Goal: Task Accomplishment & Management: Manage account settings

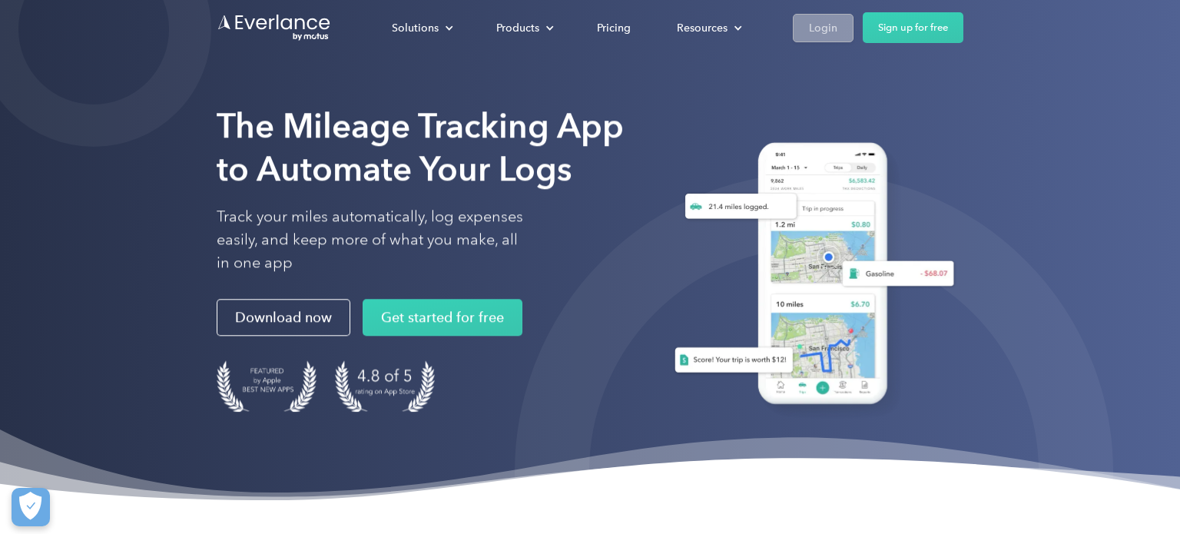
click at [826, 21] on div "Login" at bounding box center [823, 27] width 28 height 19
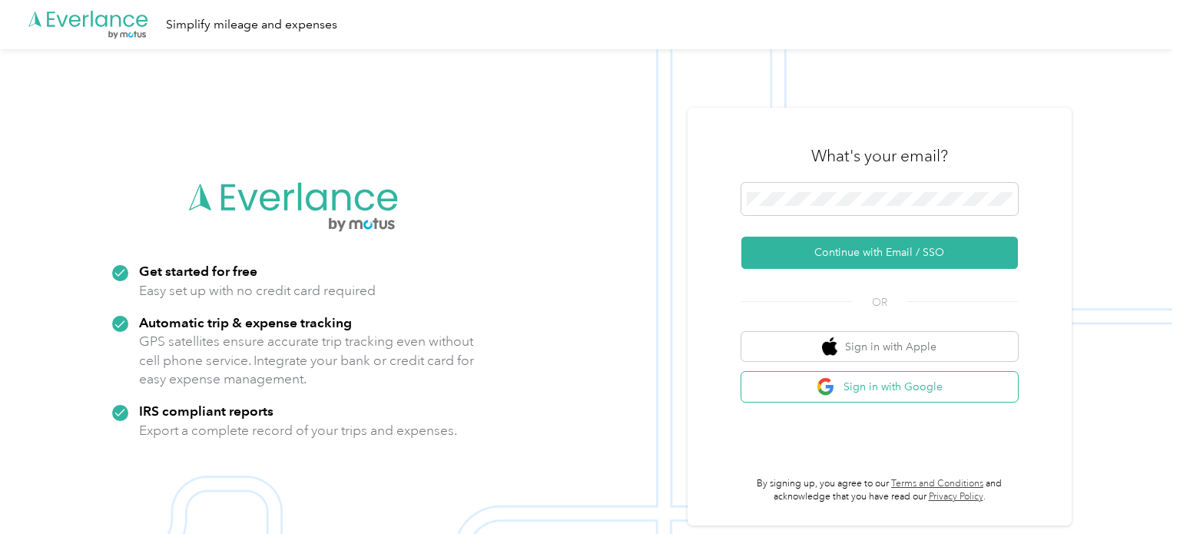
click at [892, 386] on button "Sign in with Google" at bounding box center [880, 387] width 277 height 30
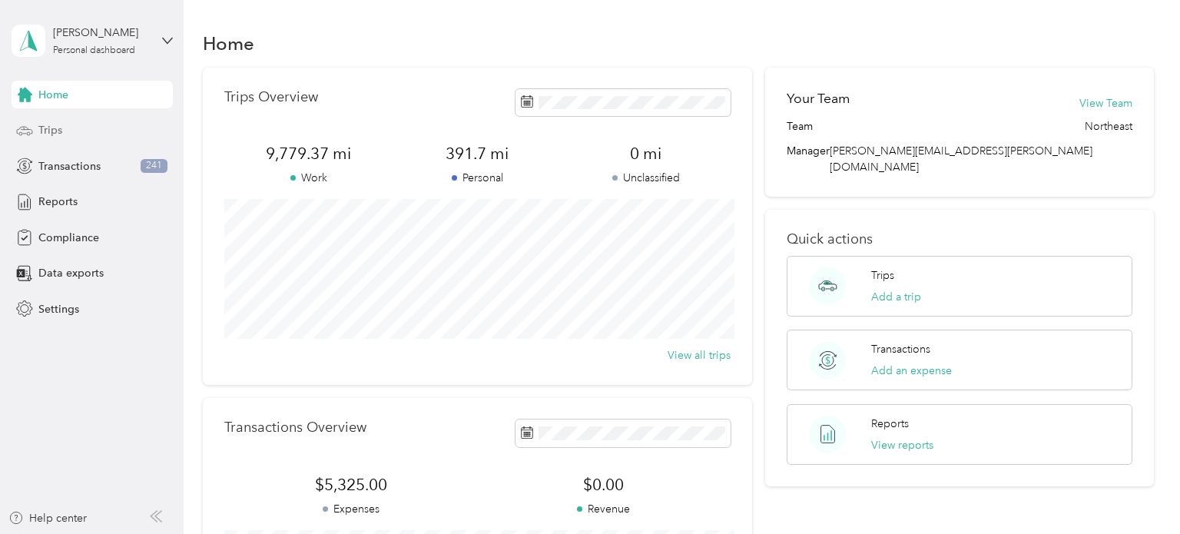
click at [56, 139] on div "Trips" at bounding box center [92, 131] width 161 height 28
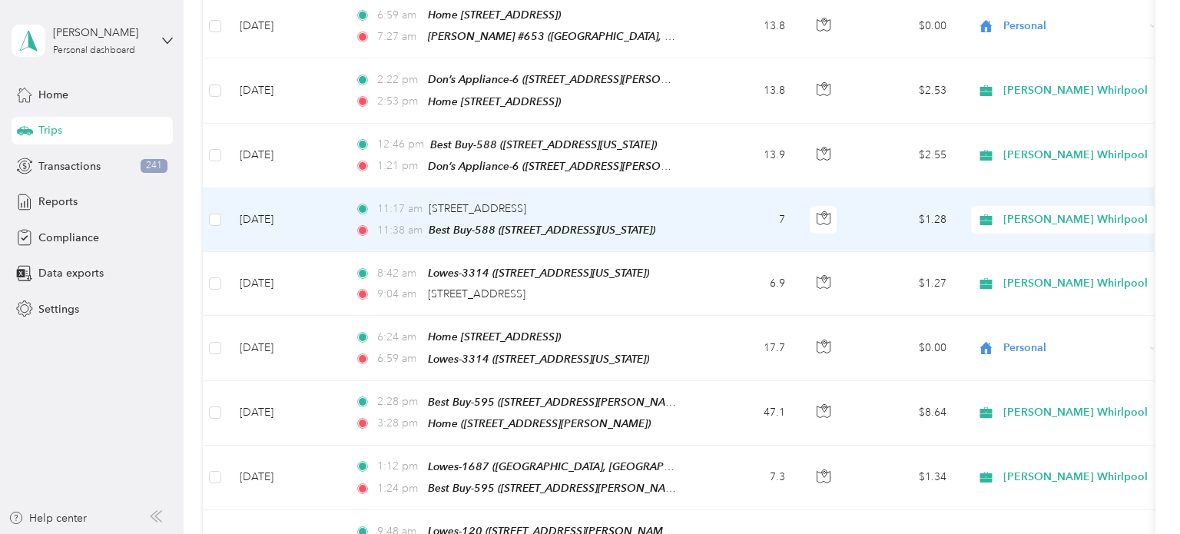
scroll to position [1567, 0]
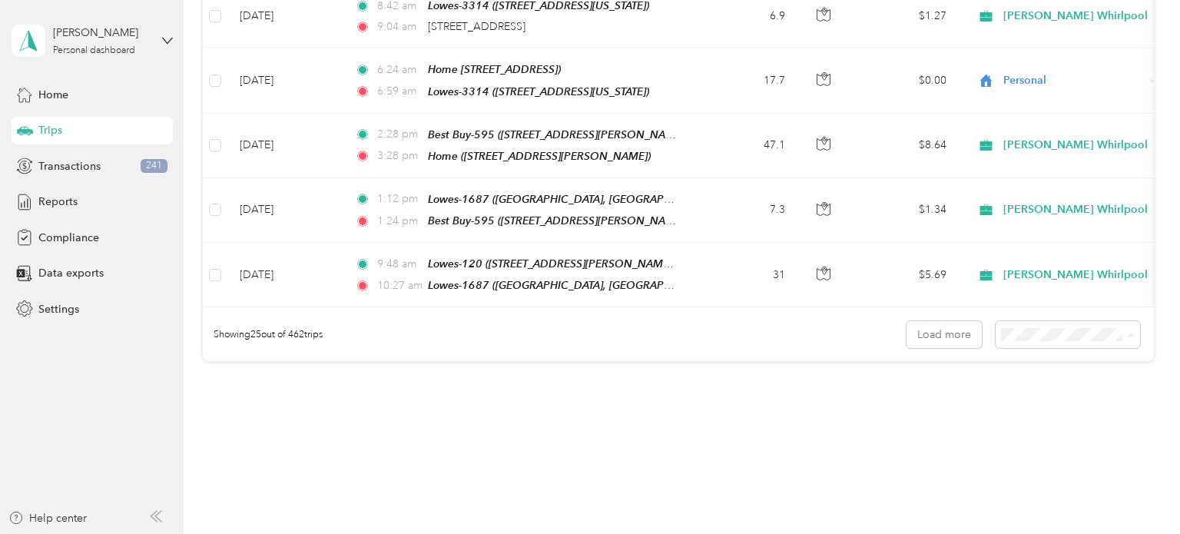
click at [1055, 371] on span "100 per load" at bounding box center [1045, 376] width 63 height 13
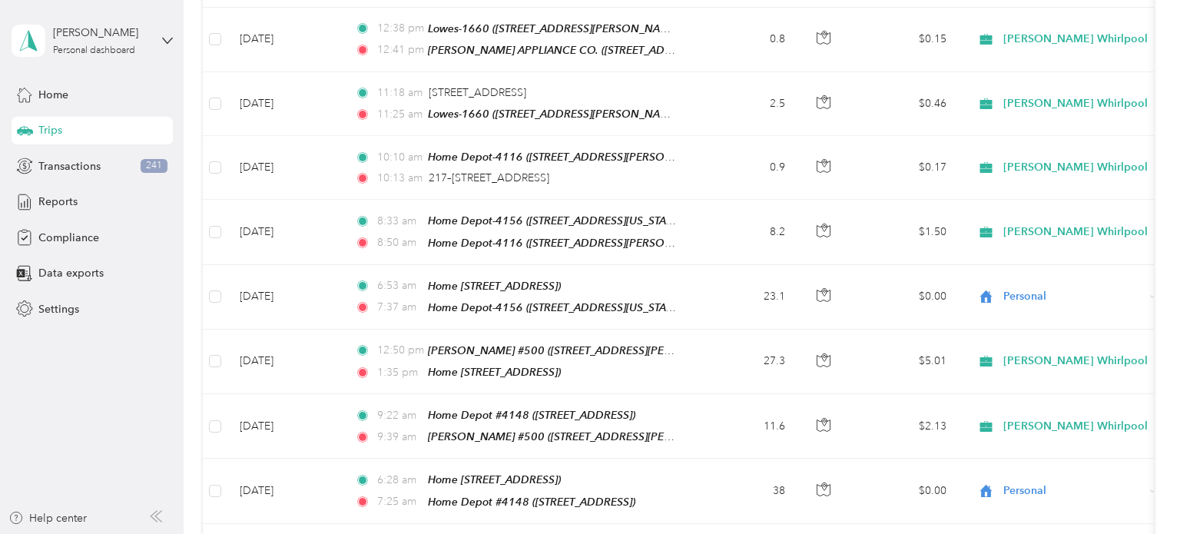
scroll to position [1567, 0]
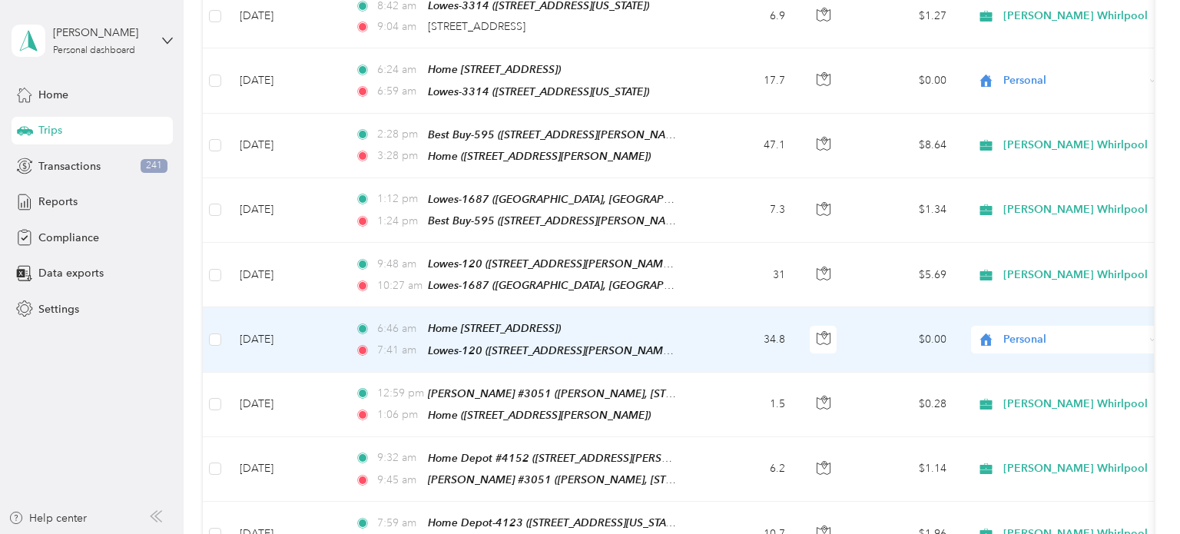
click at [1117, 314] on td "Personal" at bounding box center [1066, 339] width 215 height 65
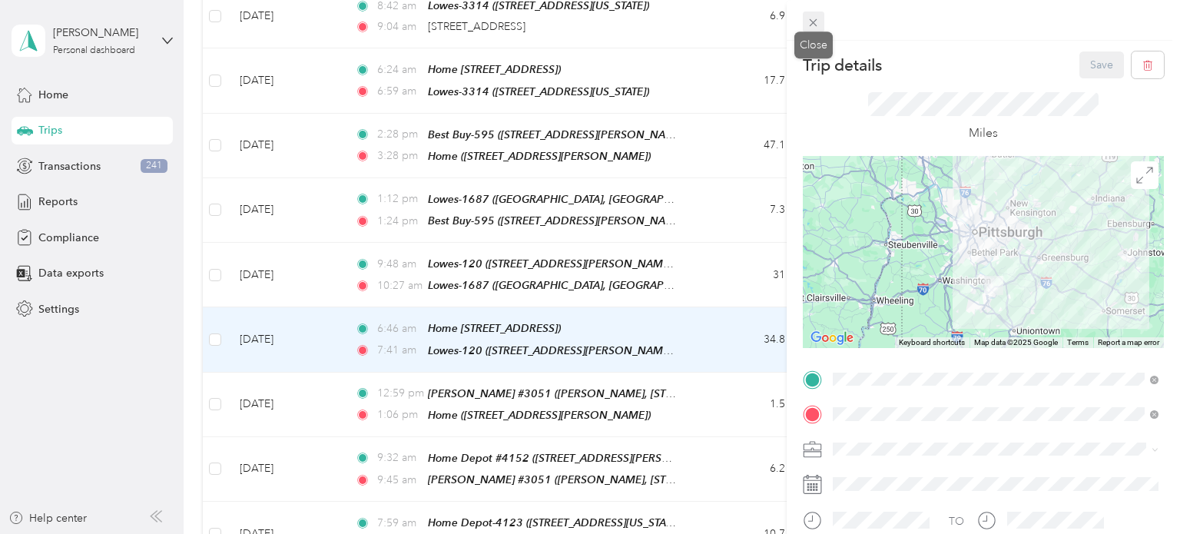
click at [815, 18] on icon at bounding box center [813, 22] width 13 height 13
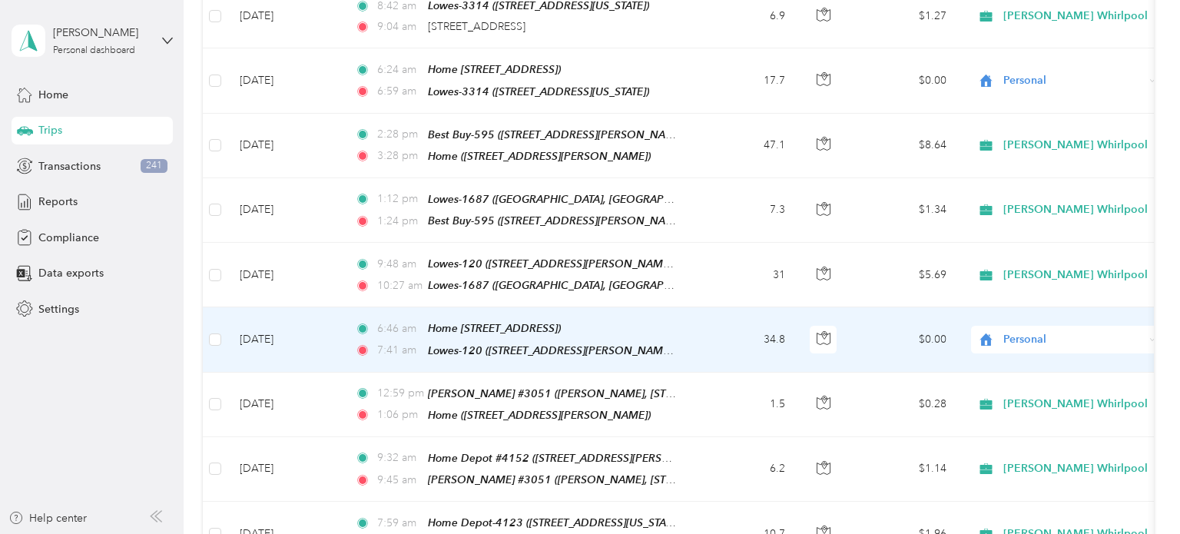
click at [1091, 331] on span "Personal" at bounding box center [1074, 339] width 141 height 17
click at [1061, 324] on span "[PERSON_NAME] Whirlpool" at bounding box center [1082, 328] width 144 height 16
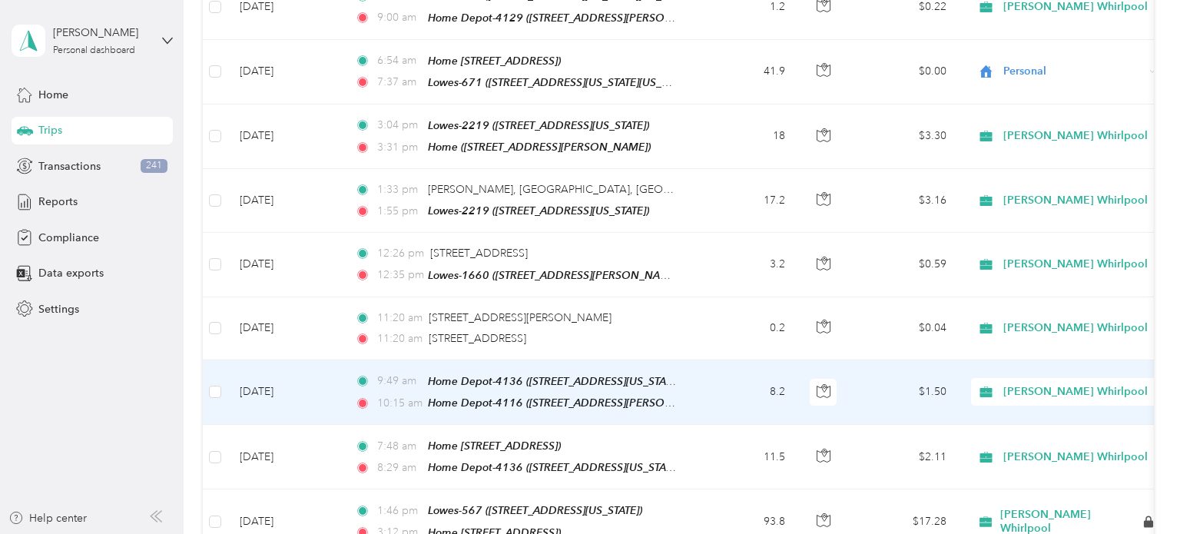
scroll to position [5255, 0]
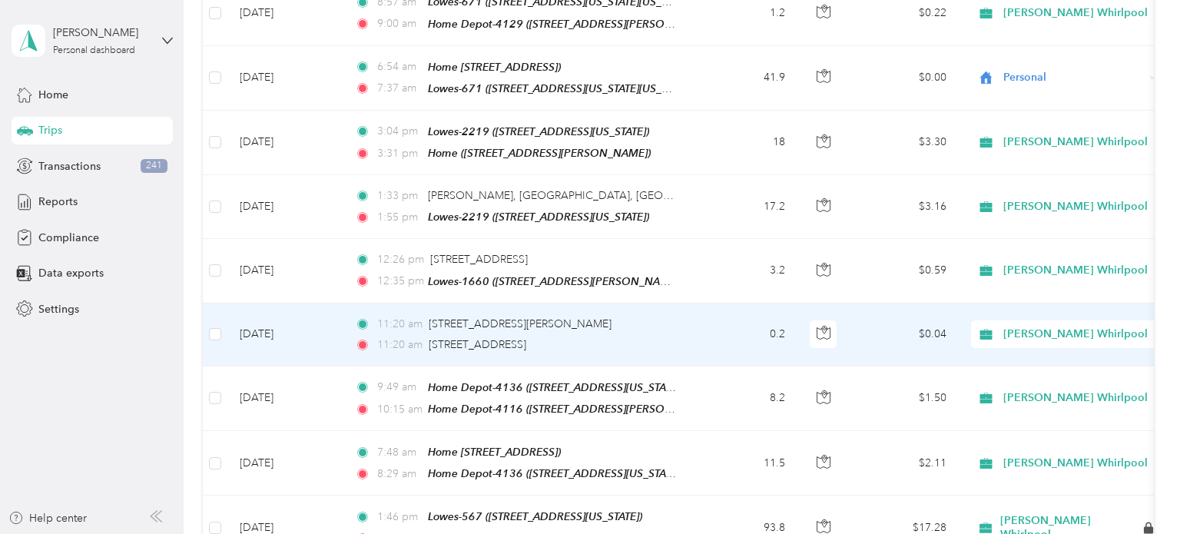
click at [686, 304] on td "11:20 am [STREET_ADDRESS][PERSON_NAME] 11:20 am [STREET_ADDRESS]" at bounding box center [520, 335] width 354 height 63
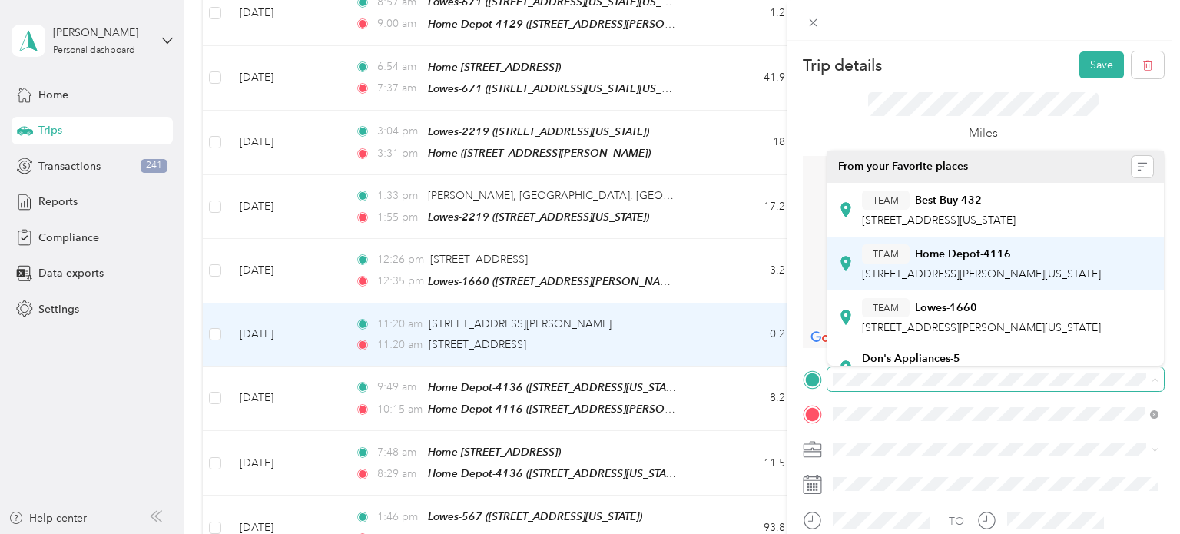
click at [997, 256] on strong "Home Depot-4116" at bounding box center [963, 254] width 96 height 14
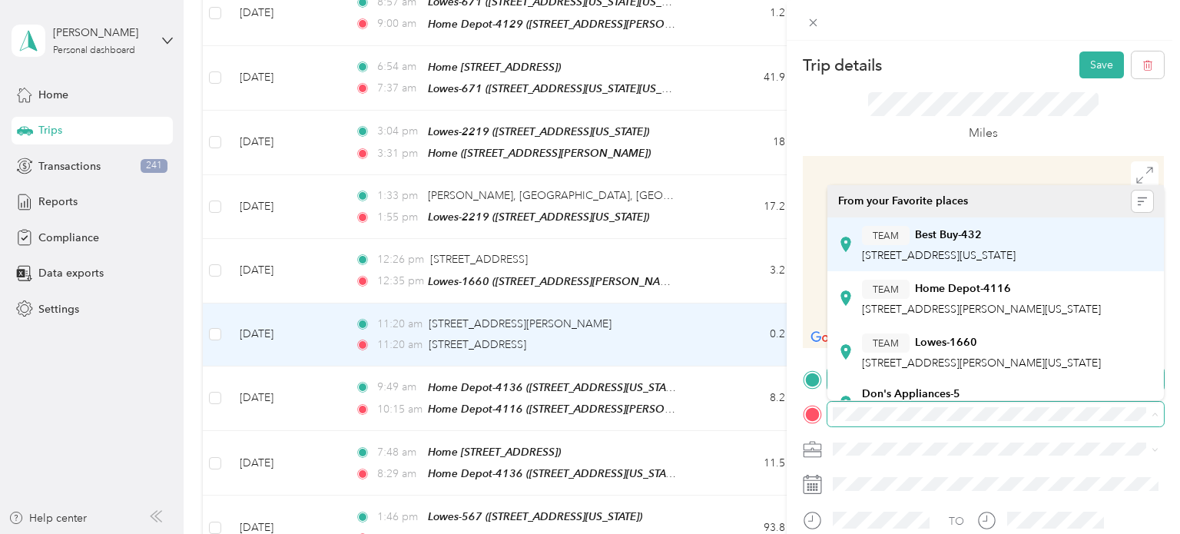
click at [1016, 247] on div "TEAM Best Buy-432 [STREET_ADDRESS][US_STATE]" at bounding box center [939, 245] width 154 height 38
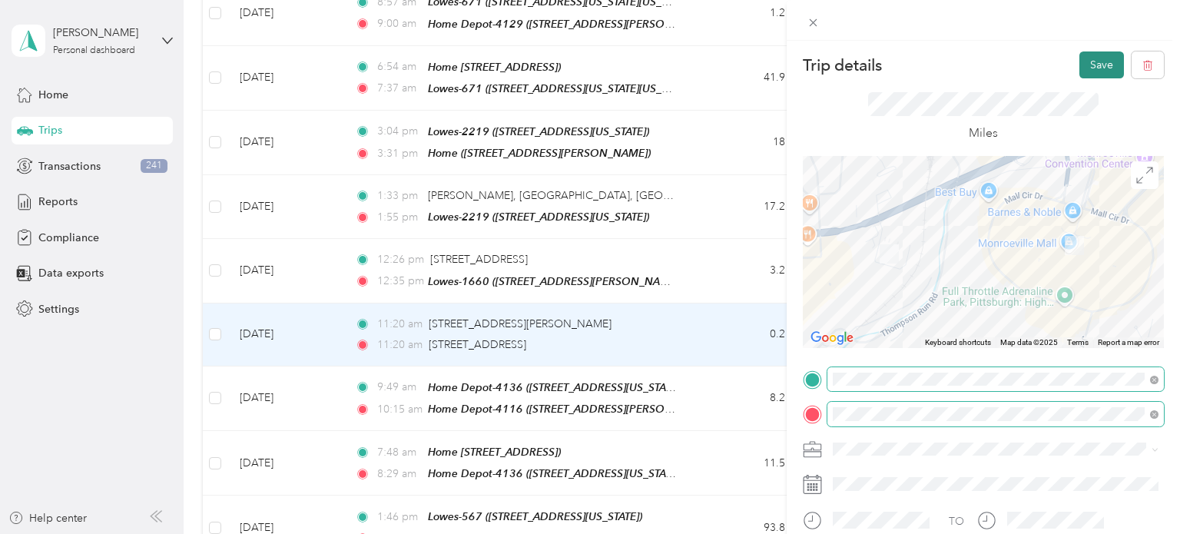
click at [1087, 59] on button "Save" at bounding box center [1102, 64] width 45 height 27
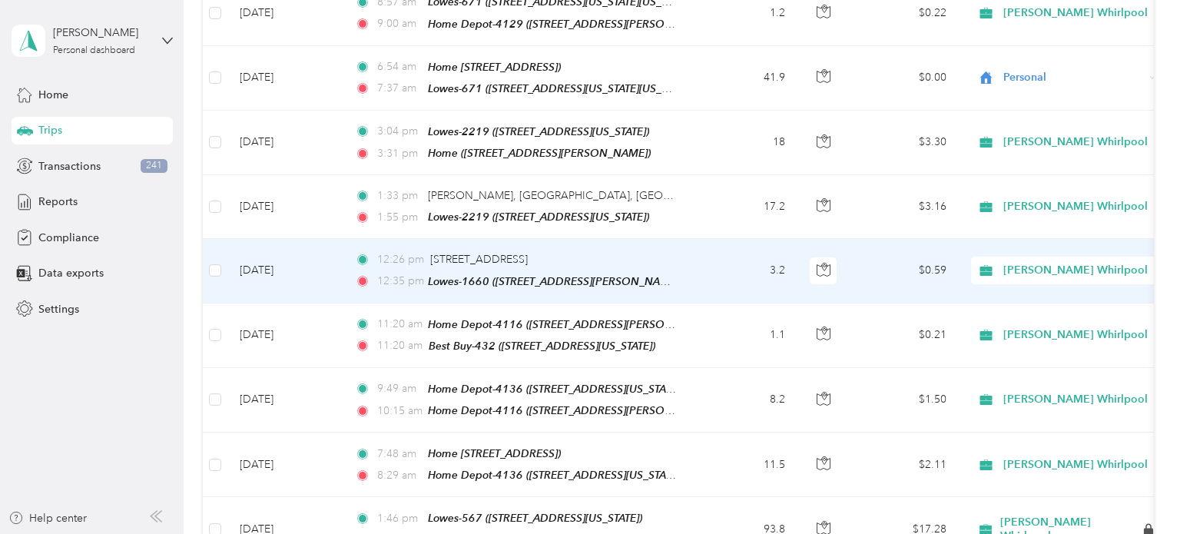
click at [726, 239] on td "3.2" at bounding box center [746, 271] width 101 height 64
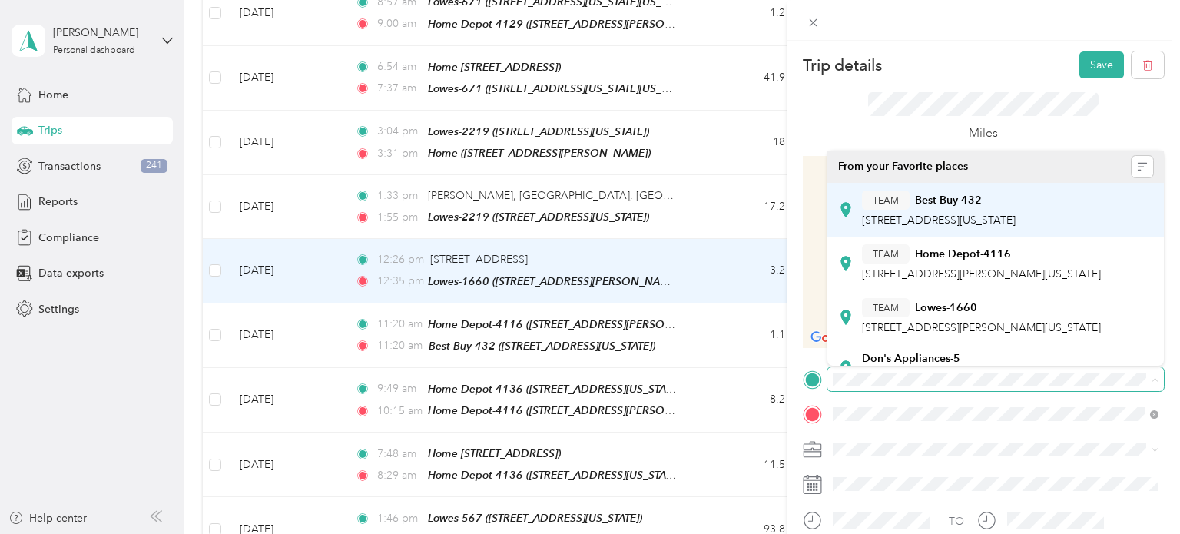
click at [1016, 214] on span "[STREET_ADDRESS][US_STATE]" at bounding box center [939, 220] width 154 height 13
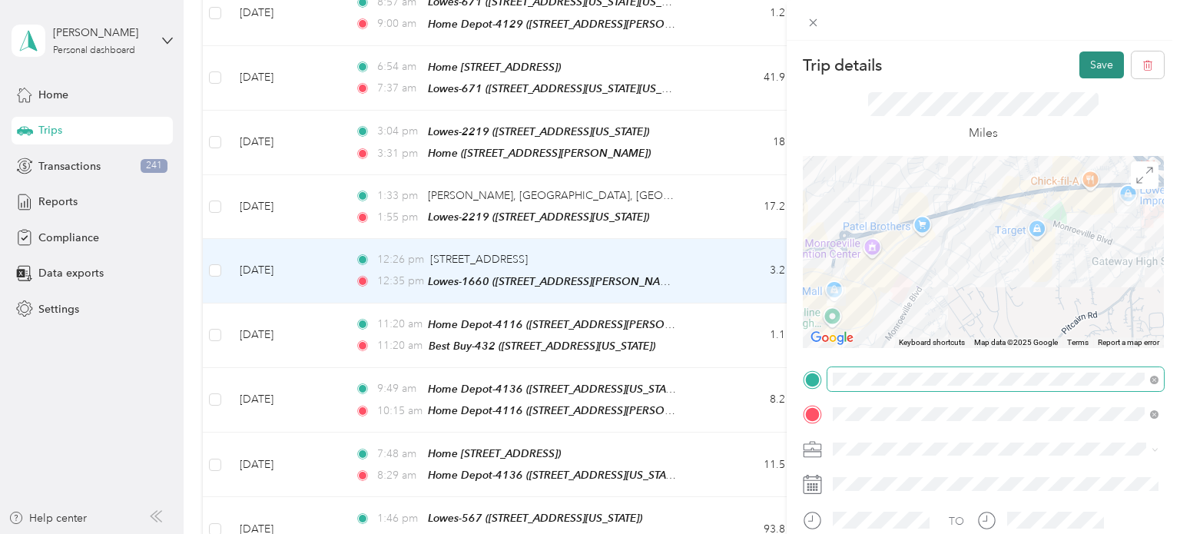
click at [1095, 75] on button "Save" at bounding box center [1102, 64] width 45 height 27
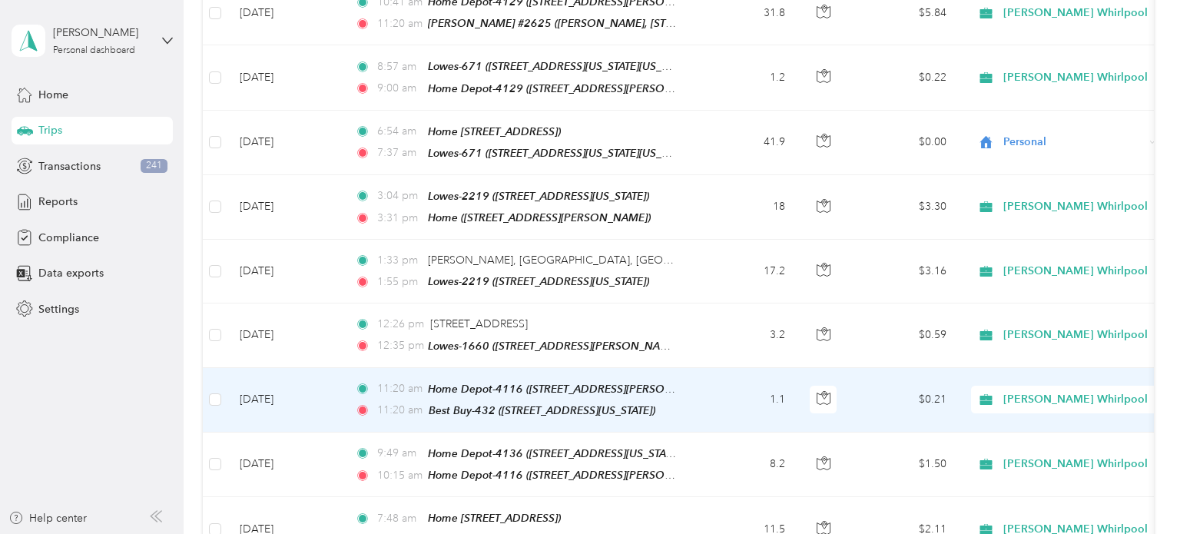
scroll to position [5175, 0]
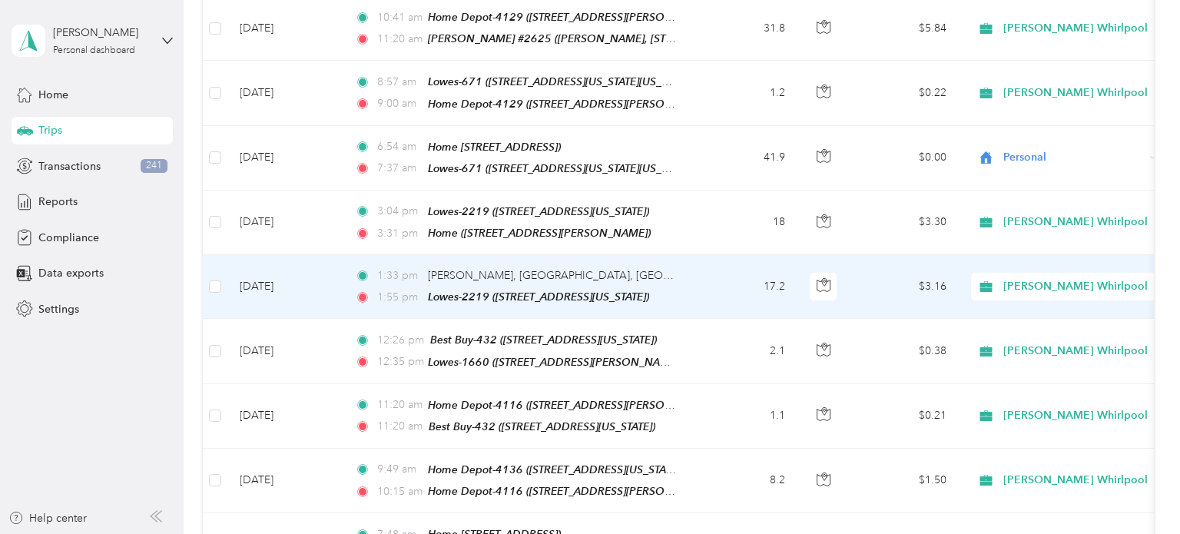
click at [728, 255] on td "17.2" at bounding box center [746, 287] width 101 height 64
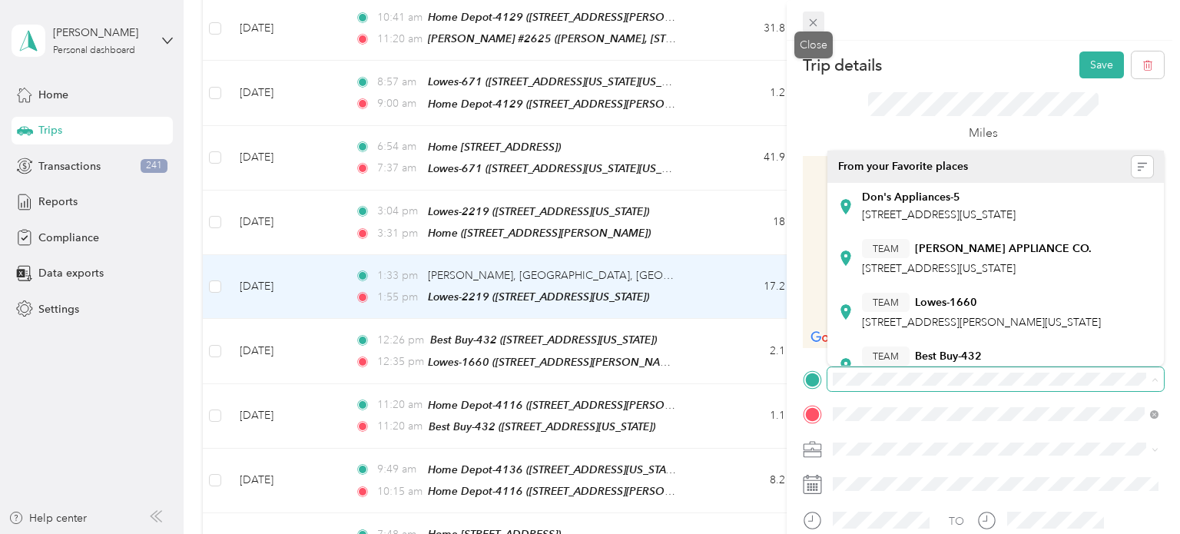
click at [815, 15] on span at bounding box center [814, 23] width 22 height 22
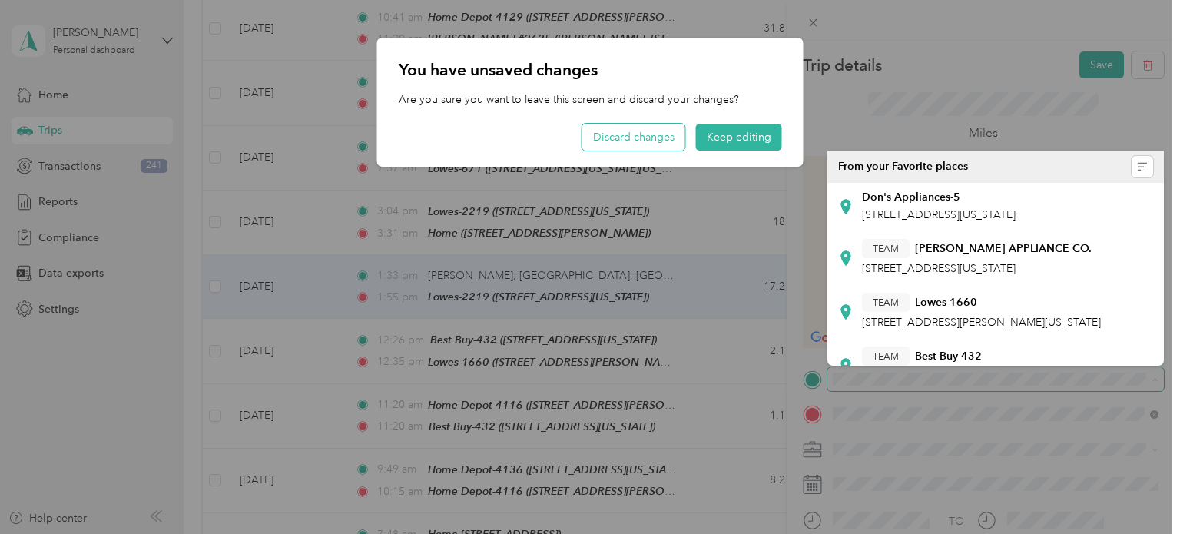
click at [650, 130] on button "Discard changes" at bounding box center [634, 137] width 103 height 27
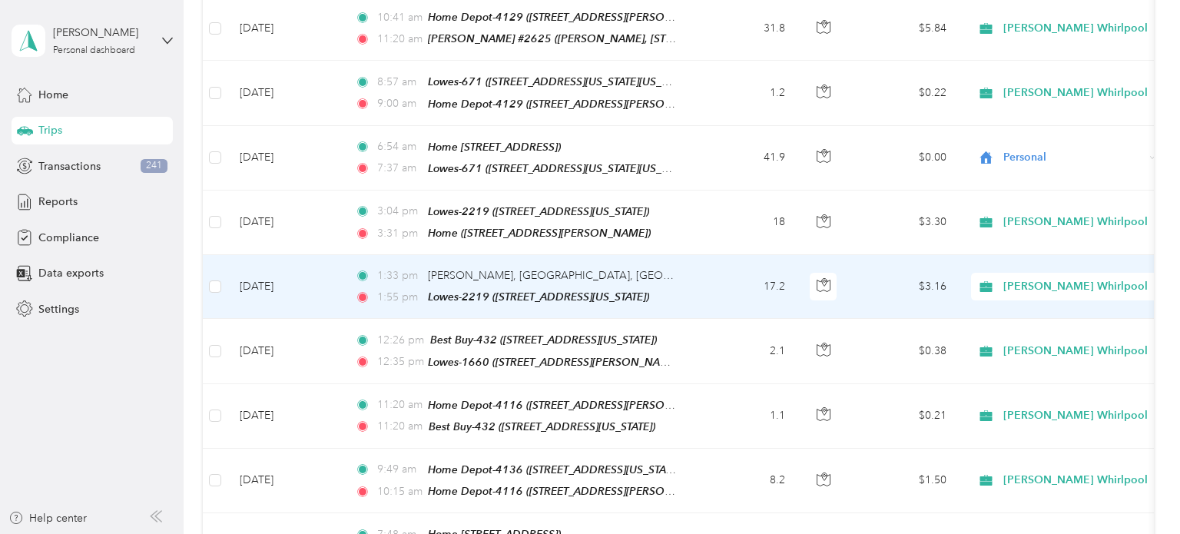
click at [695, 255] on td "1:33 pm [PERSON_NAME][GEOGRAPHIC_DATA] 1:55 pm Lowes-2219 ([STREET_ADDRESS][US_…" at bounding box center [520, 287] width 354 height 64
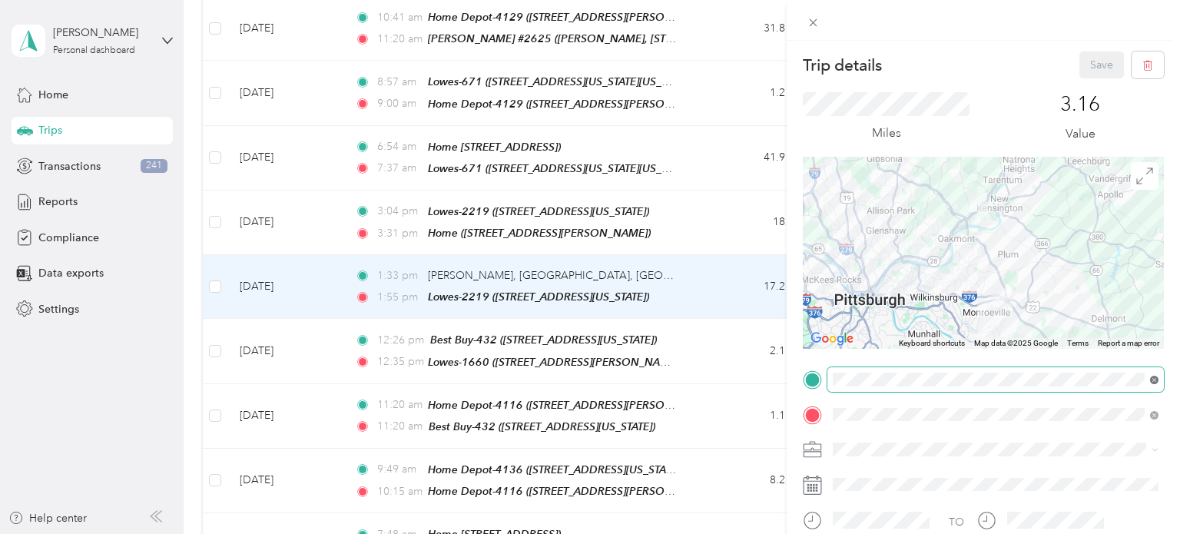
click at [1157, 377] on icon at bounding box center [1154, 380] width 8 height 8
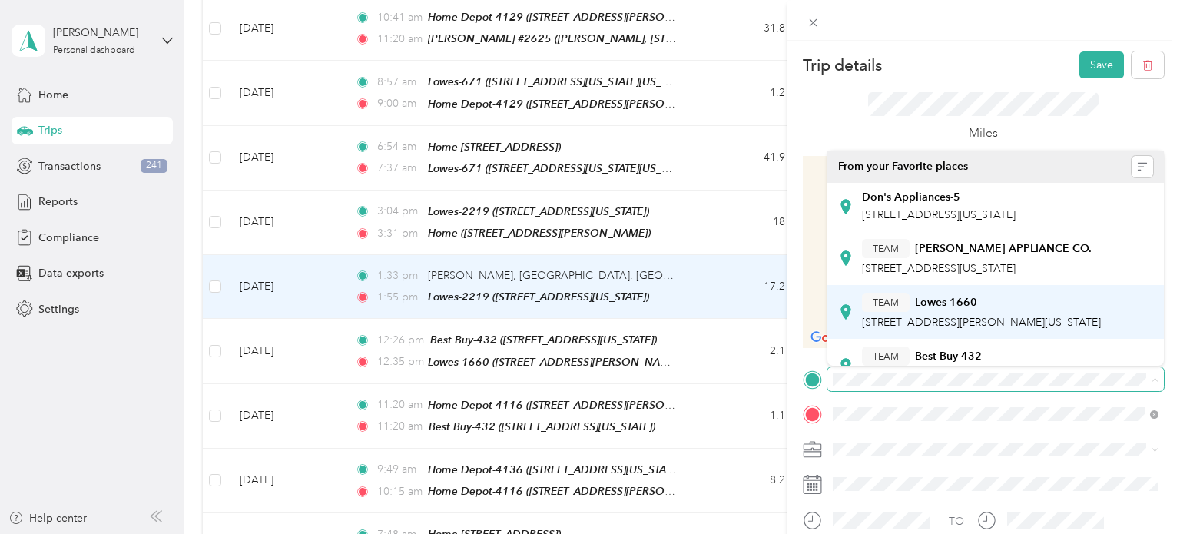
click at [1101, 308] on div "TEAM Lowes-1660" at bounding box center [981, 302] width 239 height 19
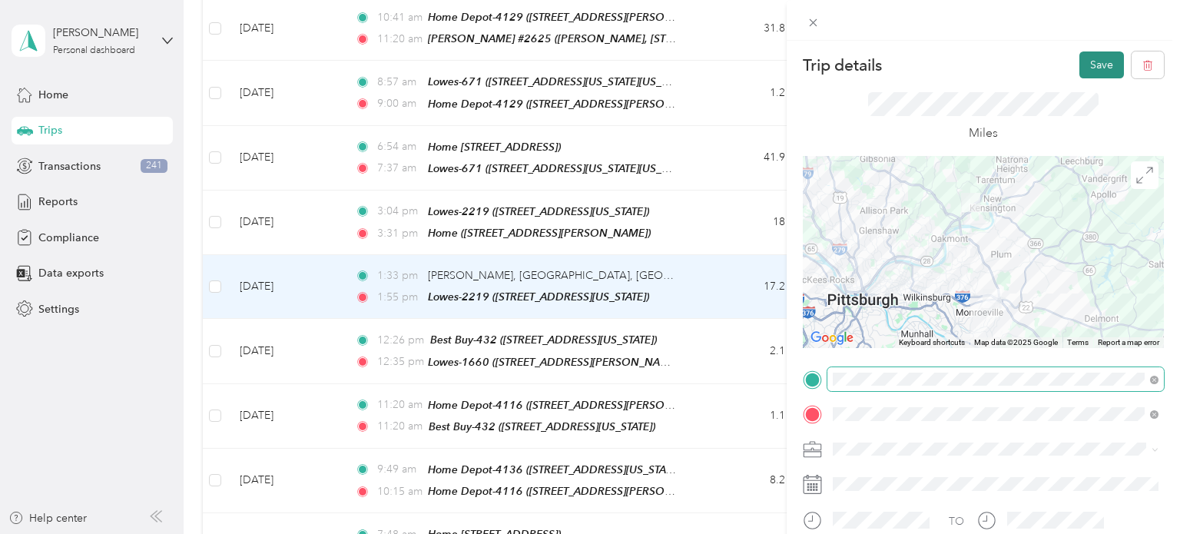
click at [1105, 65] on button "Save" at bounding box center [1102, 64] width 45 height 27
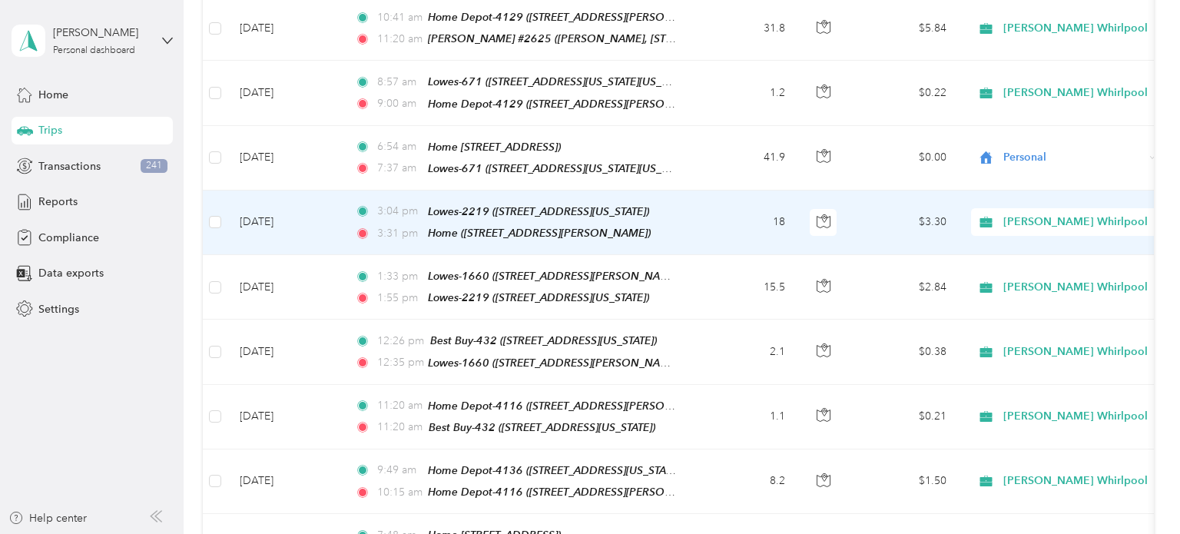
click at [722, 191] on td "18" at bounding box center [746, 223] width 101 height 65
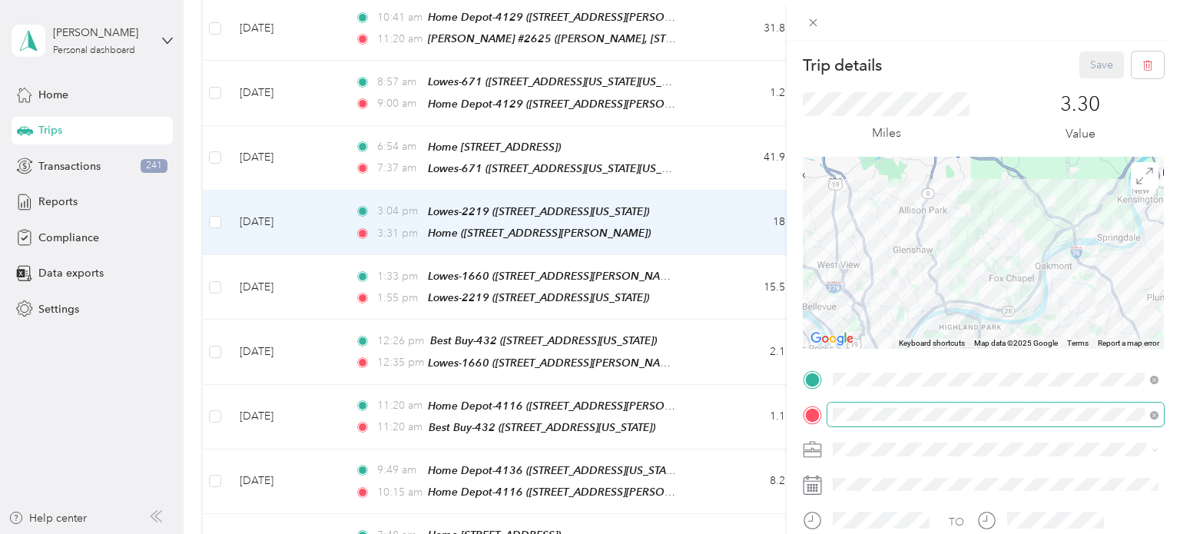
click at [1157, 408] on span at bounding box center [1154, 414] width 8 height 13
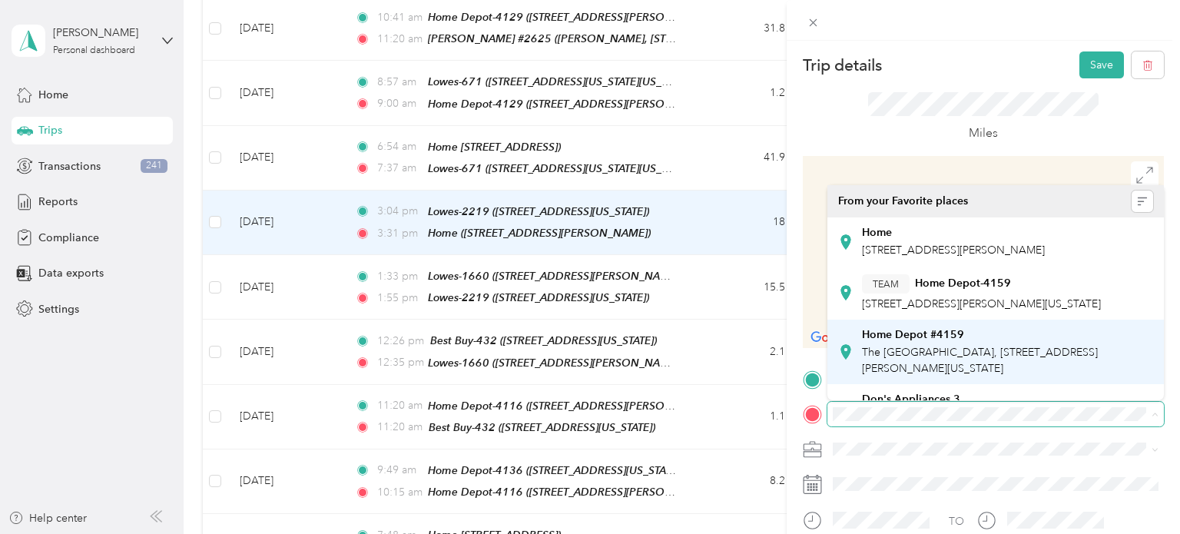
scroll to position [381, 0]
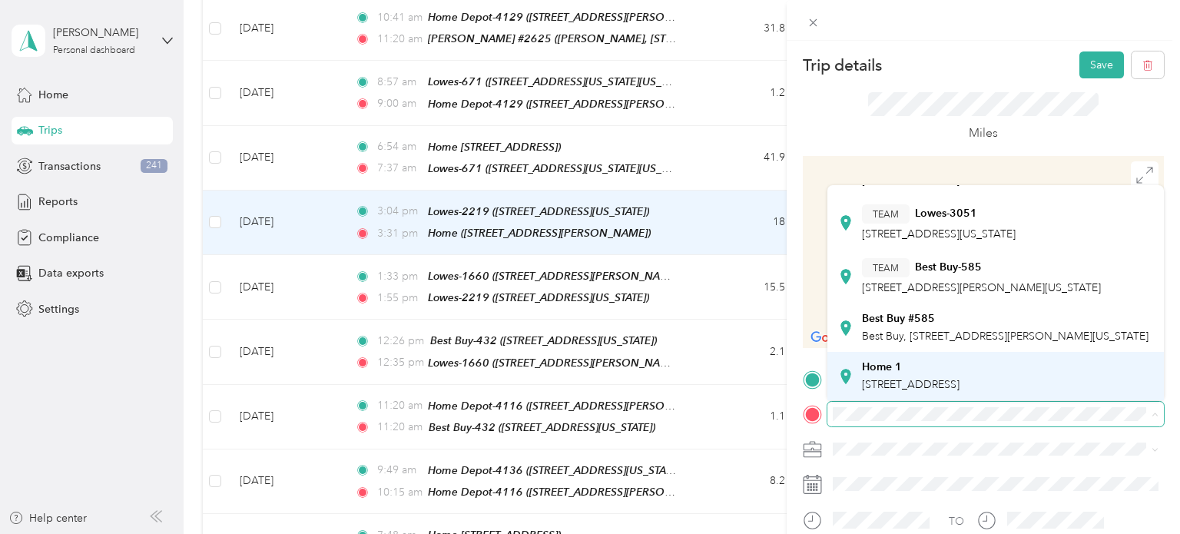
click at [960, 366] on div "Home 1" at bounding box center [911, 367] width 98 height 14
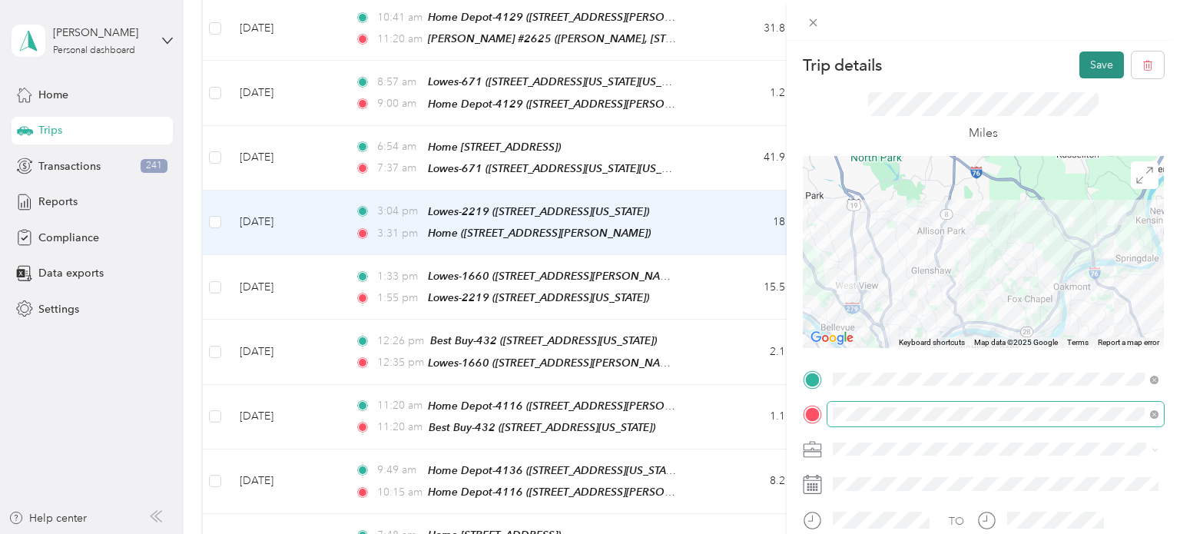
click at [1101, 65] on button "Save" at bounding box center [1102, 64] width 45 height 27
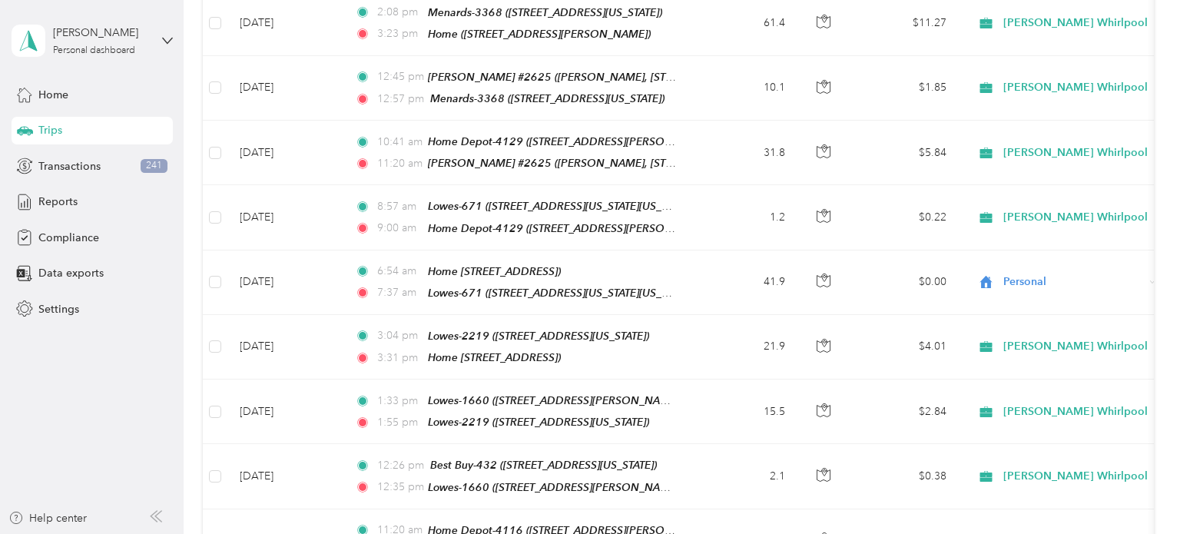
scroll to position [5045, 0]
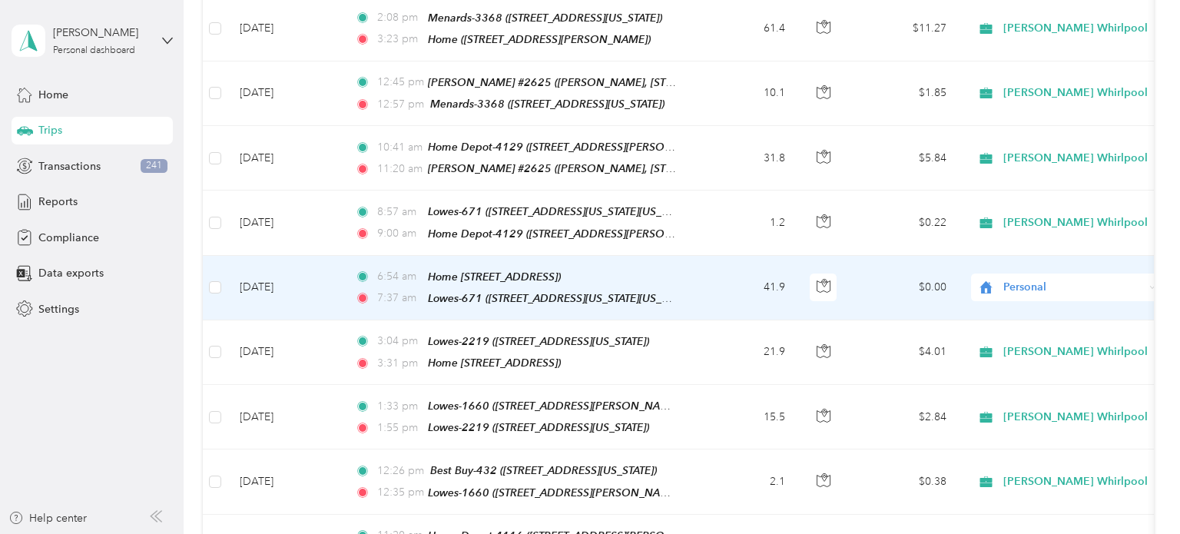
click at [1113, 279] on span "Personal" at bounding box center [1074, 287] width 141 height 17
click at [1085, 189] on span "[PERSON_NAME] Whirlpool" at bounding box center [1082, 191] width 144 height 16
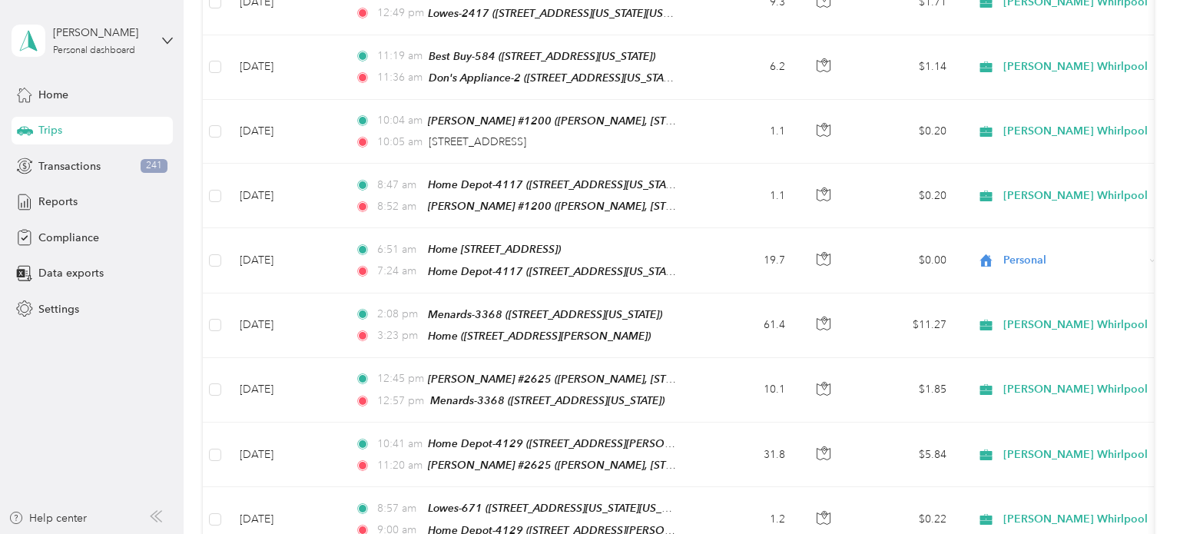
scroll to position [4743, 0]
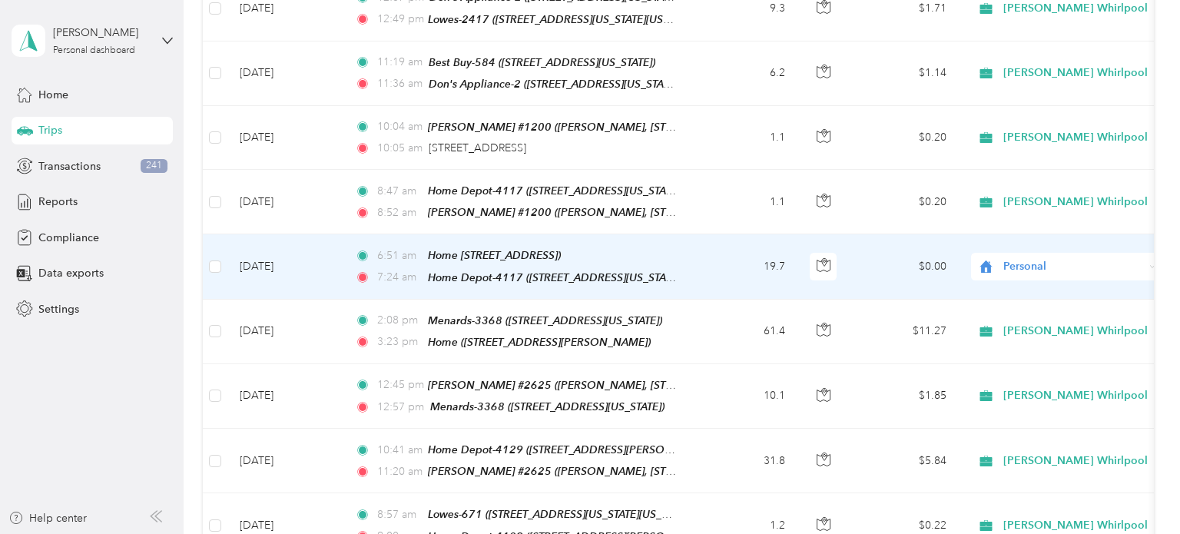
click at [1132, 258] on span "Personal" at bounding box center [1074, 266] width 141 height 17
click at [1098, 174] on span "[PERSON_NAME] Whirlpool" at bounding box center [1082, 179] width 144 height 16
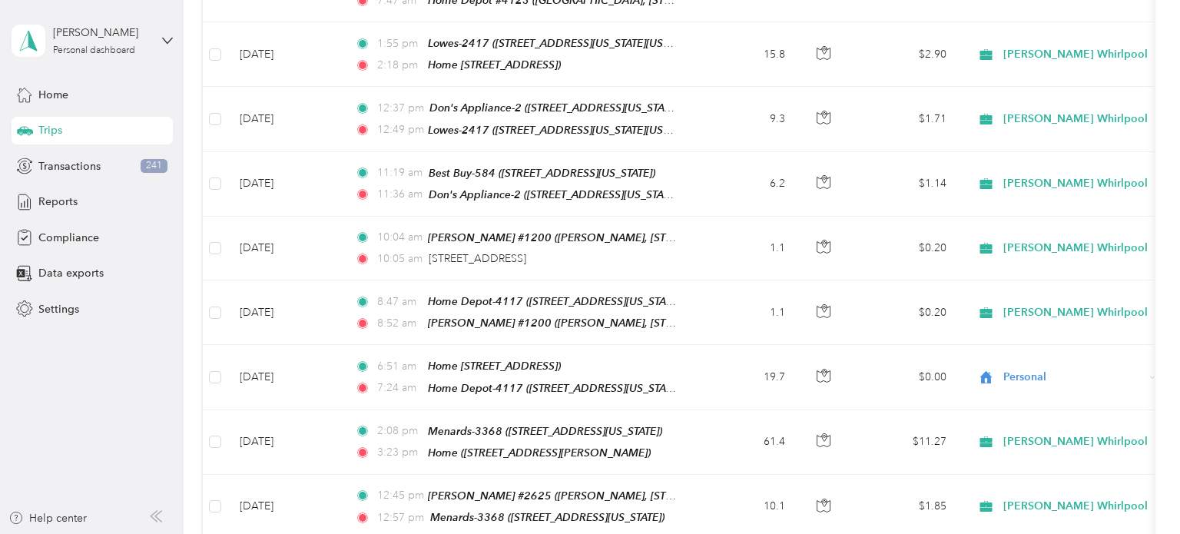
scroll to position [4630, 0]
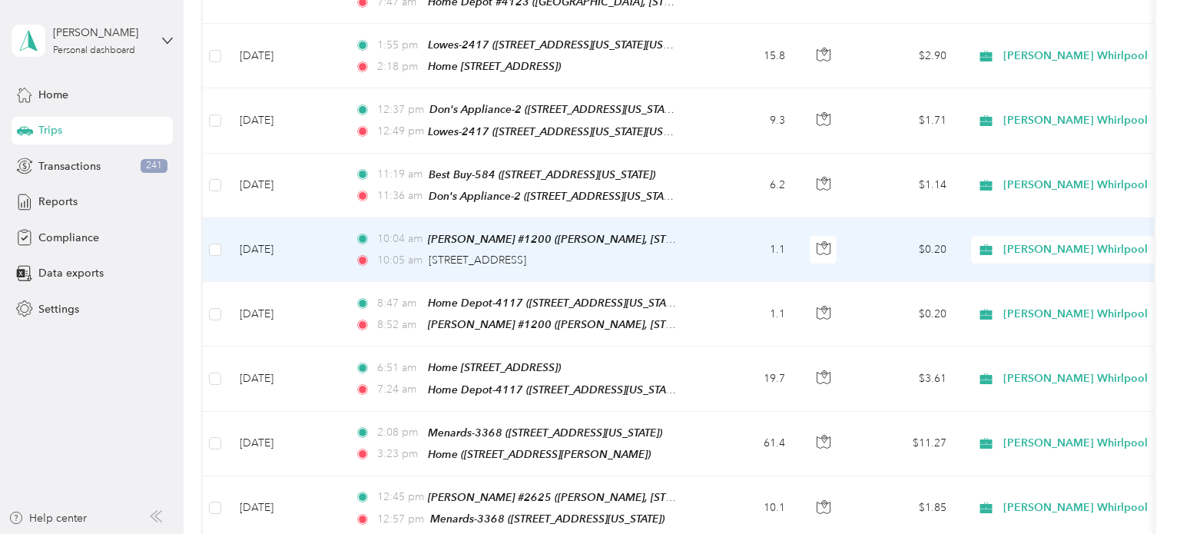
click at [729, 218] on td "1.1" at bounding box center [746, 250] width 101 height 64
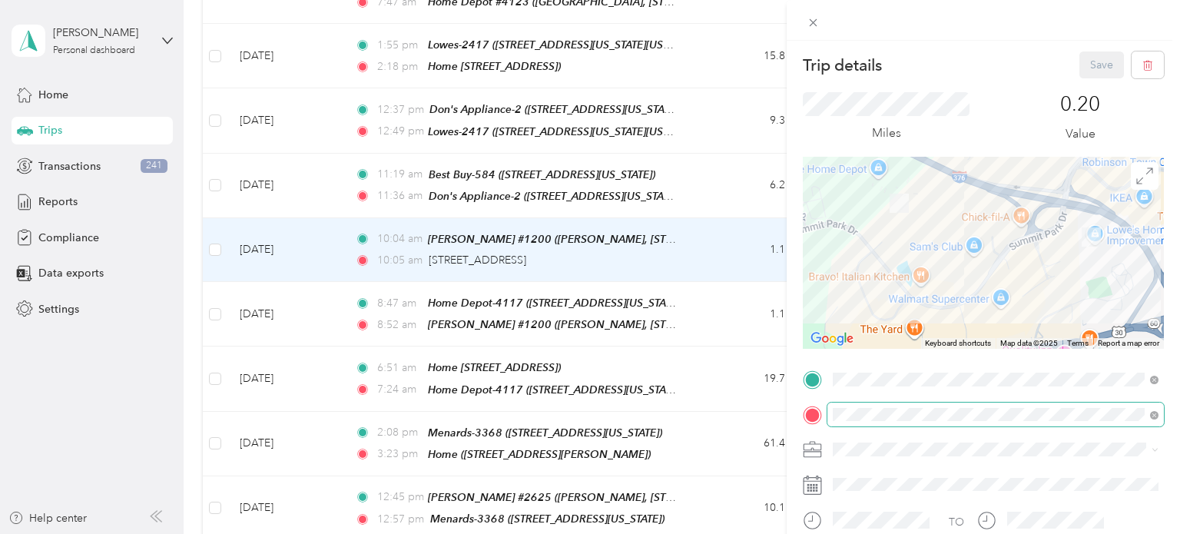
click at [1158, 417] on span at bounding box center [1154, 414] width 8 height 13
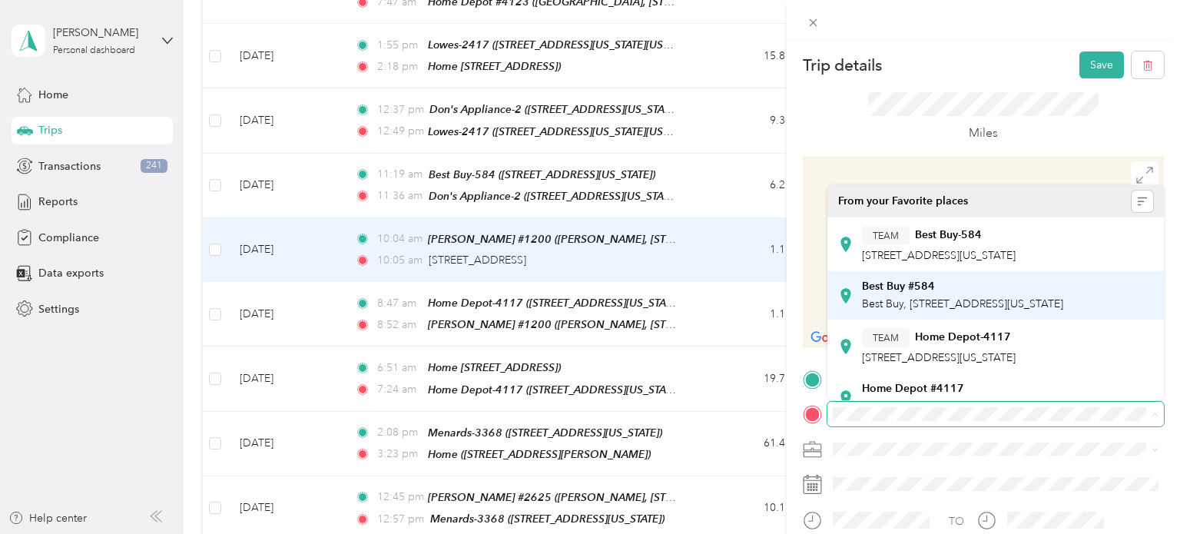
click at [1021, 280] on div "Best Buy #584" at bounding box center [962, 287] width 201 height 14
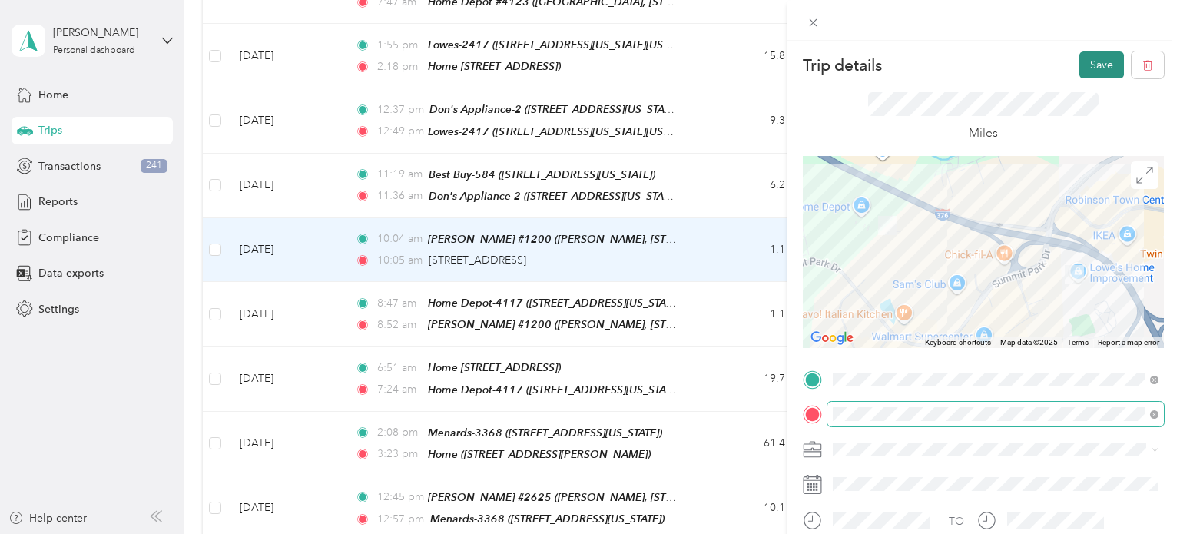
click at [1101, 66] on button "Save" at bounding box center [1102, 64] width 45 height 27
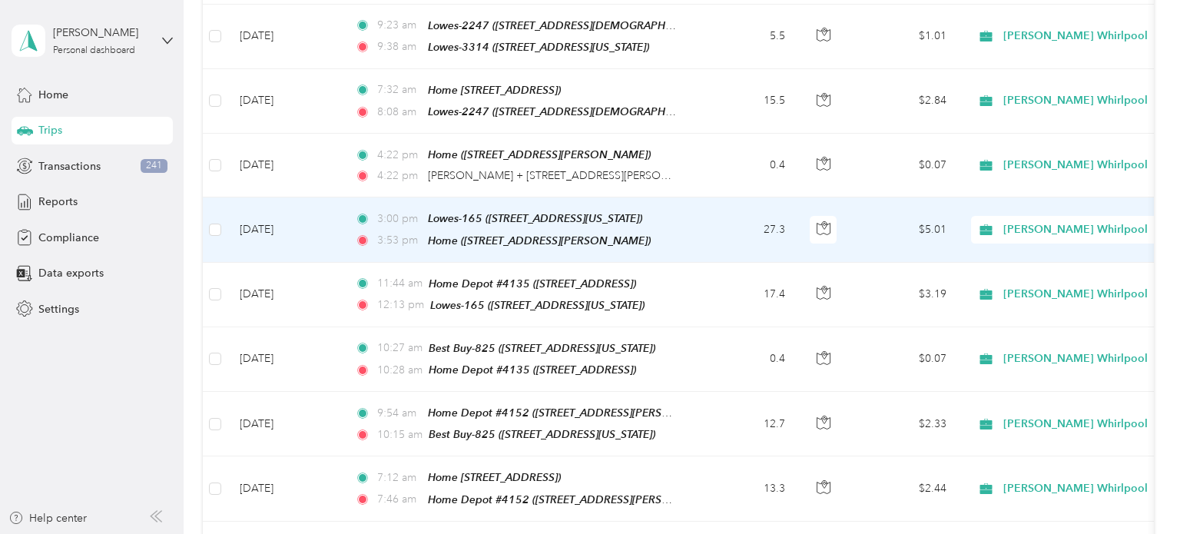
scroll to position [3744, 0]
click at [735, 198] on td "27.3" at bounding box center [746, 230] width 101 height 65
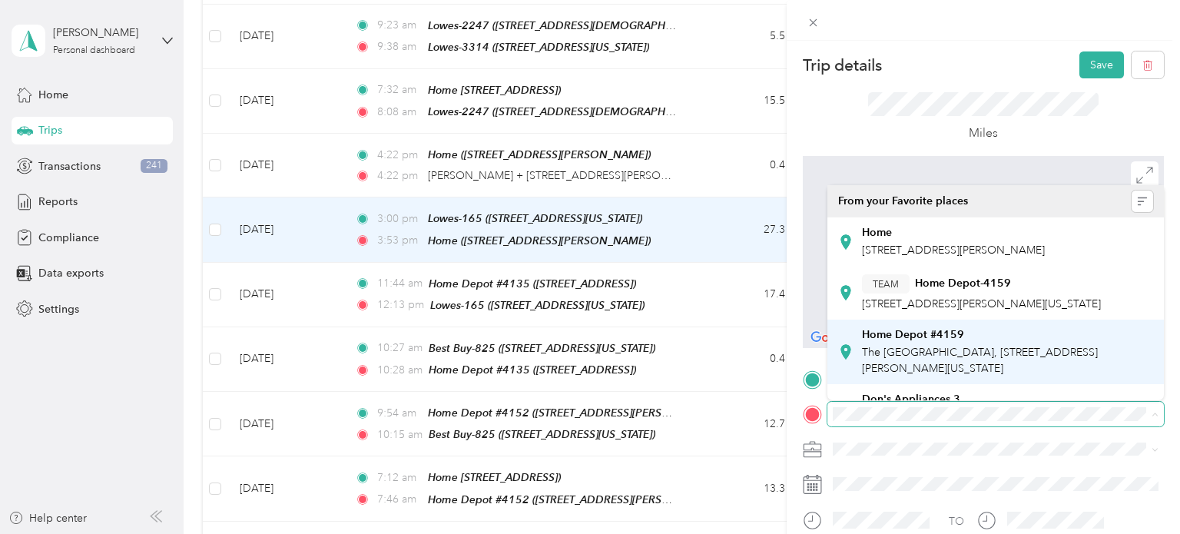
scroll to position [381, 0]
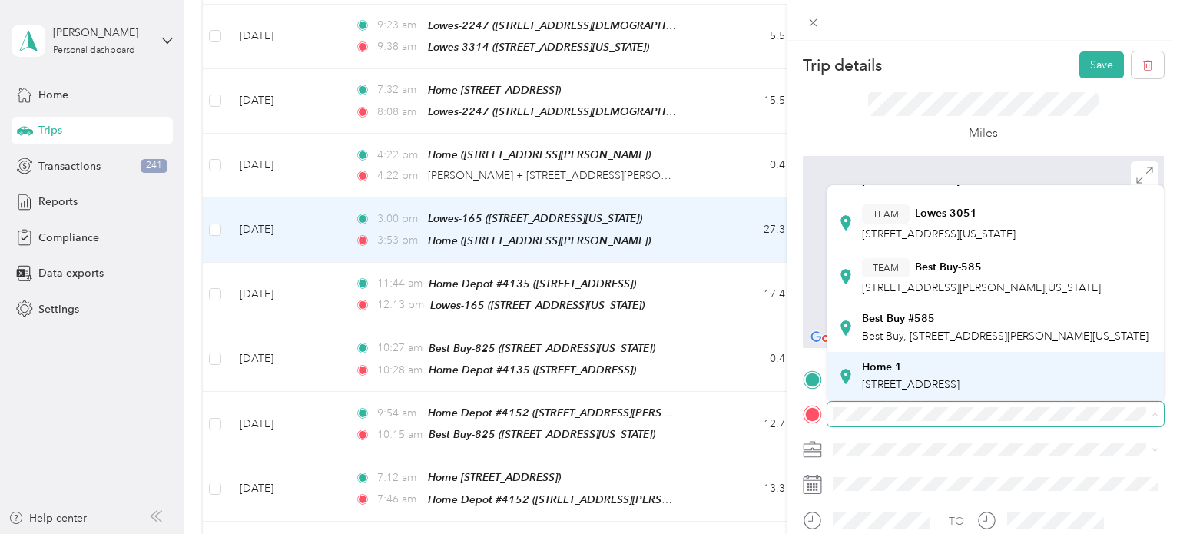
click at [960, 369] on div "Home 1" at bounding box center [911, 367] width 98 height 14
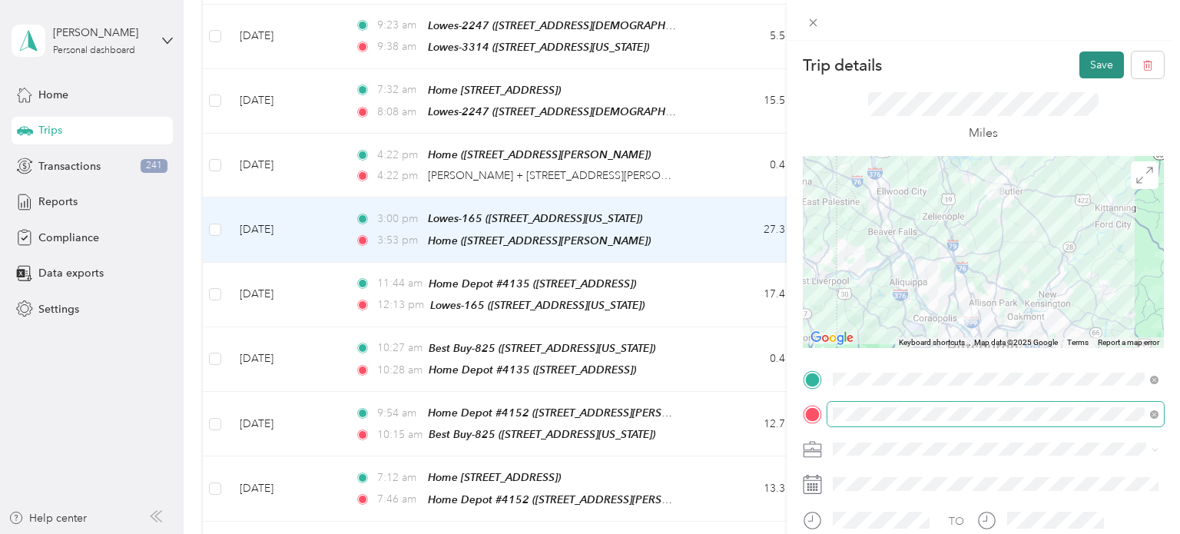
click at [1097, 71] on button "Save" at bounding box center [1102, 64] width 45 height 27
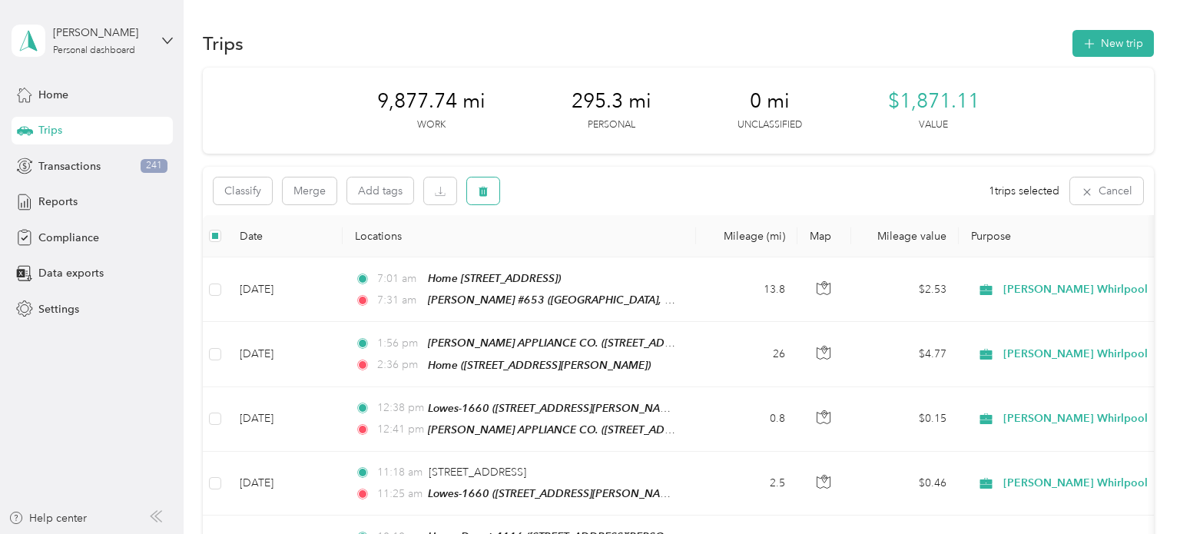
click at [490, 193] on button "button" at bounding box center [483, 191] width 32 height 27
click at [600, 254] on button "Yes" at bounding box center [598, 255] width 30 height 25
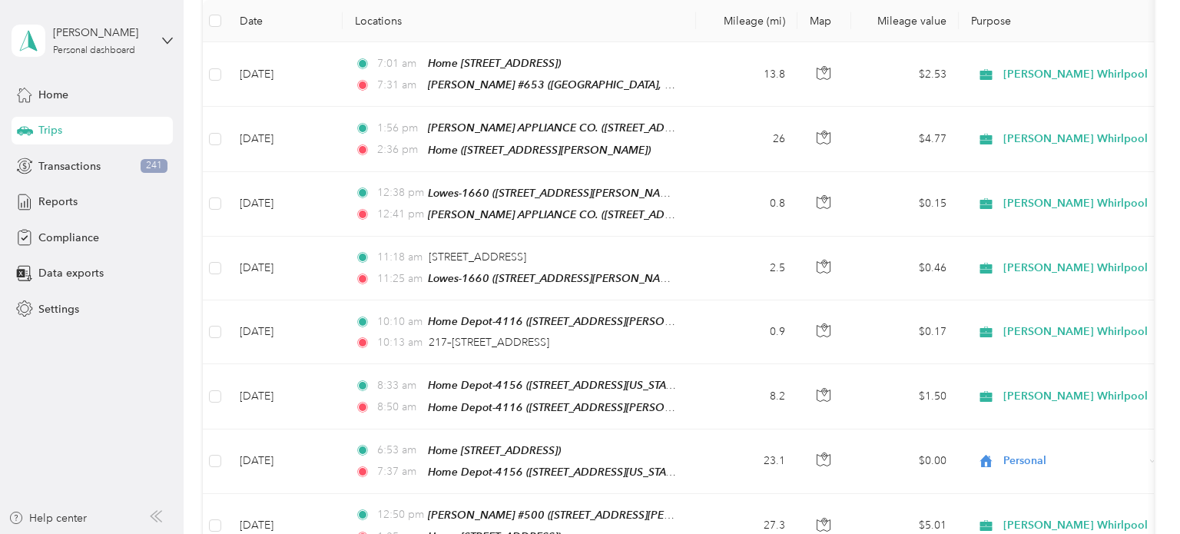
scroll to position [224, 0]
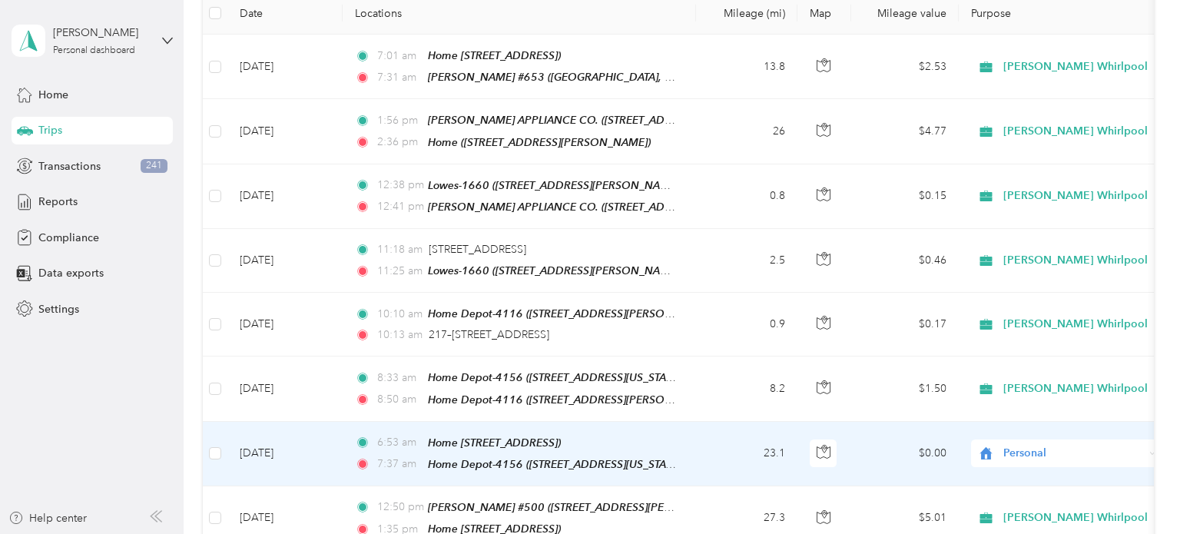
click at [1095, 445] on span "Personal" at bounding box center [1074, 453] width 141 height 17
click at [1067, 470] on span "[PERSON_NAME] Whirlpool" at bounding box center [1082, 472] width 144 height 16
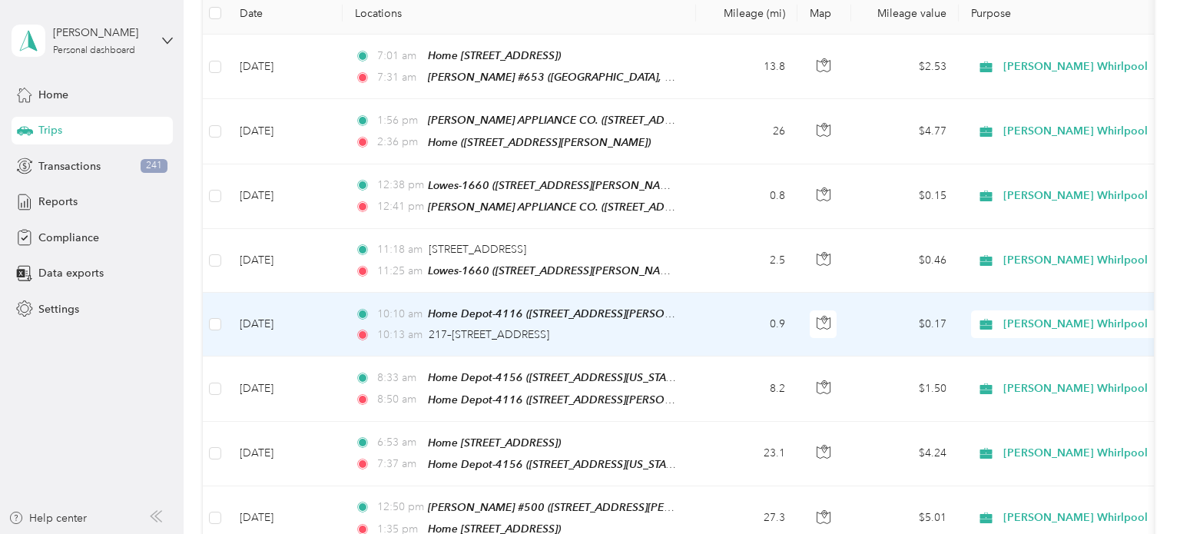
click at [712, 317] on td "0.9" at bounding box center [746, 325] width 101 height 64
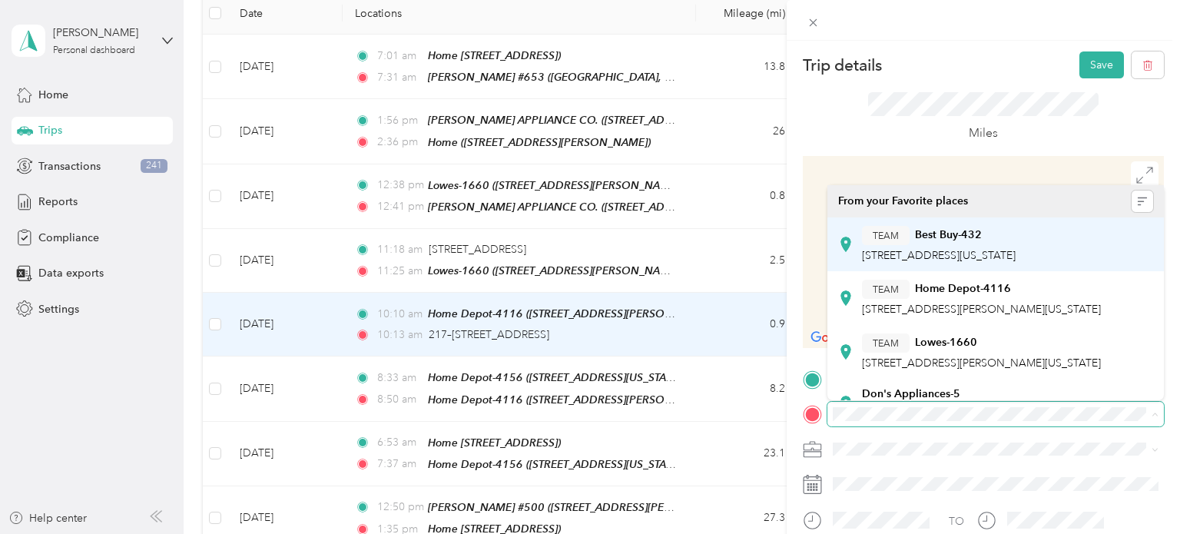
click at [1016, 249] on span "[STREET_ADDRESS][US_STATE]" at bounding box center [939, 255] width 154 height 13
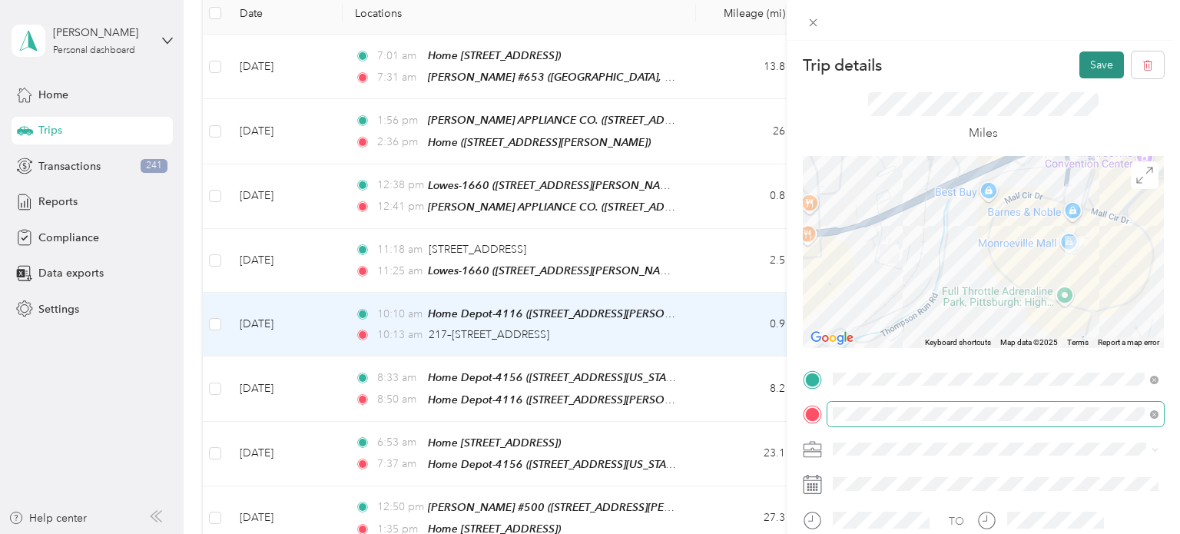
click at [1106, 63] on button "Save" at bounding box center [1102, 64] width 45 height 27
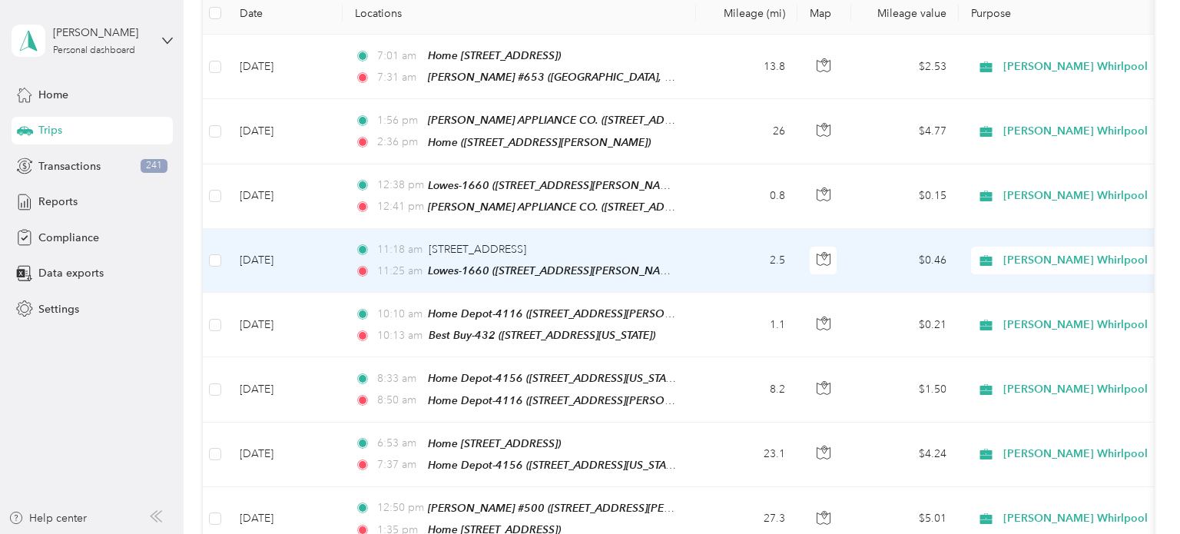
click at [722, 244] on td "2.5" at bounding box center [746, 261] width 101 height 64
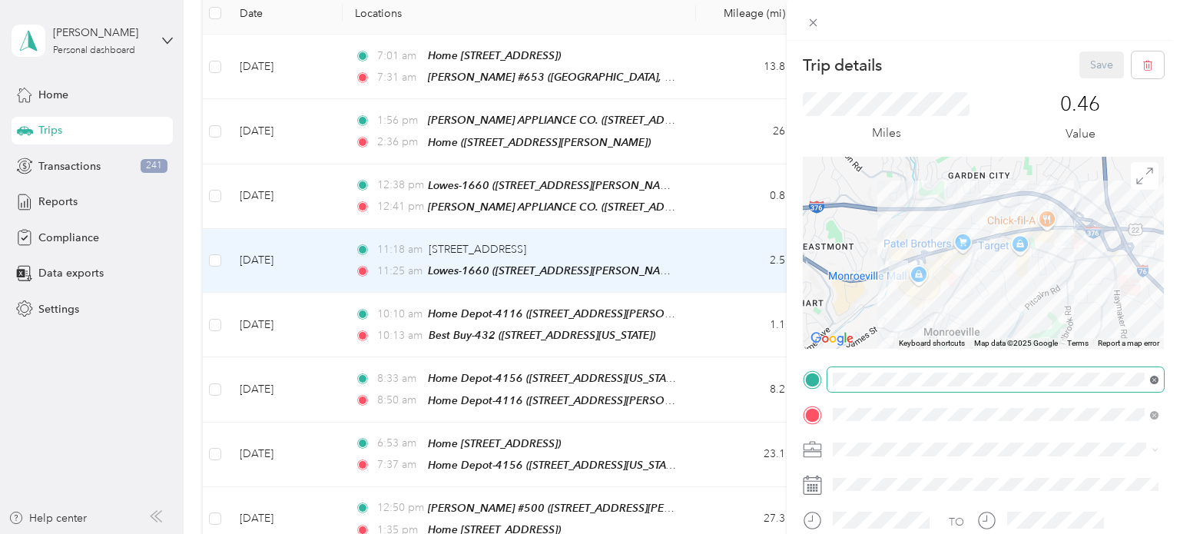
click at [1155, 382] on icon at bounding box center [1154, 380] width 8 height 8
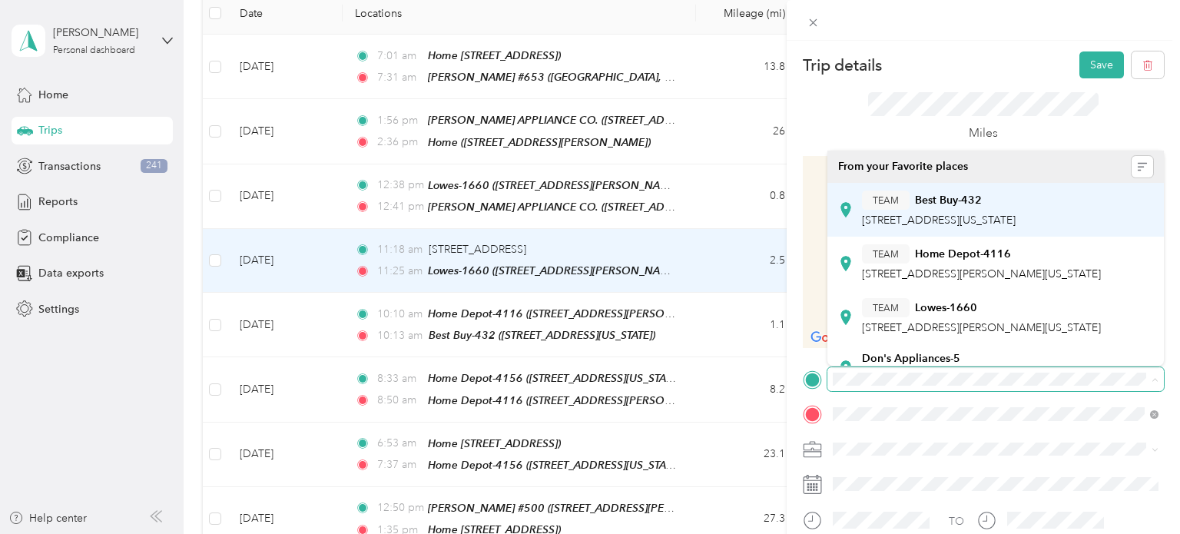
click at [1016, 223] on span "[STREET_ADDRESS][US_STATE]" at bounding box center [939, 220] width 154 height 13
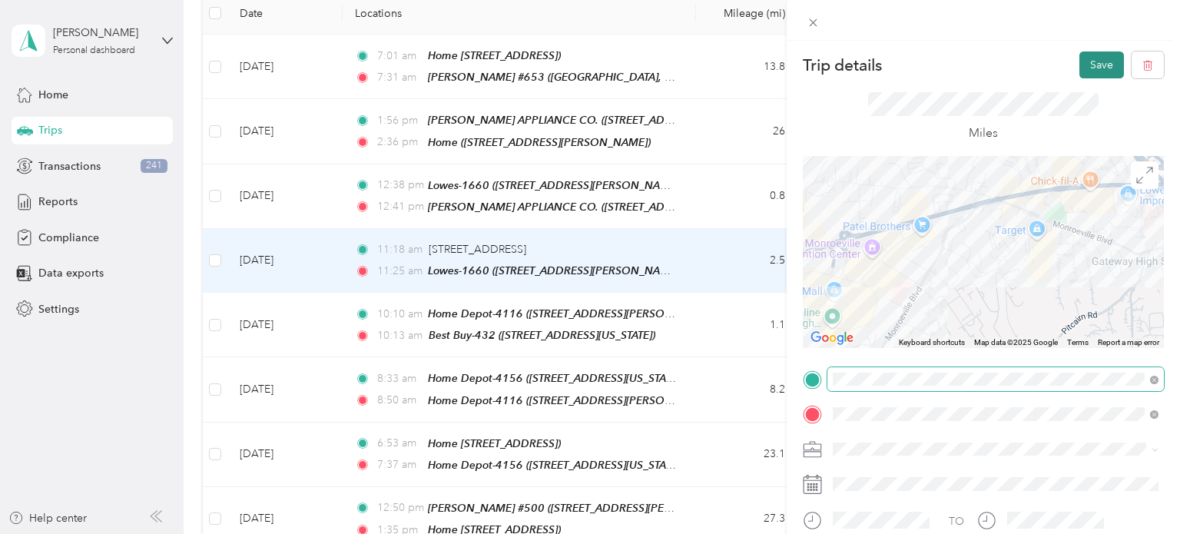
click at [1101, 66] on button "Save" at bounding box center [1102, 64] width 45 height 27
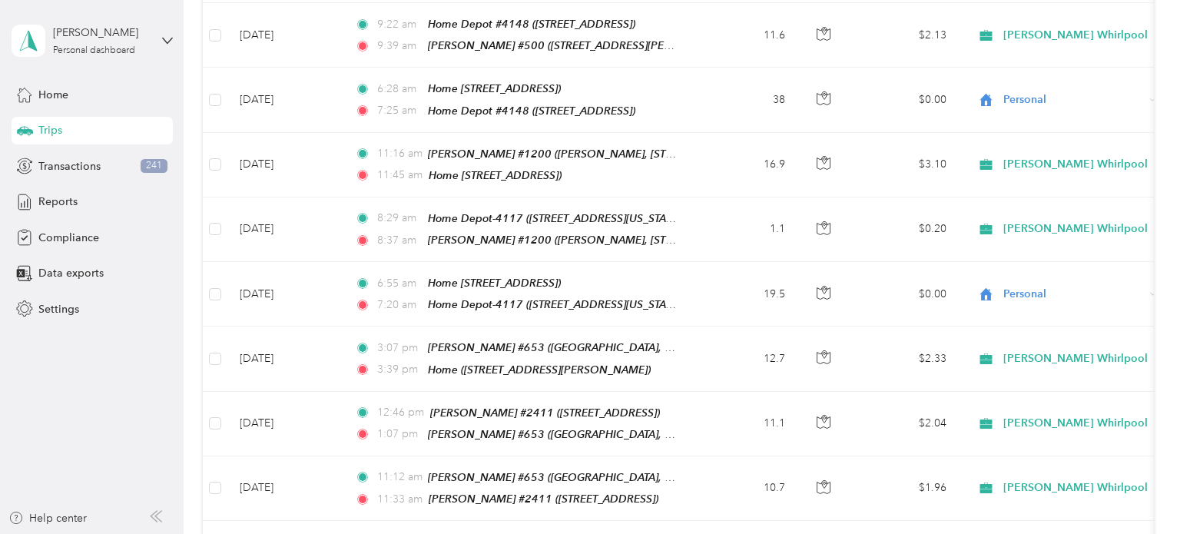
scroll to position [775, 0]
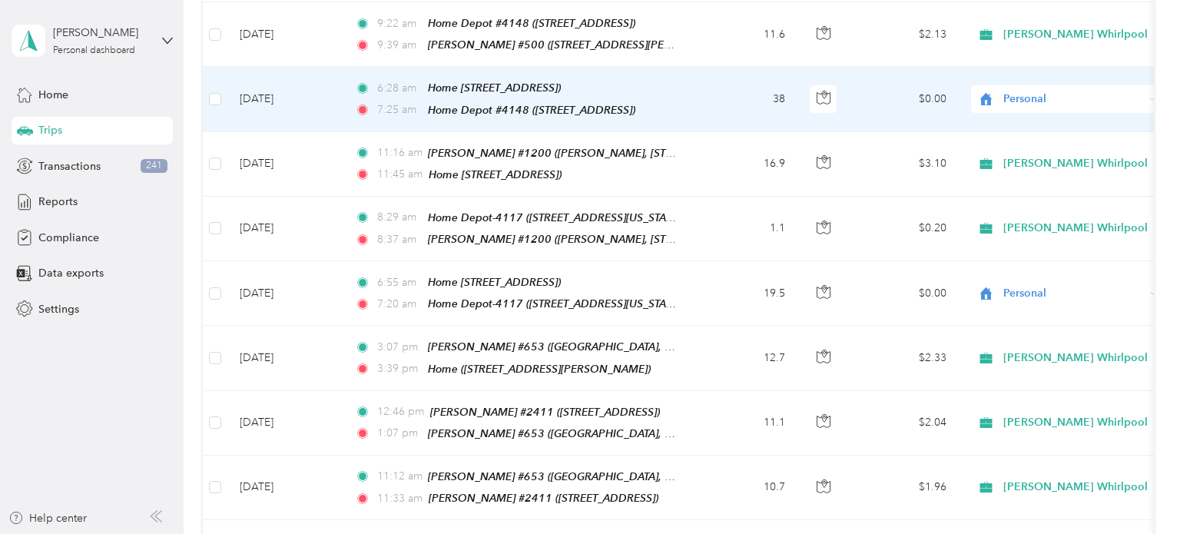
click at [1059, 91] on span "Personal" at bounding box center [1074, 99] width 141 height 17
click at [1036, 112] on span "[PERSON_NAME] Whirlpool" at bounding box center [1082, 111] width 144 height 16
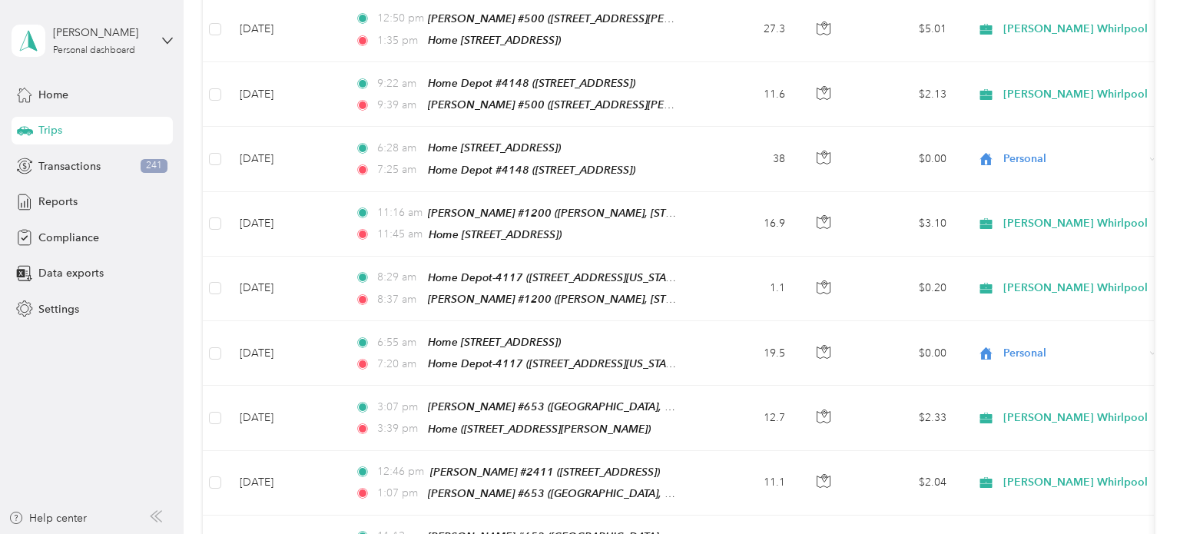
scroll to position [722, 0]
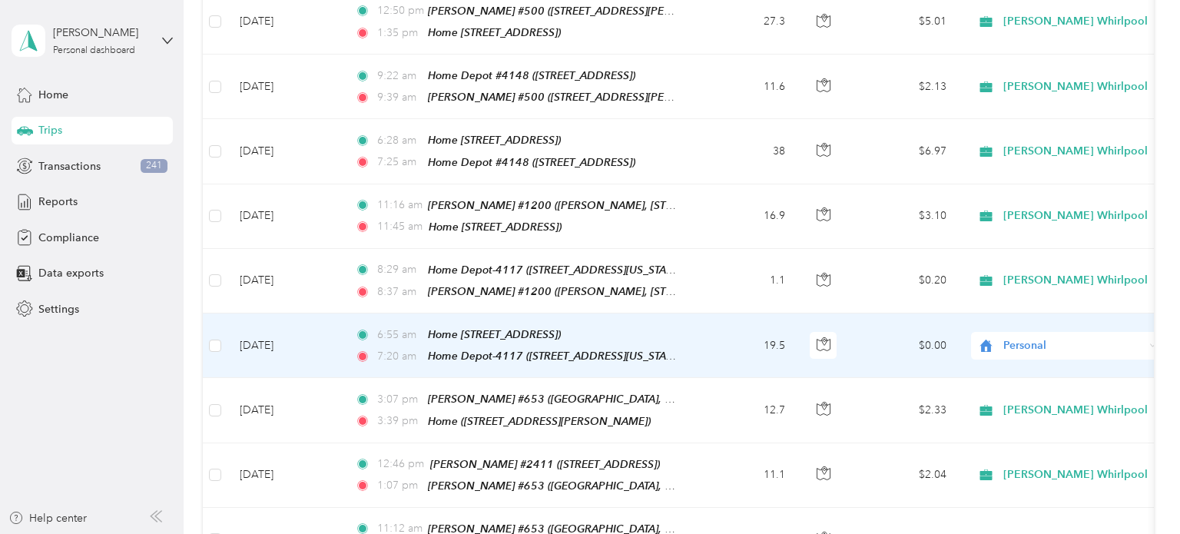
click at [1105, 337] on span "Personal" at bounding box center [1074, 345] width 141 height 17
click at [1060, 350] on span "[PERSON_NAME] Whirlpool" at bounding box center [1082, 352] width 144 height 16
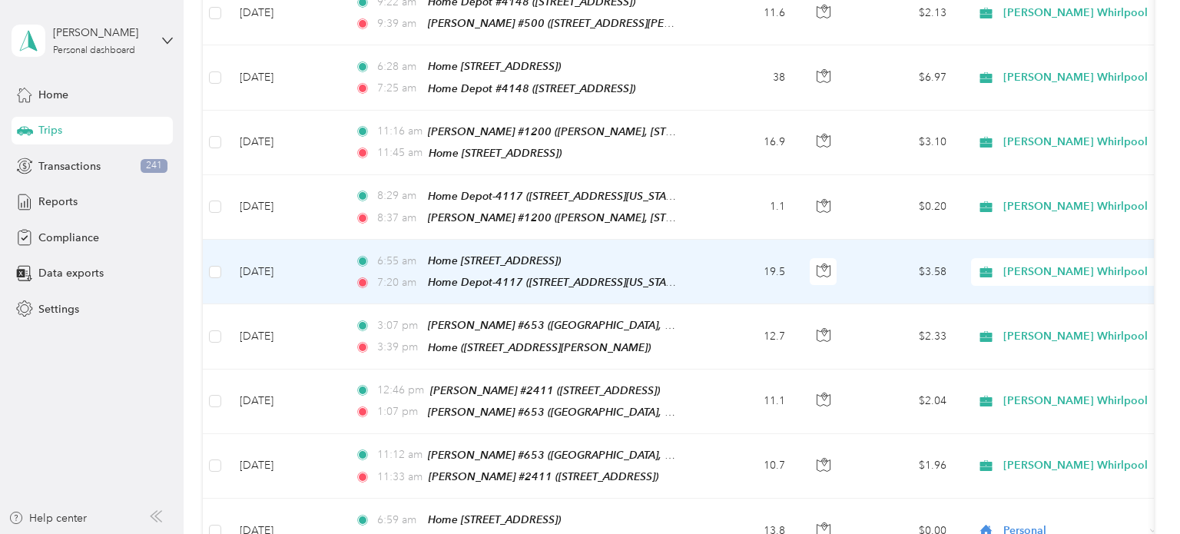
scroll to position [798, 0]
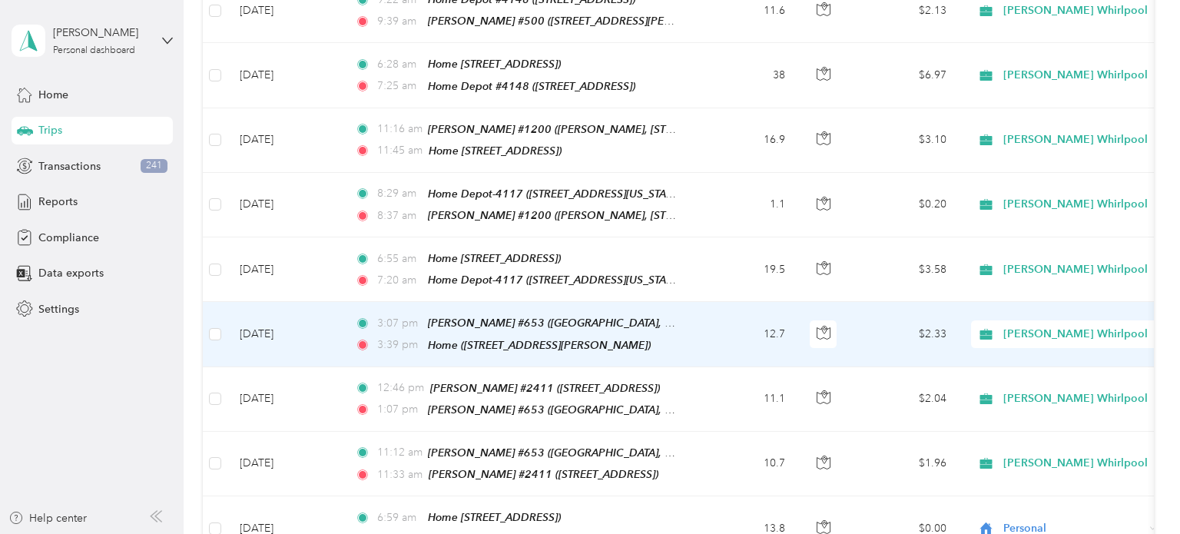
click at [725, 320] on td "12.7" at bounding box center [746, 334] width 101 height 65
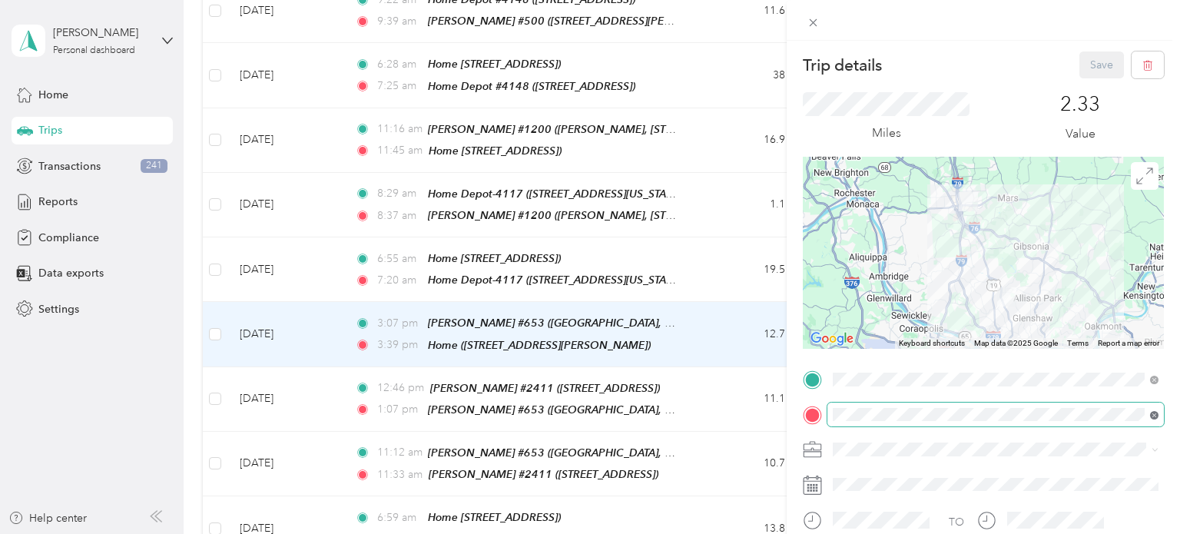
click at [1154, 417] on icon at bounding box center [1154, 415] width 8 height 8
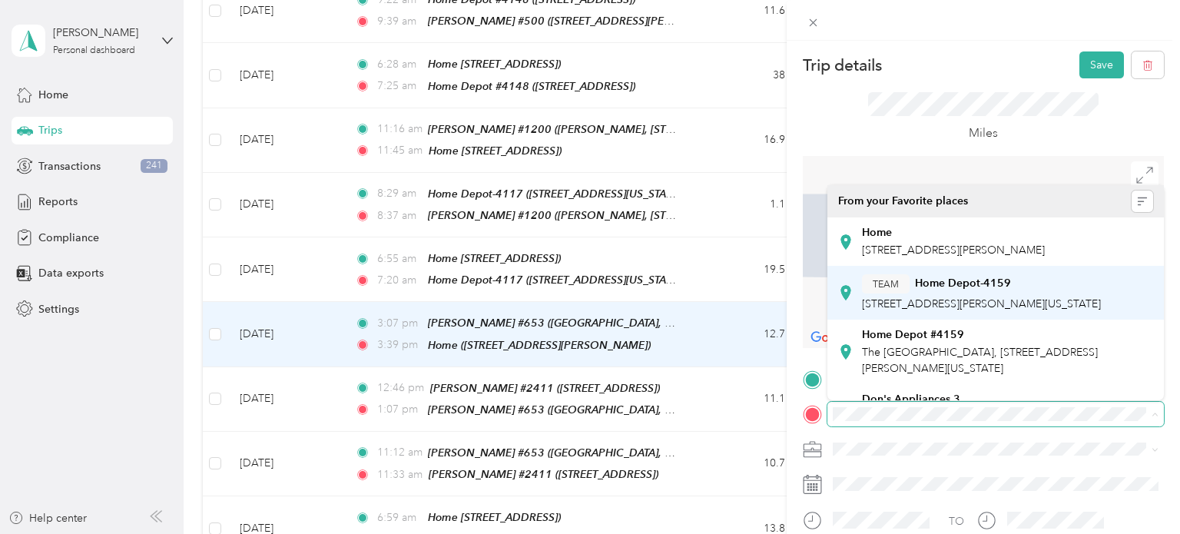
scroll to position [381, 0]
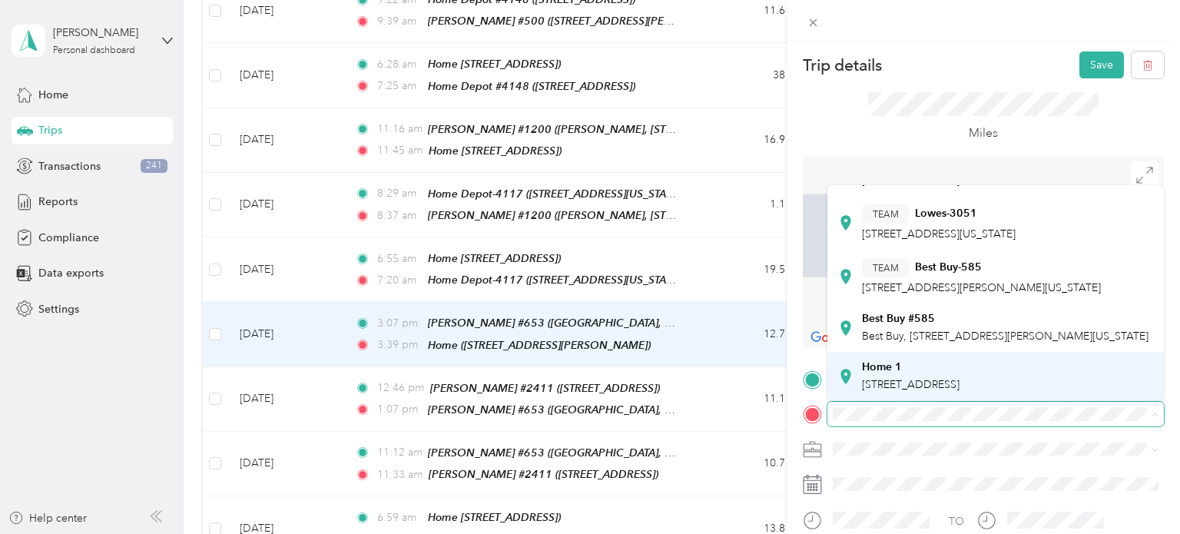
click at [960, 381] on span "[STREET_ADDRESS]" at bounding box center [911, 384] width 98 height 13
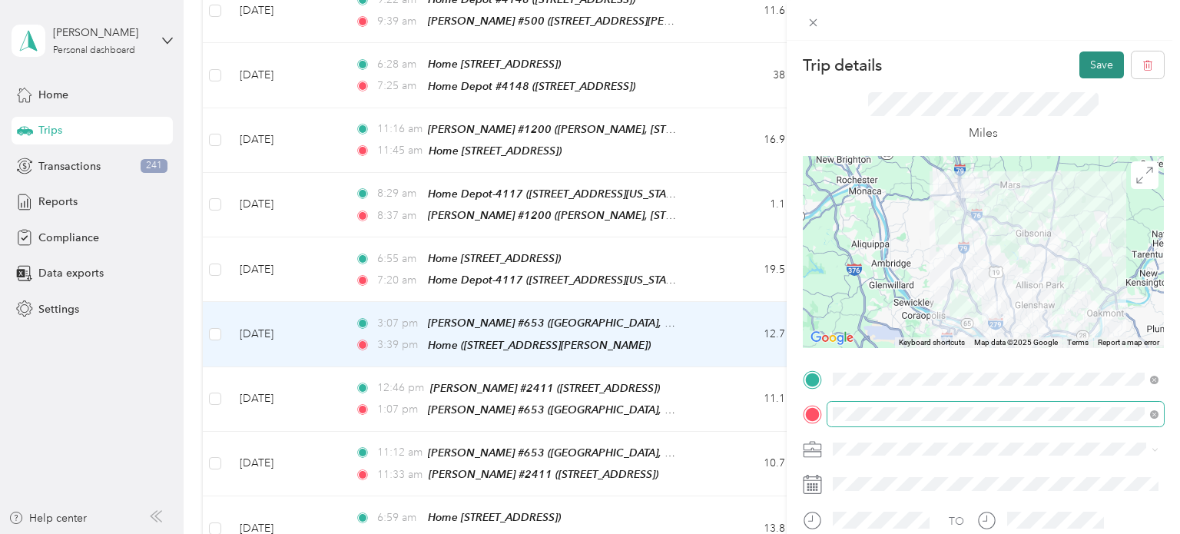
click at [1094, 67] on button "Save" at bounding box center [1102, 64] width 45 height 27
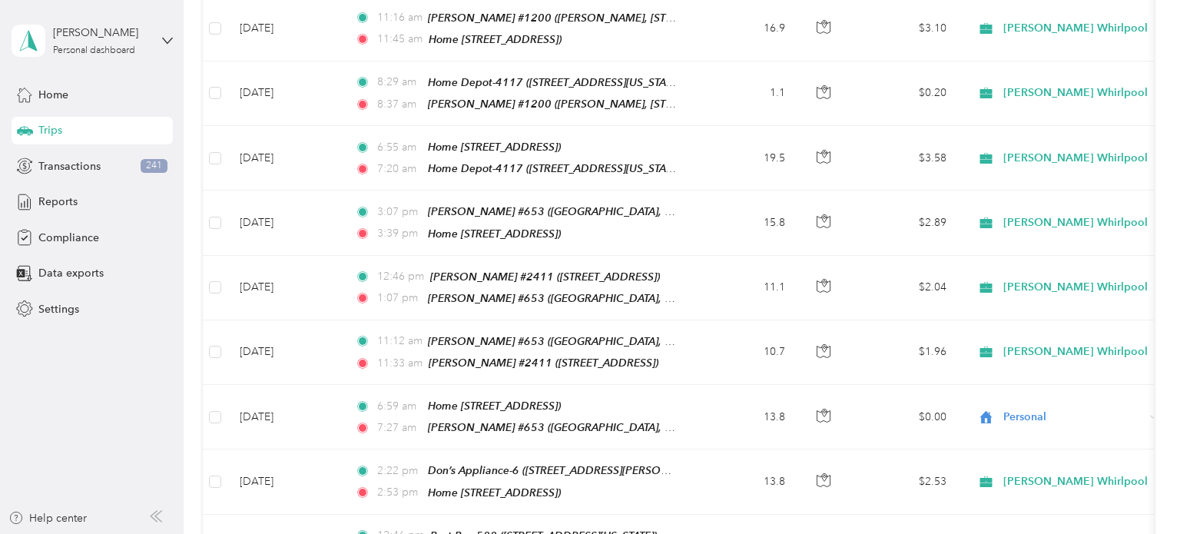
scroll to position [913, 0]
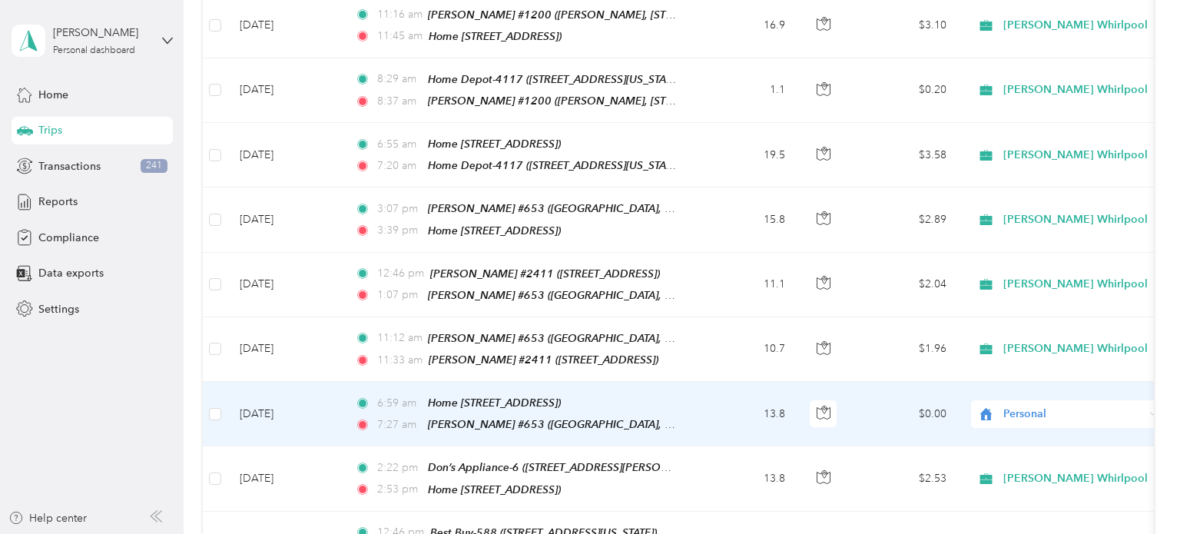
click at [1114, 406] on span "Personal" at bounding box center [1074, 414] width 141 height 17
click at [1060, 406] on span "[PERSON_NAME] Whirlpool" at bounding box center [1082, 414] width 144 height 16
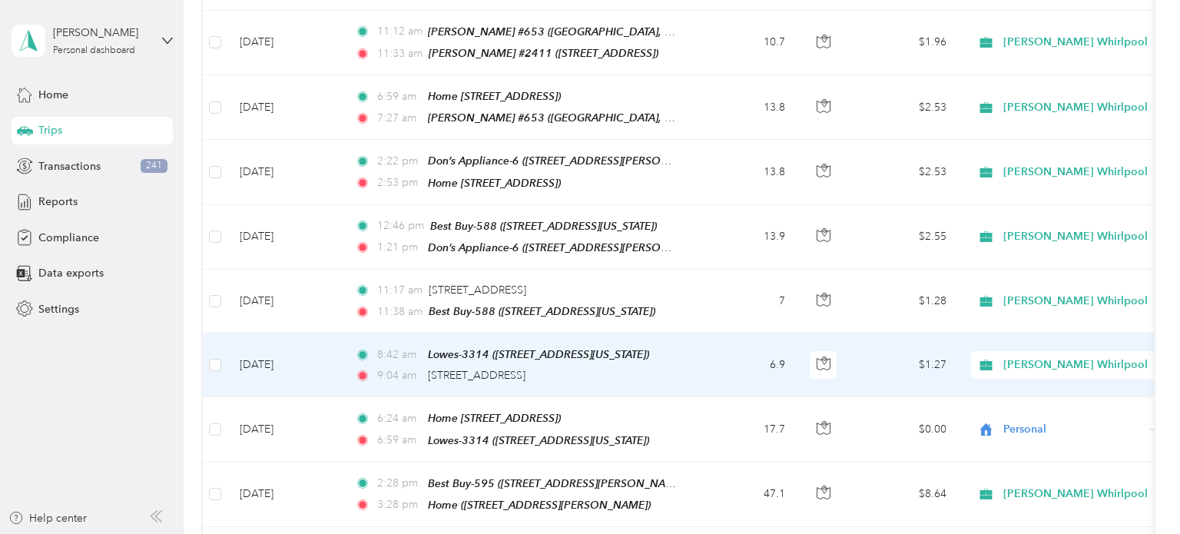
scroll to position [1227, 0]
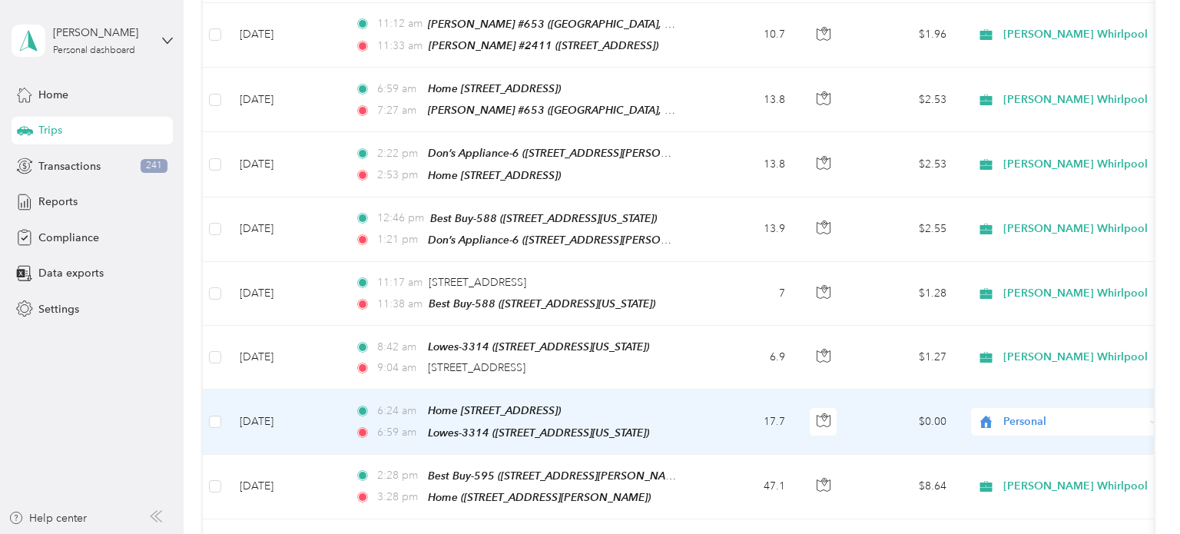
click at [1089, 413] on span "Personal" at bounding box center [1074, 421] width 141 height 17
click at [1041, 417] on span "[PERSON_NAME] Whirlpool" at bounding box center [1082, 415] width 144 height 16
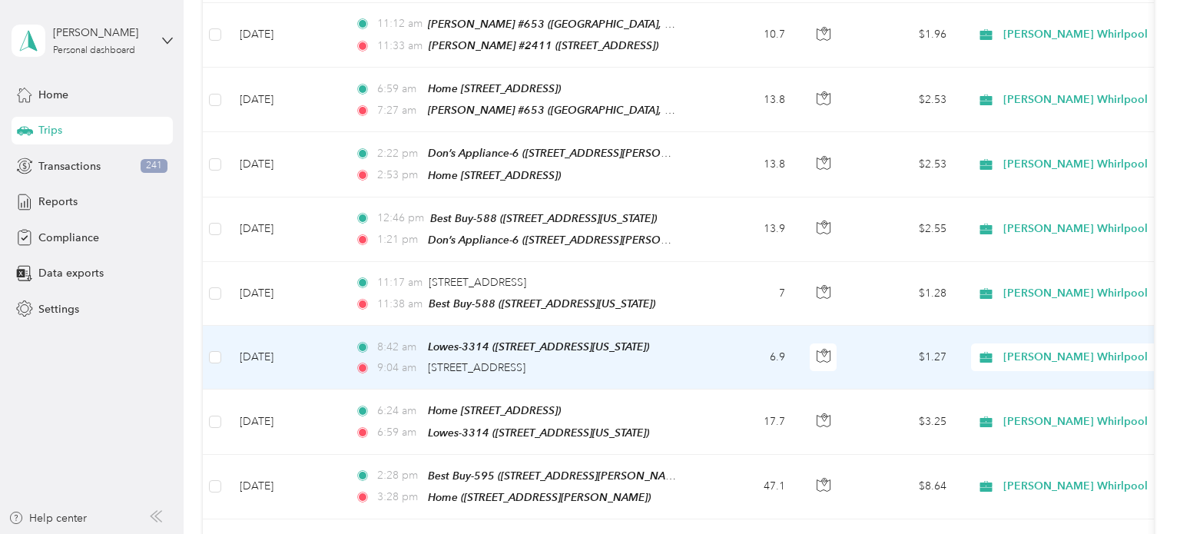
click at [705, 326] on td "6.9" at bounding box center [746, 358] width 101 height 64
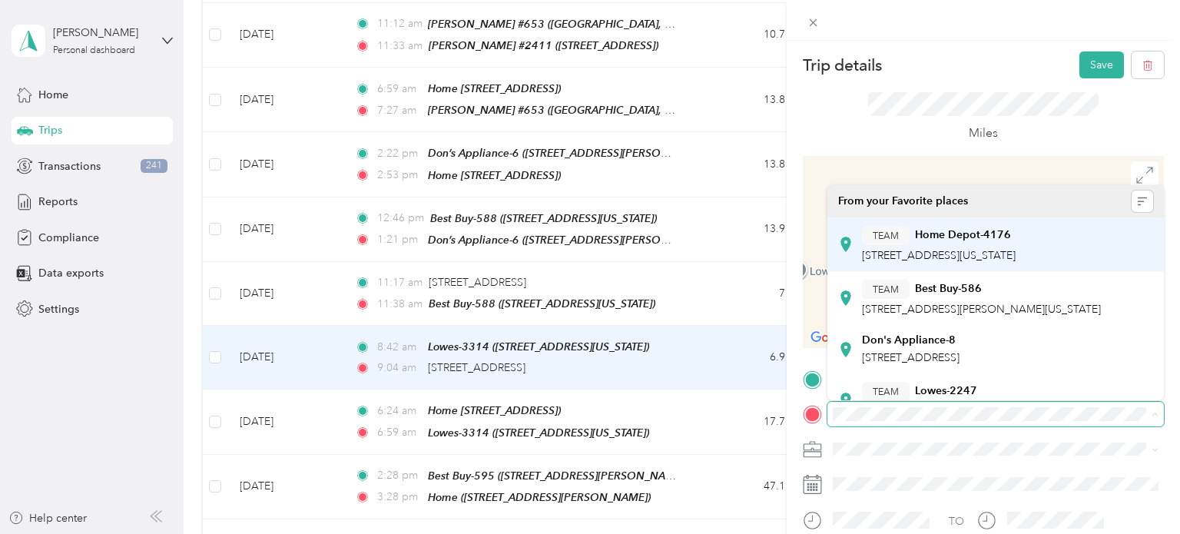
click at [1016, 257] on span "[STREET_ADDRESS][US_STATE]" at bounding box center [939, 255] width 154 height 13
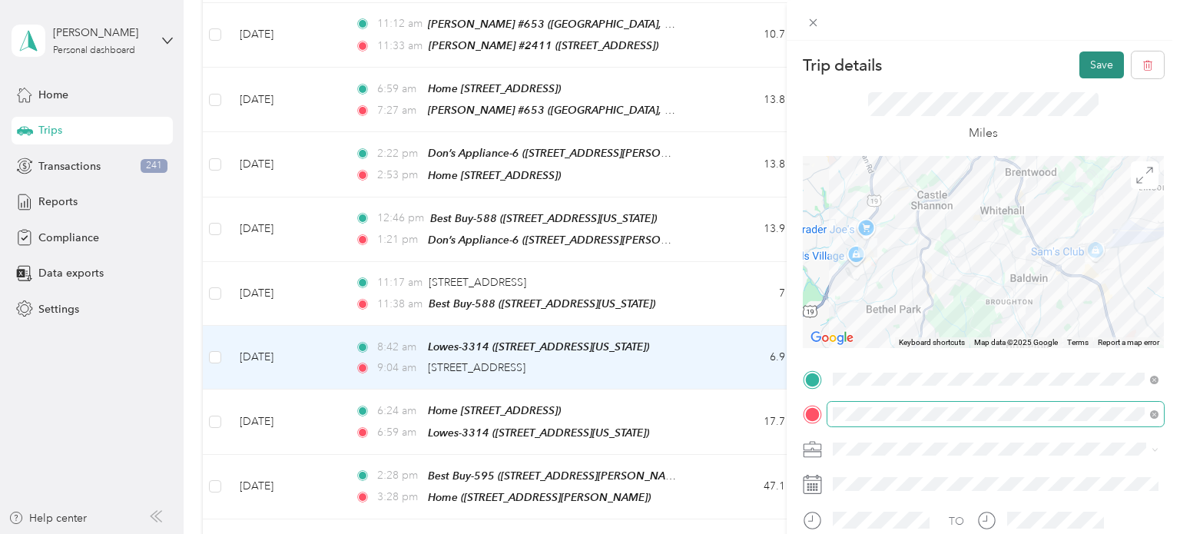
click at [1092, 60] on button "Save" at bounding box center [1102, 64] width 45 height 27
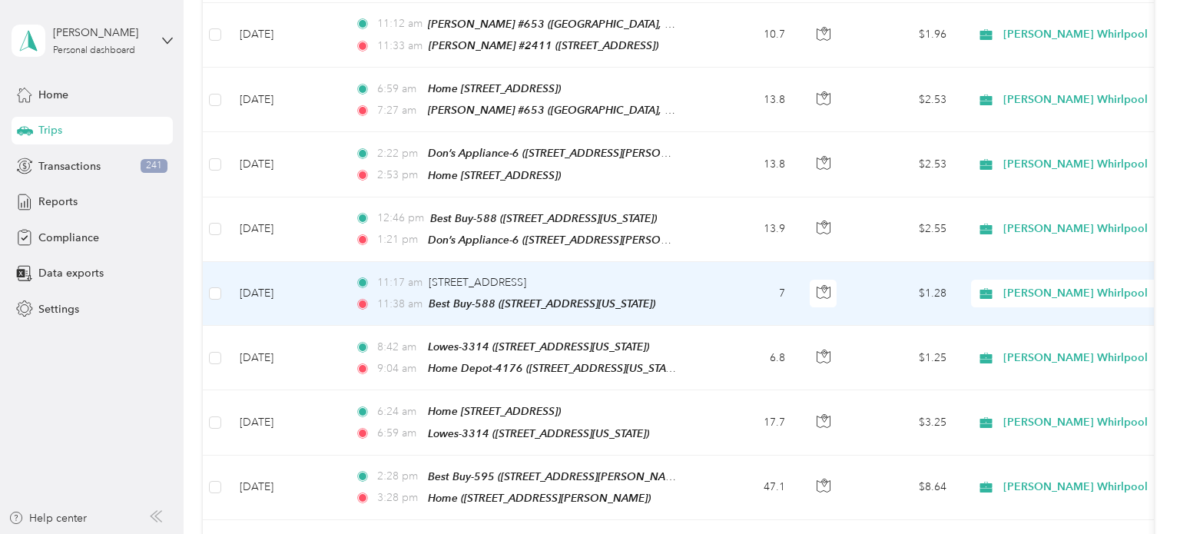
click at [721, 262] on td "7" at bounding box center [746, 294] width 101 height 64
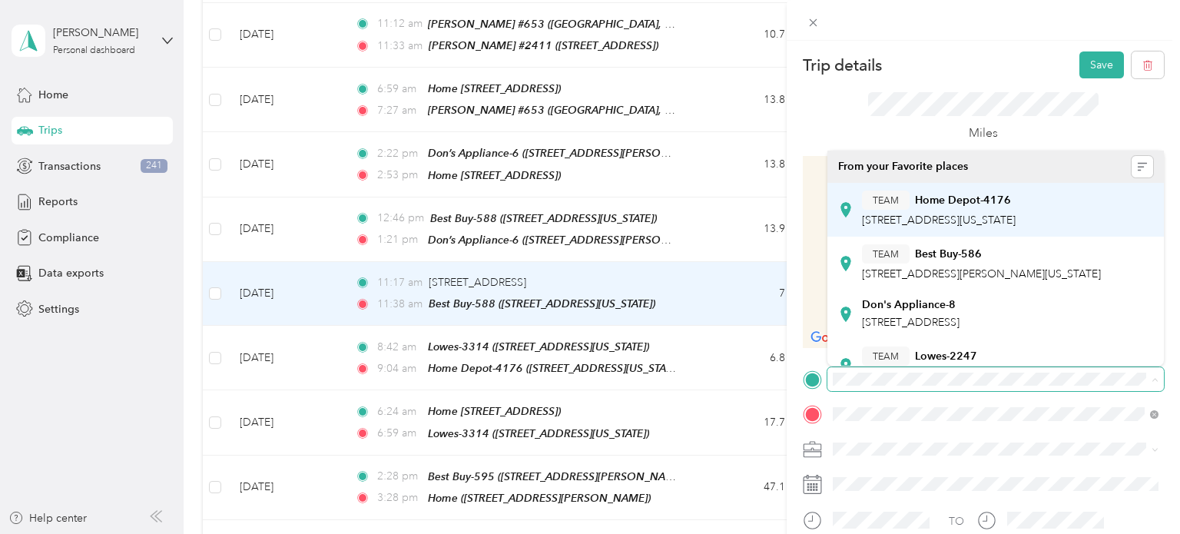
click at [1016, 214] on span "[STREET_ADDRESS][US_STATE]" at bounding box center [939, 220] width 154 height 13
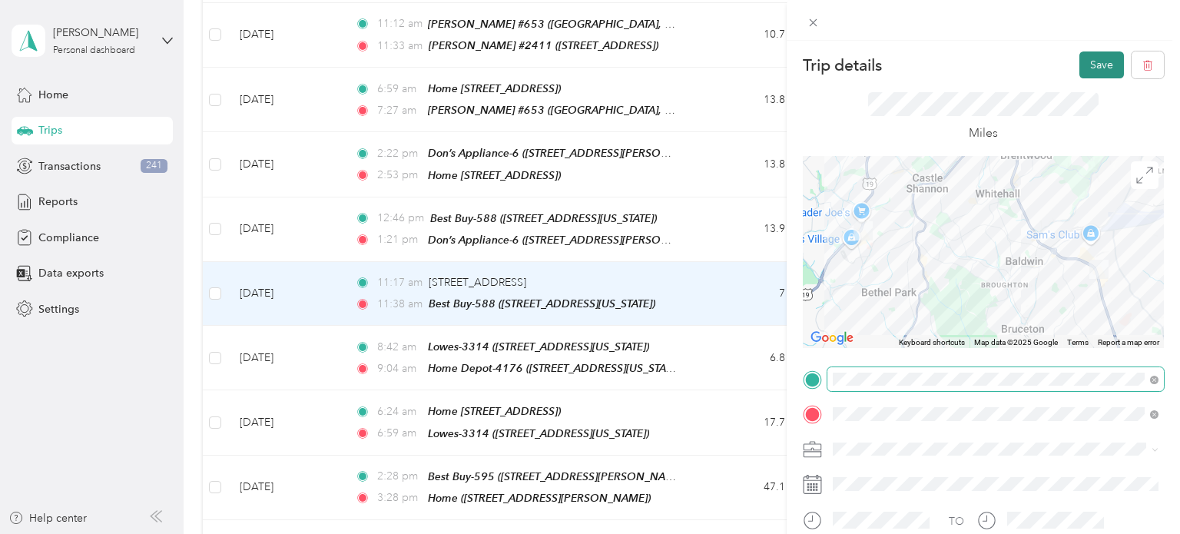
click at [1094, 65] on button "Save" at bounding box center [1102, 64] width 45 height 27
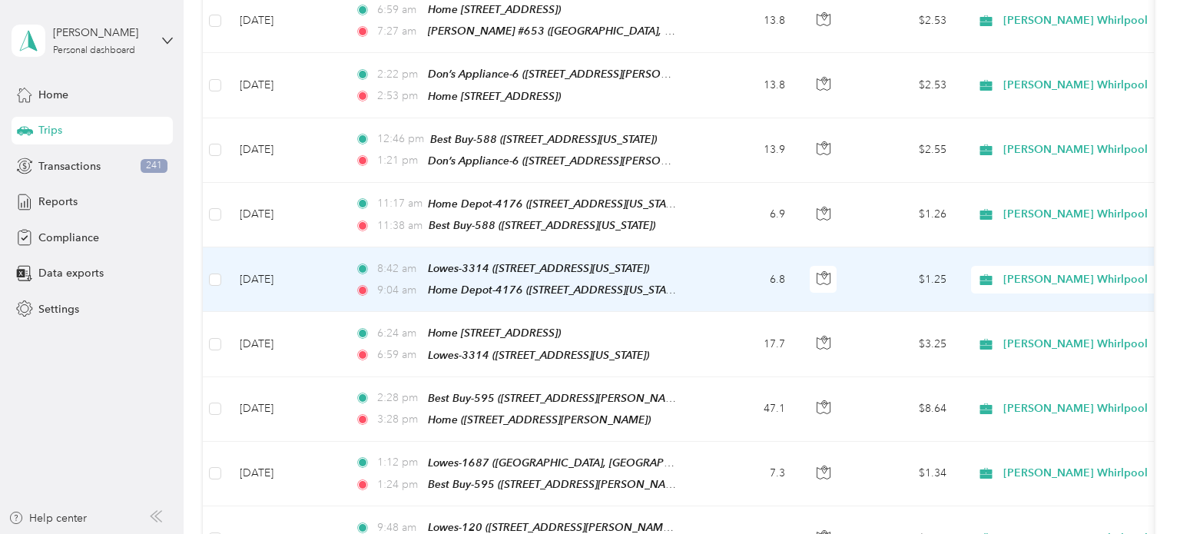
scroll to position [1320, 0]
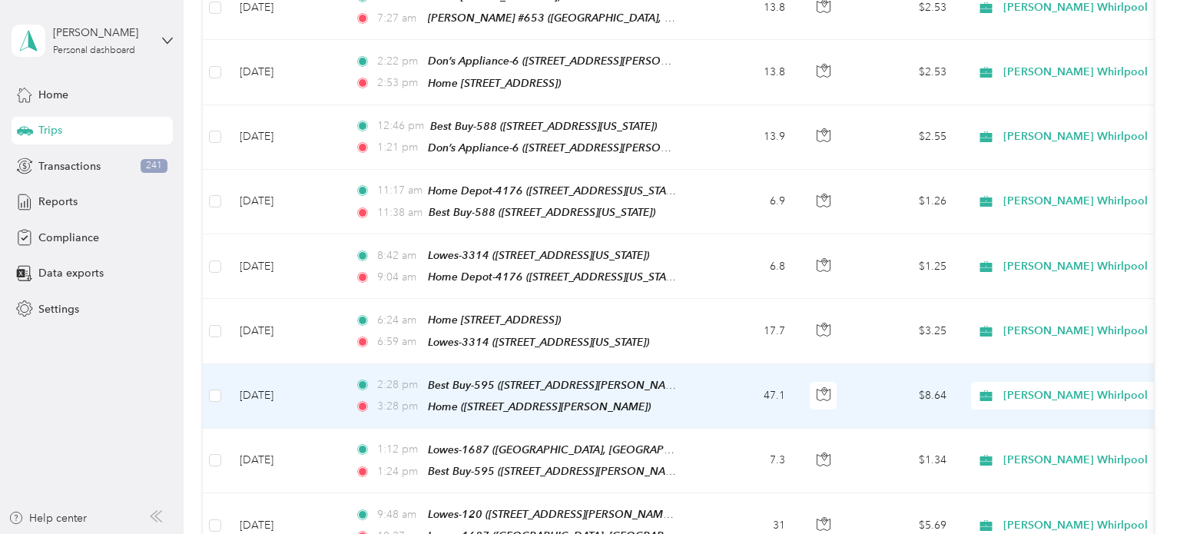
click at [712, 364] on td "47.1" at bounding box center [746, 396] width 101 height 65
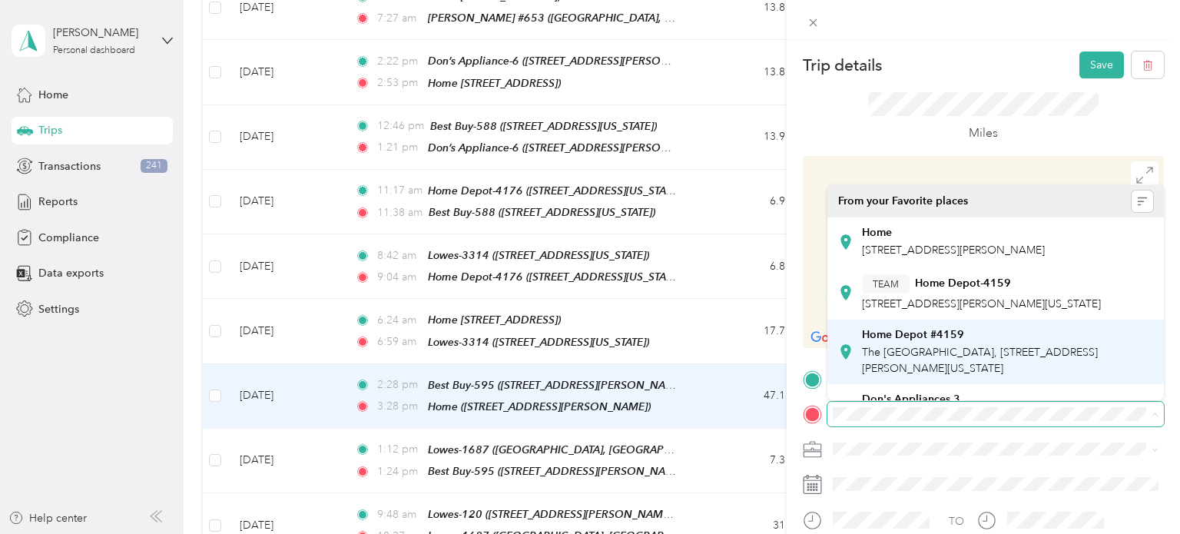
scroll to position [381, 0]
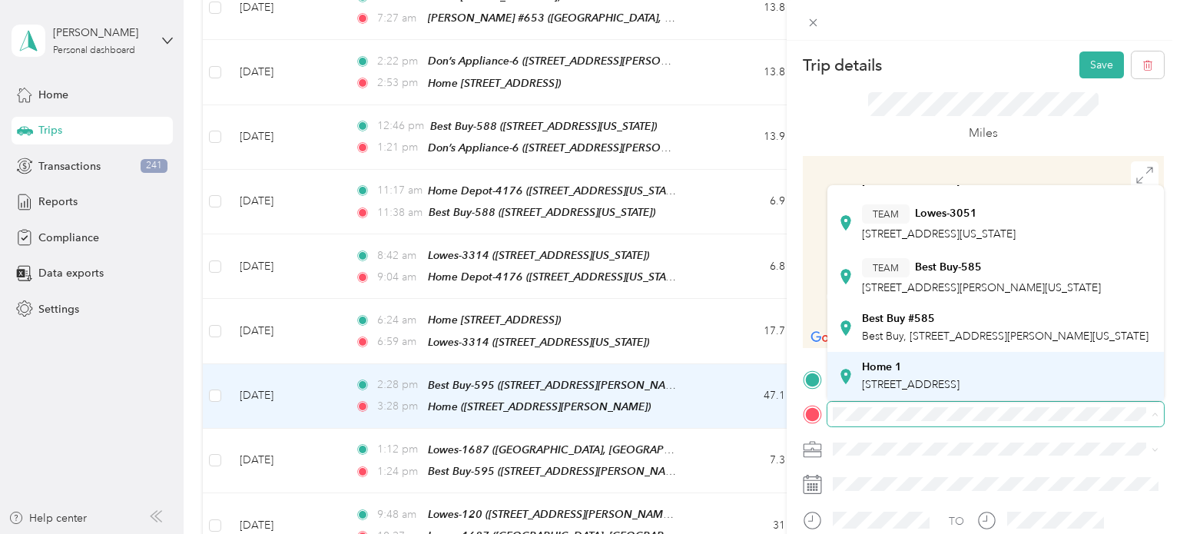
click at [1032, 358] on div "Home [STREET_ADDRESS]" at bounding box center [995, 376] width 315 height 38
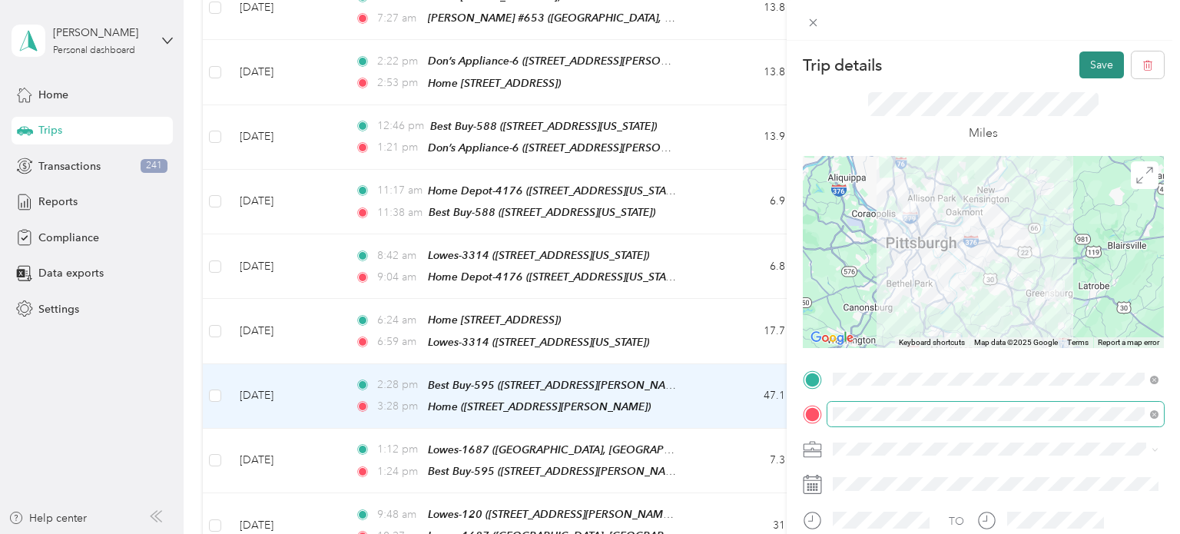
click at [1101, 69] on button "Save" at bounding box center [1102, 64] width 45 height 27
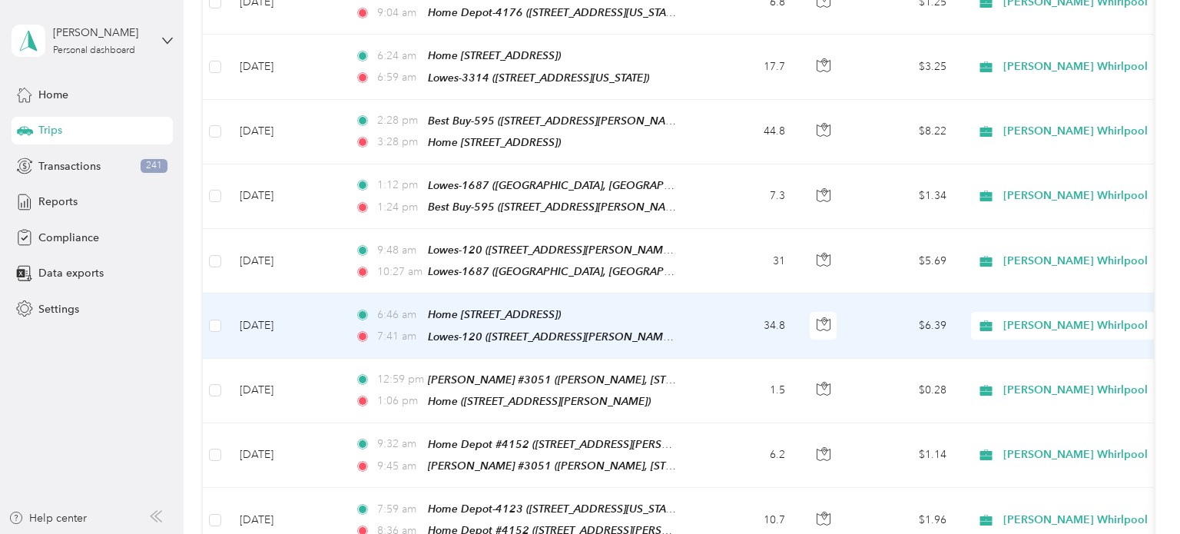
scroll to position [1586, 0]
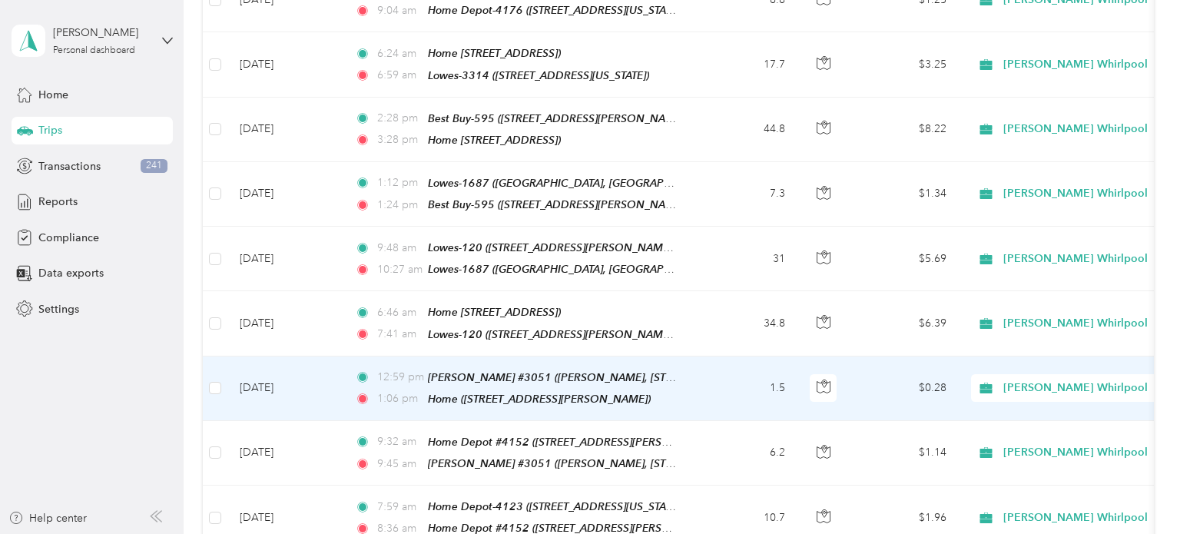
click at [717, 357] on td "1.5" at bounding box center [746, 389] width 101 height 65
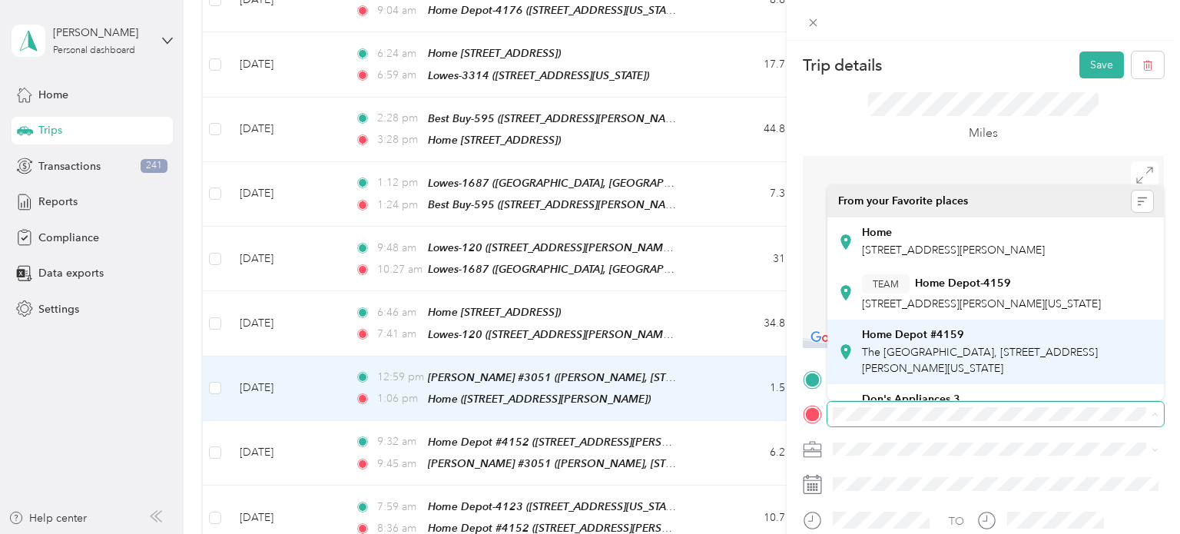
scroll to position [381, 0]
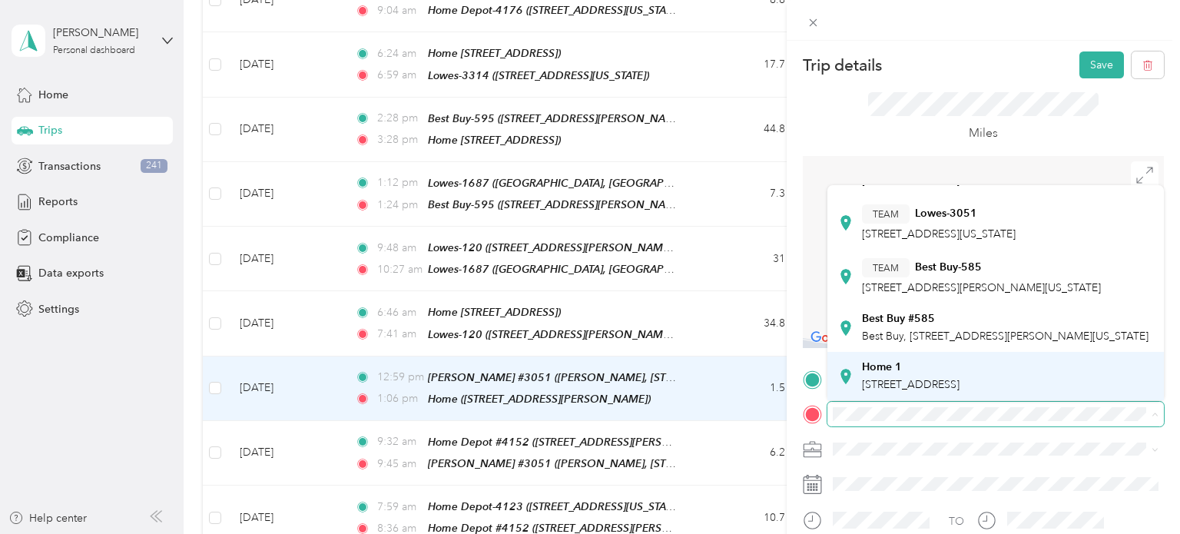
click at [960, 363] on div "Home 1" at bounding box center [911, 367] width 98 height 14
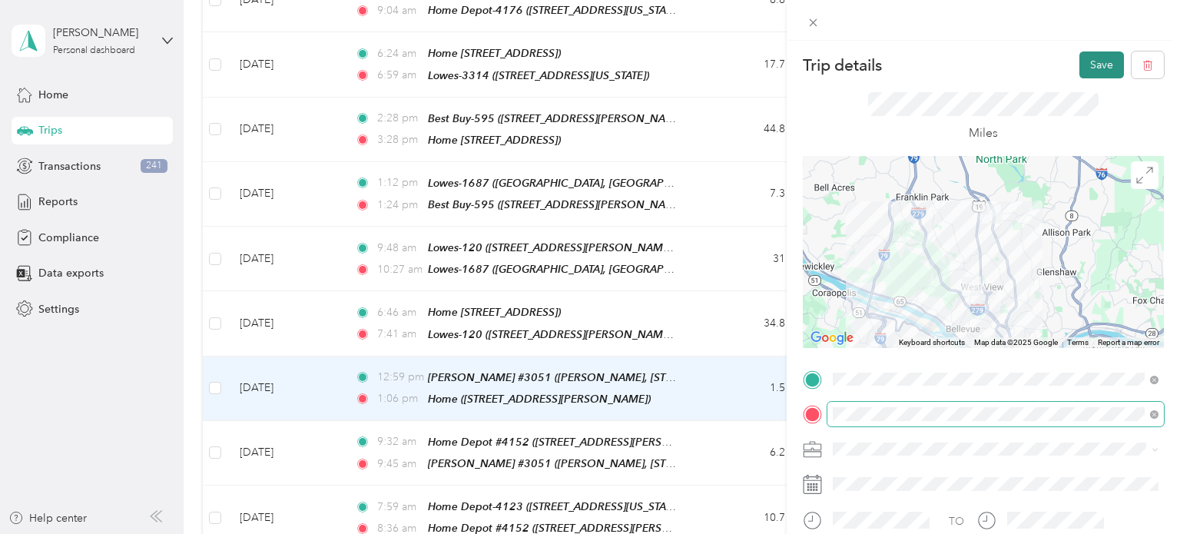
click at [1104, 68] on button "Save" at bounding box center [1102, 64] width 45 height 27
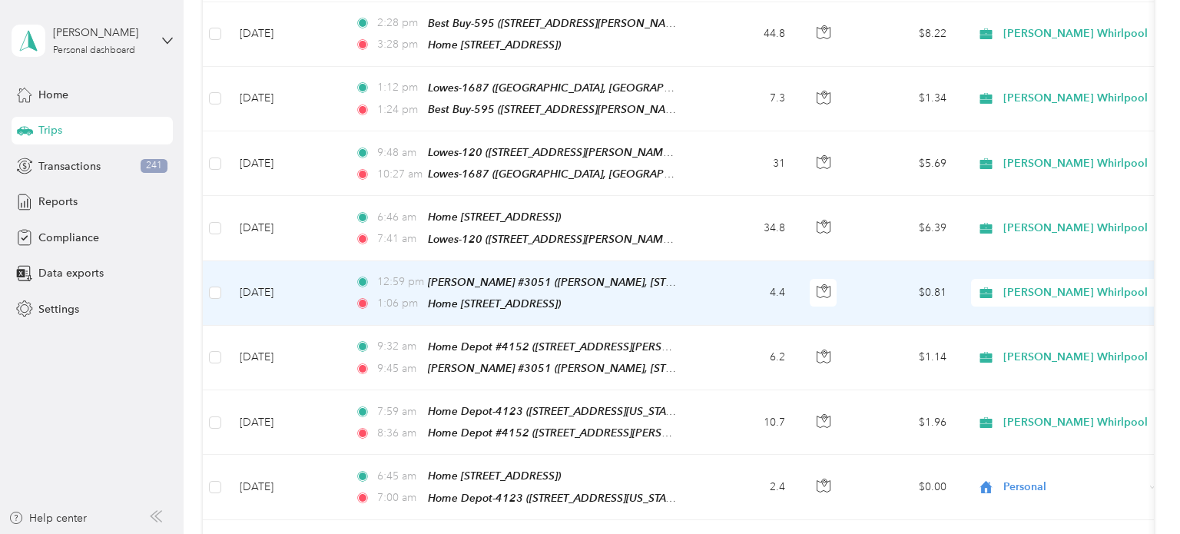
scroll to position [1703, 0]
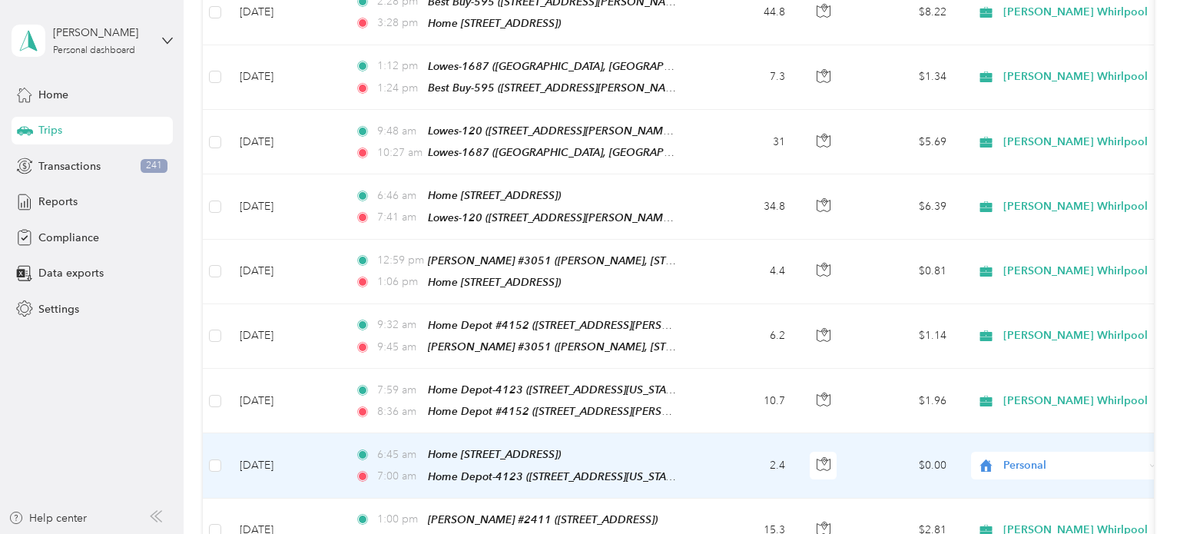
click at [1076, 433] on td "Personal" at bounding box center [1066, 465] width 215 height 65
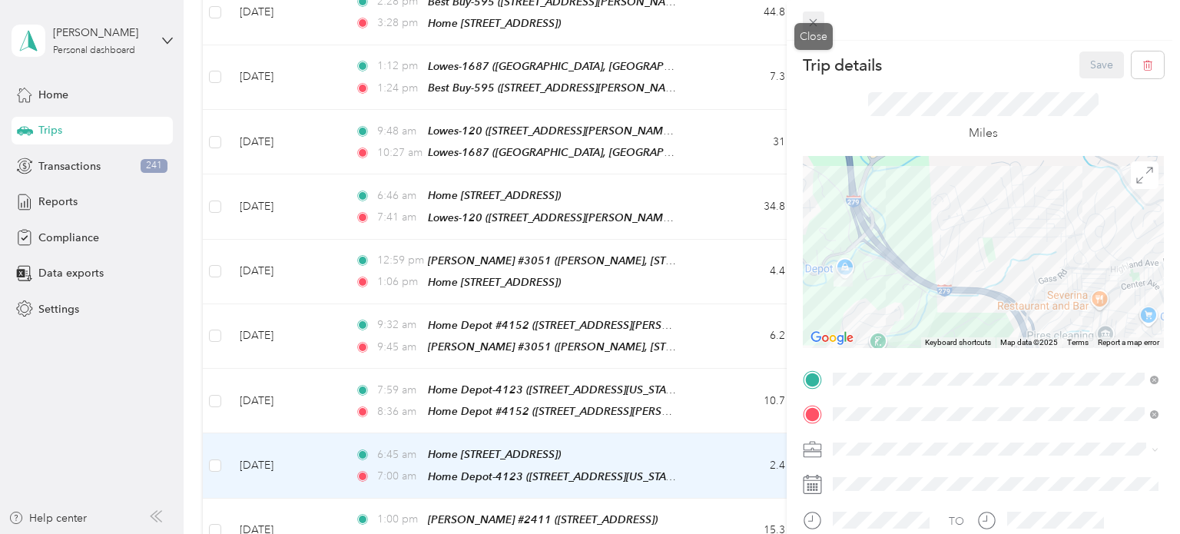
click at [814, 19] on icon at bounding box center [813, 22] width 13 height 13
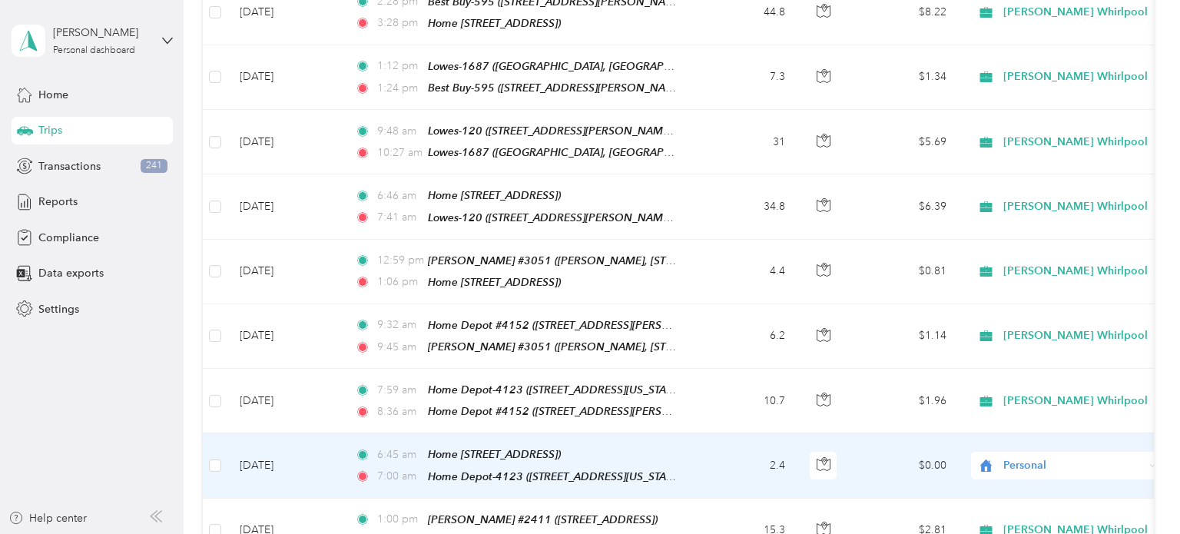
click at [1104, 457] on span "Personal" at bounding box center [1074, 465] width 141 height 17
click at [1035, 443] on span "[PERSON_NAME] Whirlpool" at bounding box center [1082, 444] width 144 height 16
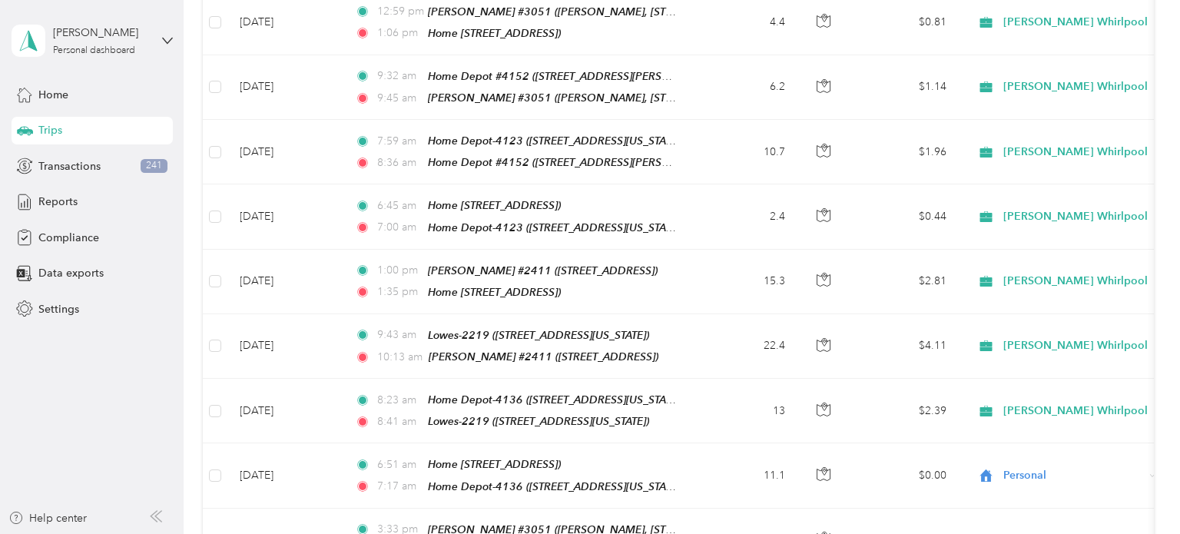
scroll to position [1957, 0]
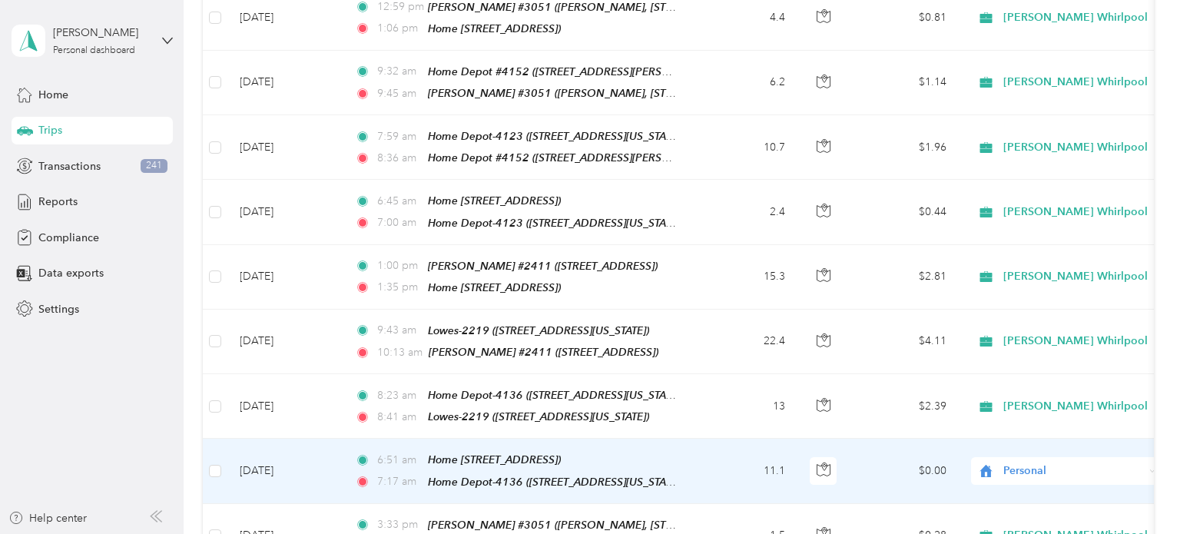
click at [1074, 463] on span "Personal" at bounding box center [1074, 471] width 141 height 17
click at [1032, 443] on span "[PERSON_NAME] Whirlpool" at bounding box center [1082, 442] width 144 height 16
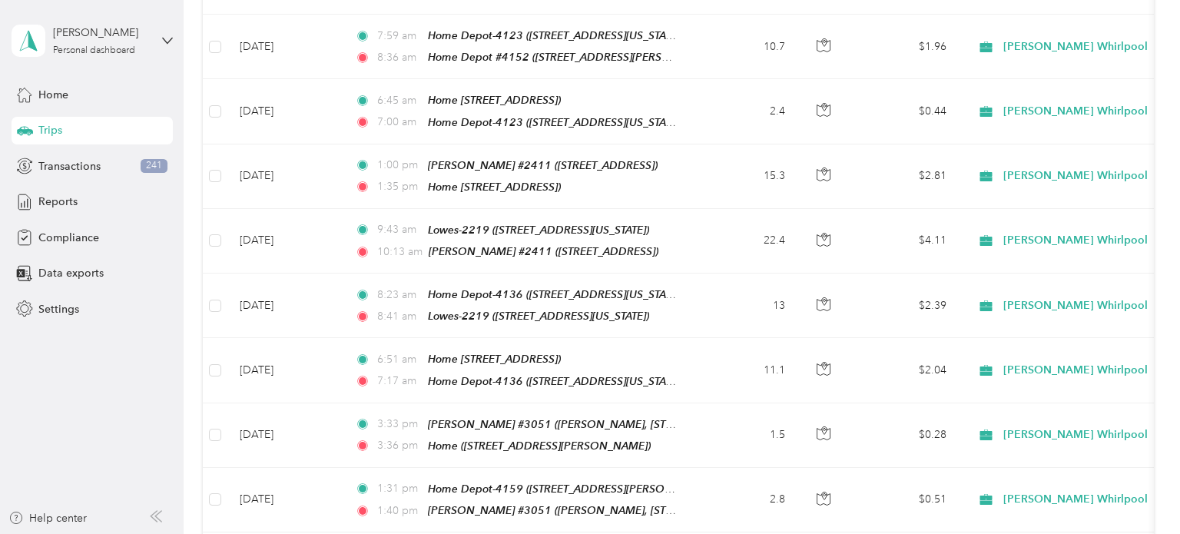
scroll to position [2060, 0]
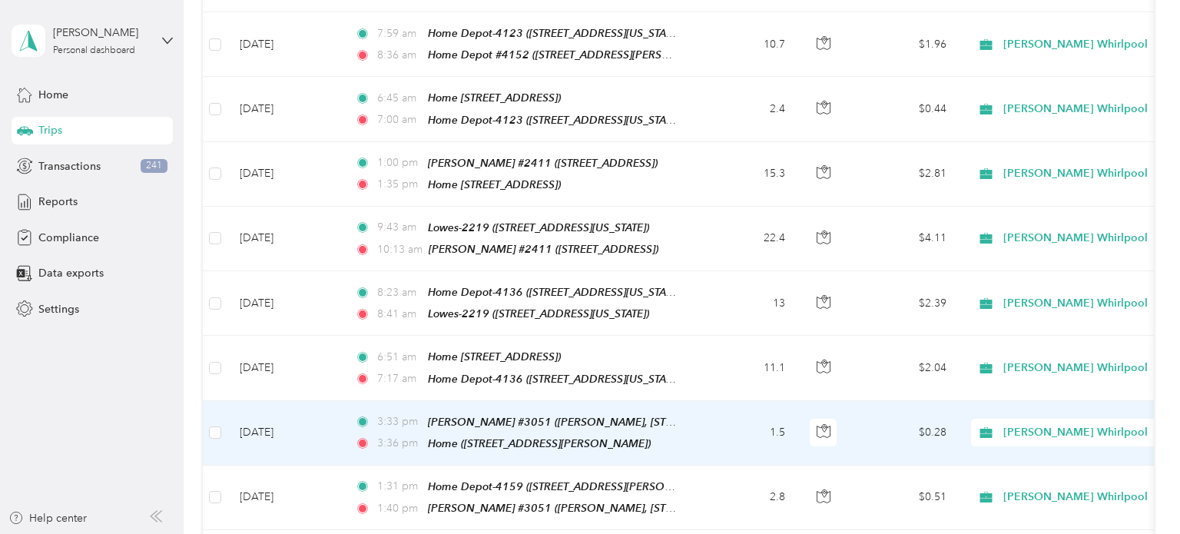
click at [720, 401] on td "1.5" at bounding box center [746, 433] width 101 height 65
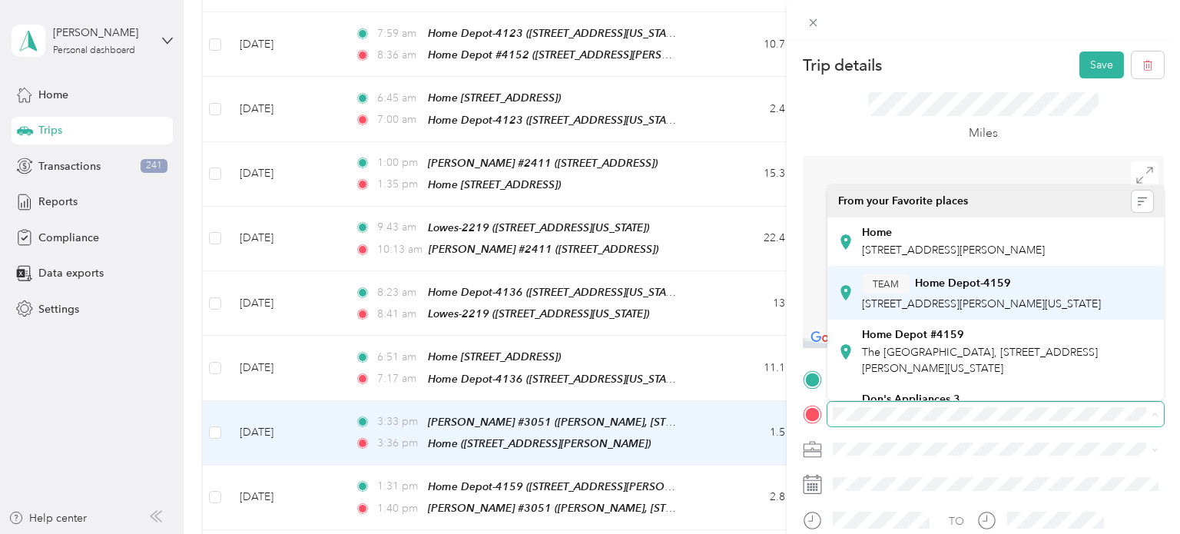
scroll to position [381, 0]
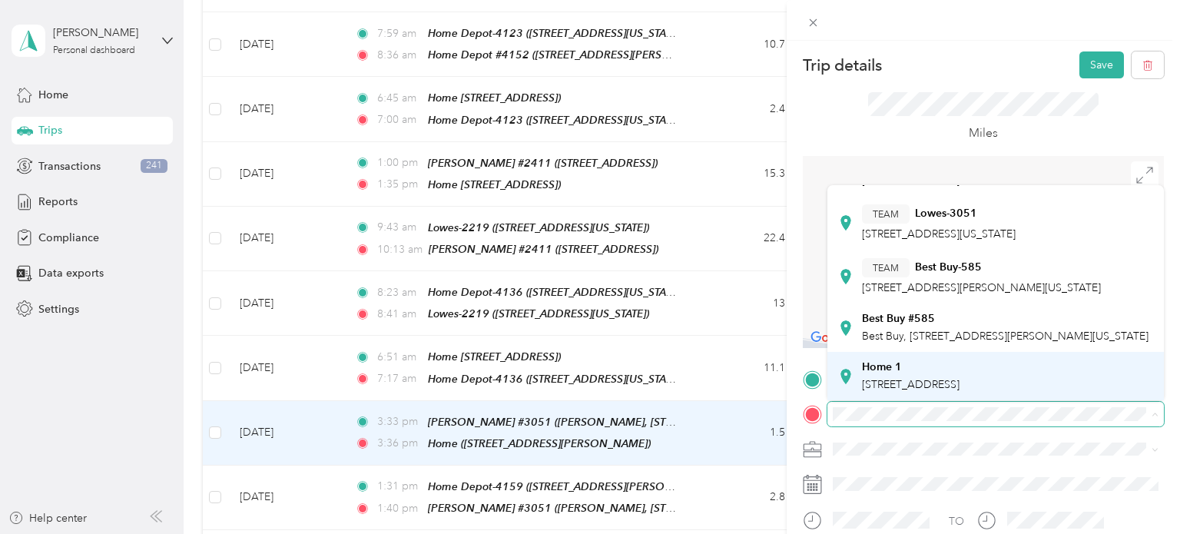
click at [960, 389] on span "[STREET_ADDRESS]" at bounding box center [911, 384] width 98 height 13
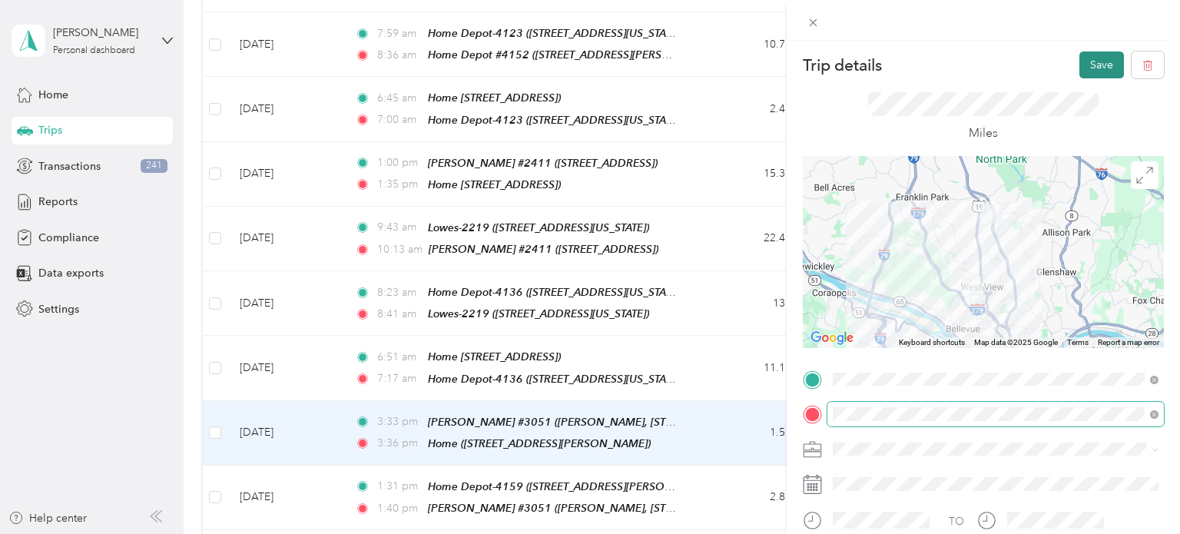
click at [1107, 63] on button "Save" at bounding box center [1102, 64] width 45 height 27
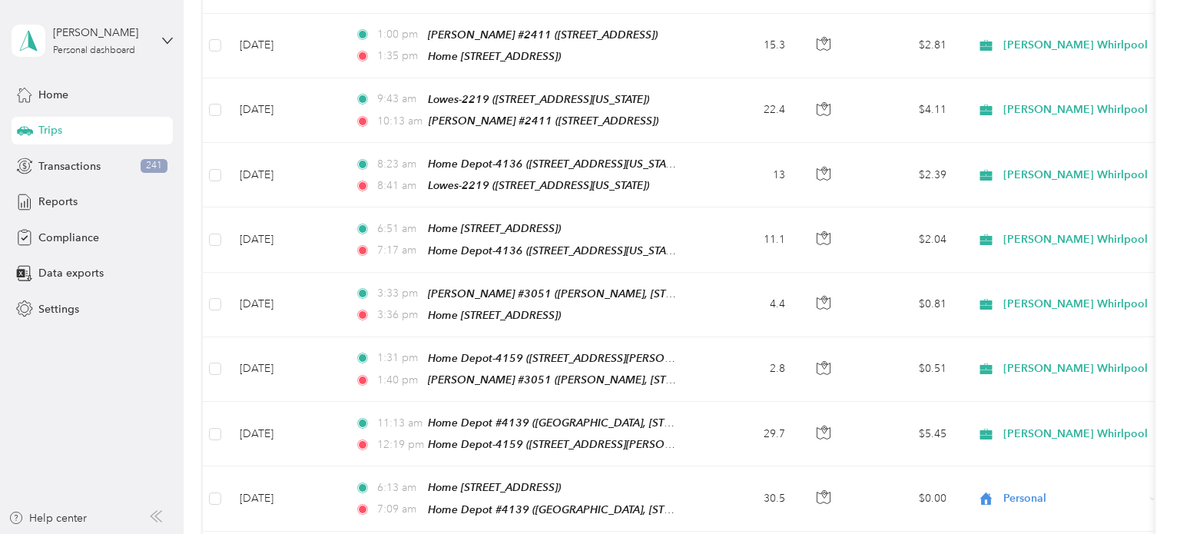
scroll to position [2231, 0]
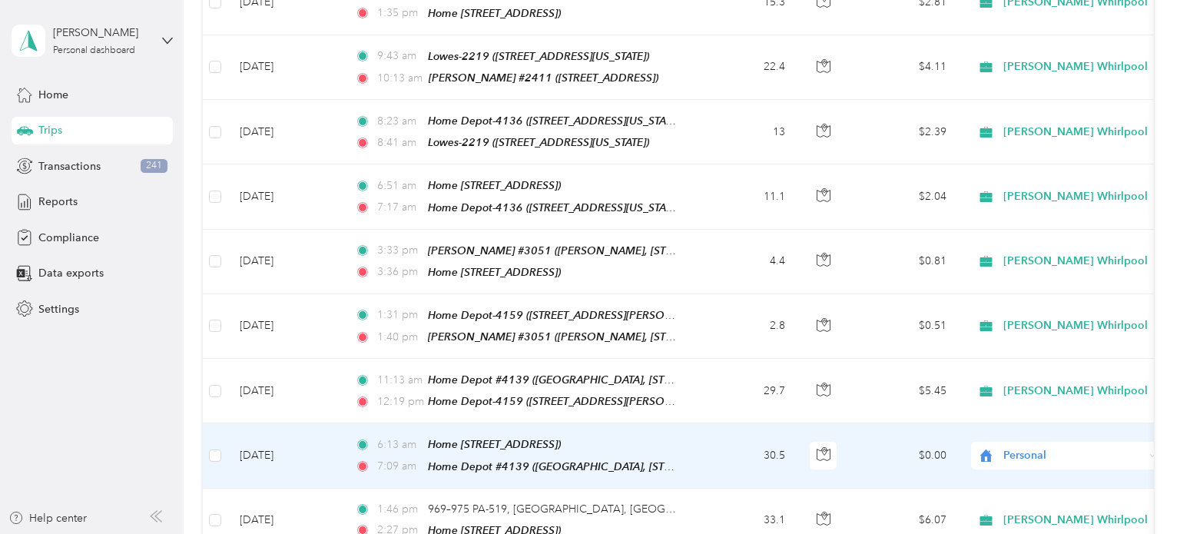
click at [1084, 447] on span "Personal" at bounding box center [1074, 455] width 141 height 17
click at [1044, 423] on span "[PERSON_NAME] Whirlpool" at bounding box center [1082, 421] width 144 height 16
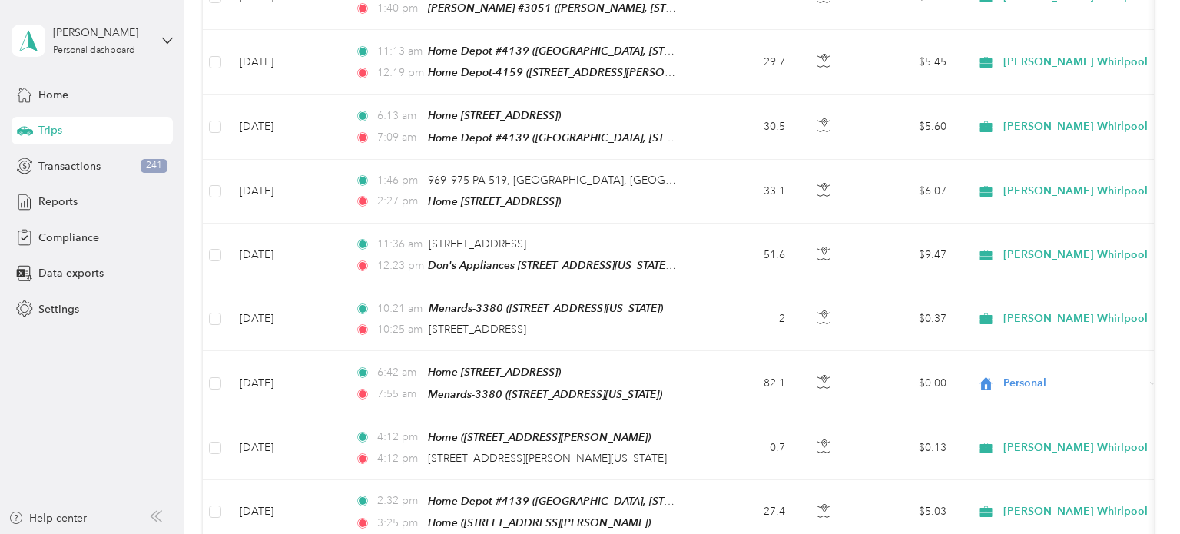
scroll to position [2562, 0]
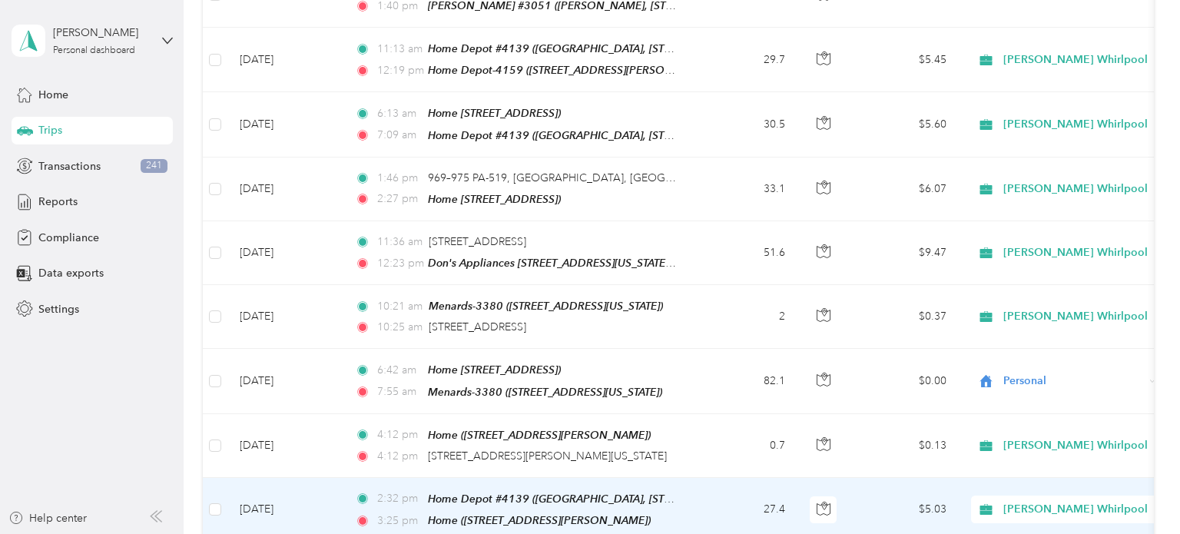
click at [718, 478] on td "27.4" at bounding box center [746, 510] width 101 height 65
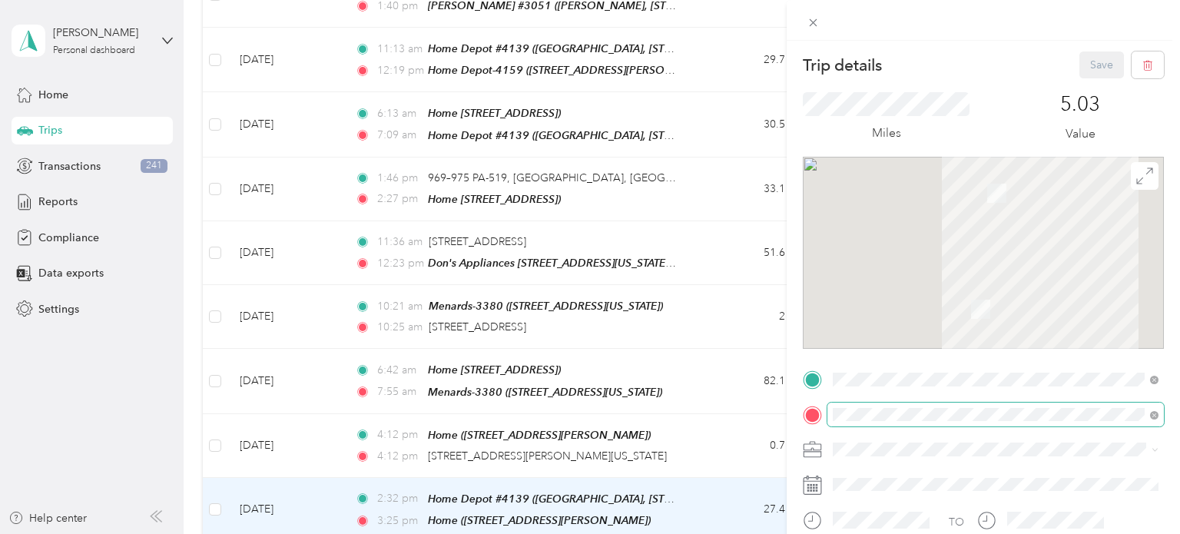
click at [1160, 413] on span at bounding box center [996, 415] width 337 height 25
click at [1153, 413] on icon at bounding box center [1154, 415] width 8 height 8
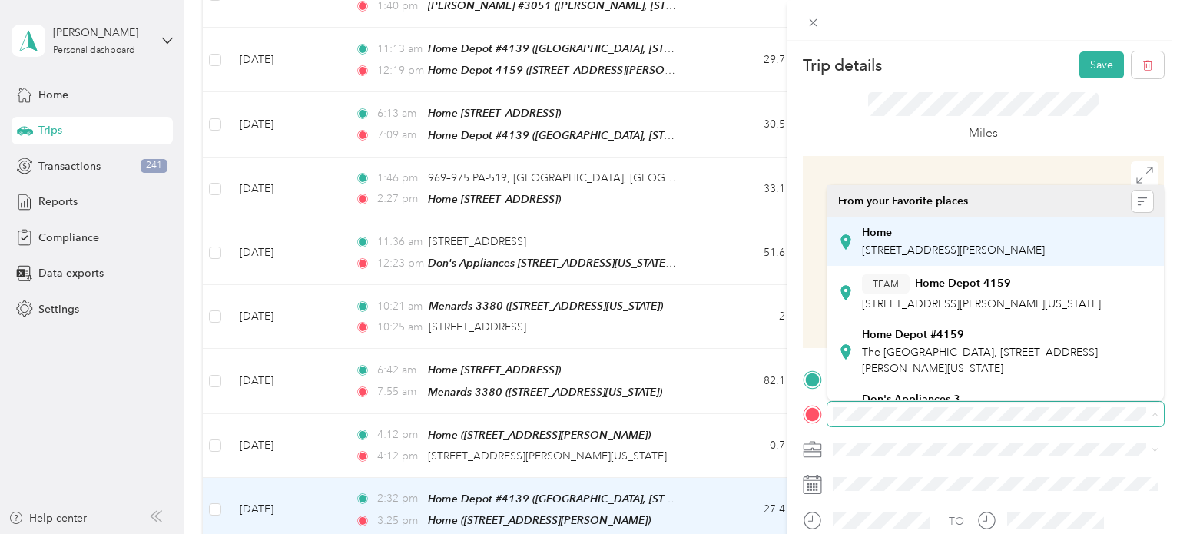
scroll to position [381, 0]
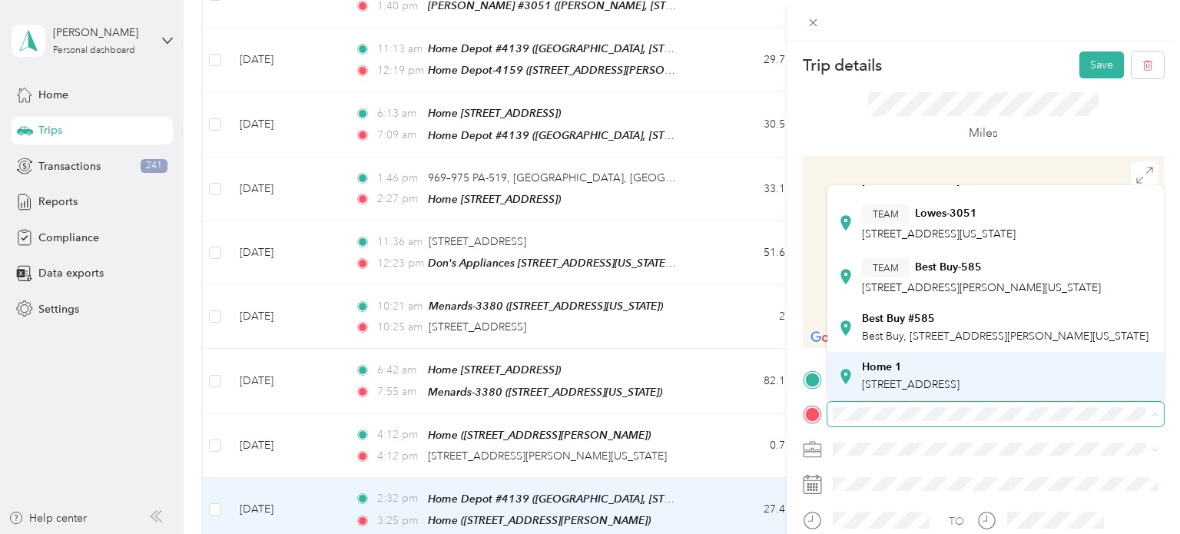
click at [948, 384] on span "[STREET_ADDRESS]" at bounding box center [911, 384] width 98 height 13
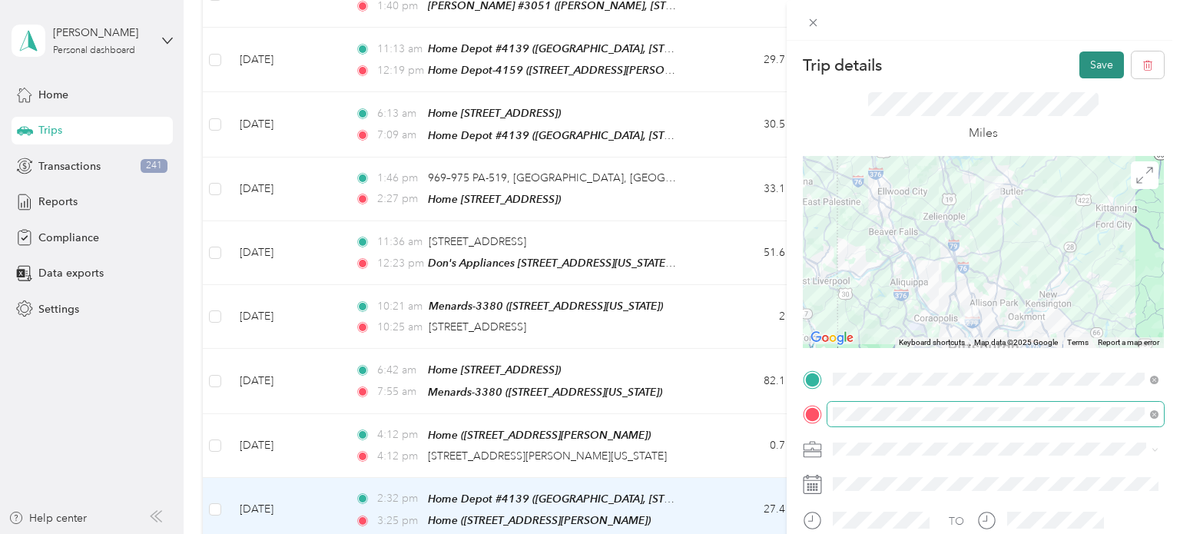
click at [1107, 65] on button "Save" at bounding box center [1102, 64] width 45 height 27
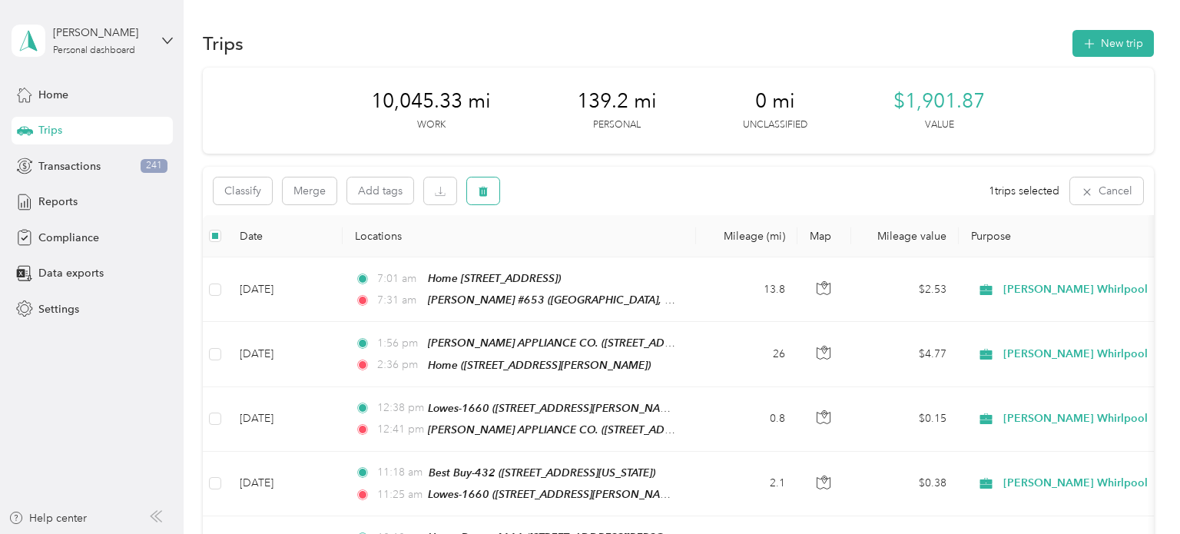
click at [490, 183] on button "button" at bounding box center [483, 191] width 32 height 27
click at [592, 251] on button "Yes" at bounding box center [598, 255] width 30 height 25
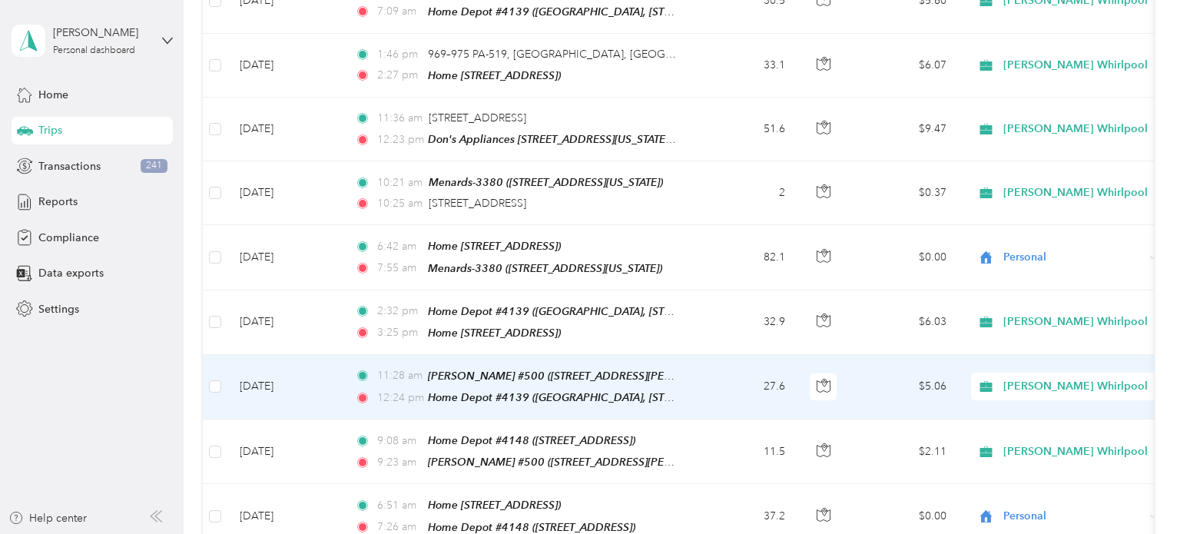
scroll to position [2682, 0]
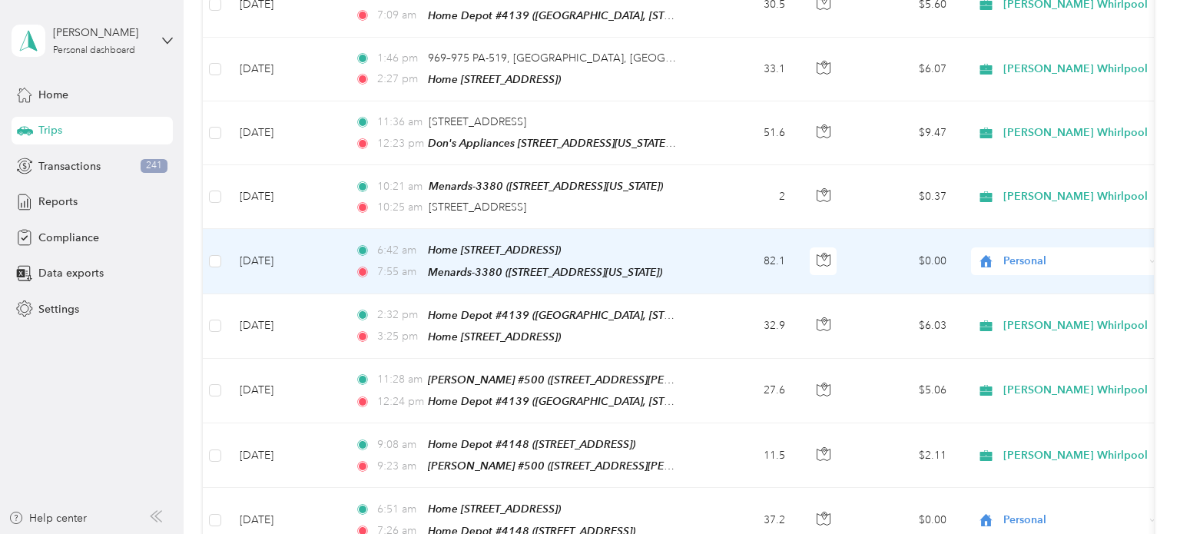
click at [1070, 253] on span "Personal" at bounding box center [1074, 261] width 141 height 17
click at [1053, 220] on span "[PERSON_NAME] Whirlpool" at bounding box center [1082, 222] width 144 height 16
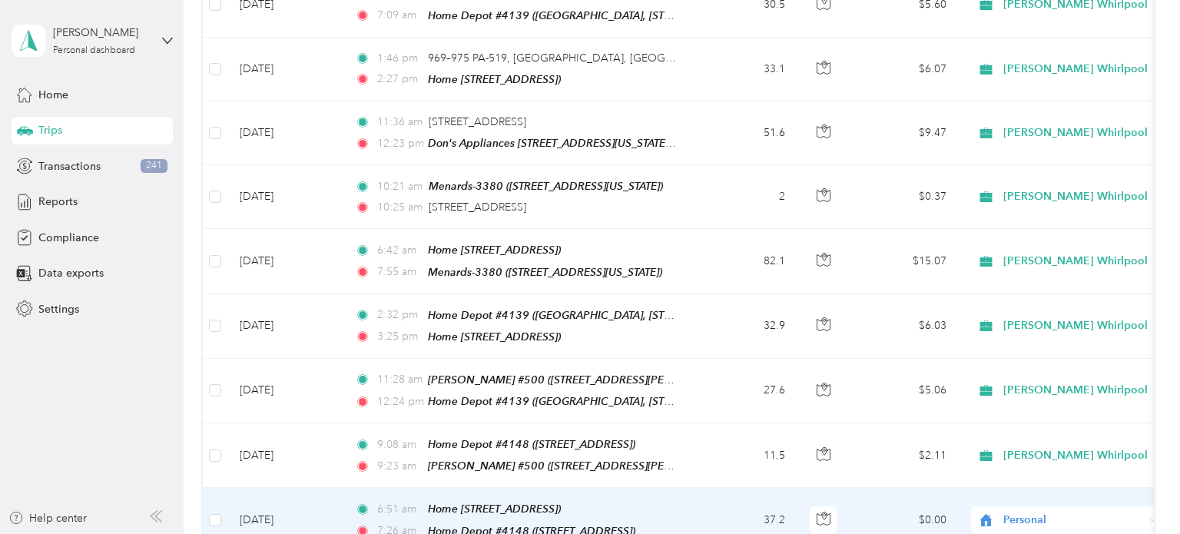
click at [1064, 512] on span "Personal" at bounding box center [1074, 520] width 141 height 17
click at [1041, 468] on span "[PERSON_NAME] Whirlpool" at bounding box center [1082, 474] width 144 height 16
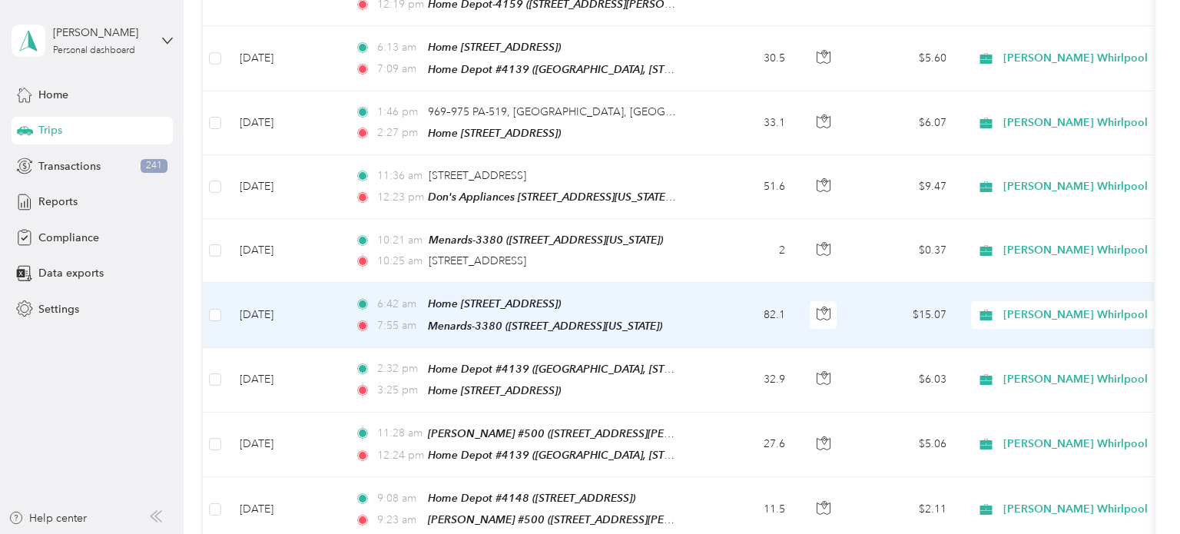
scroll to position [2629, 0]
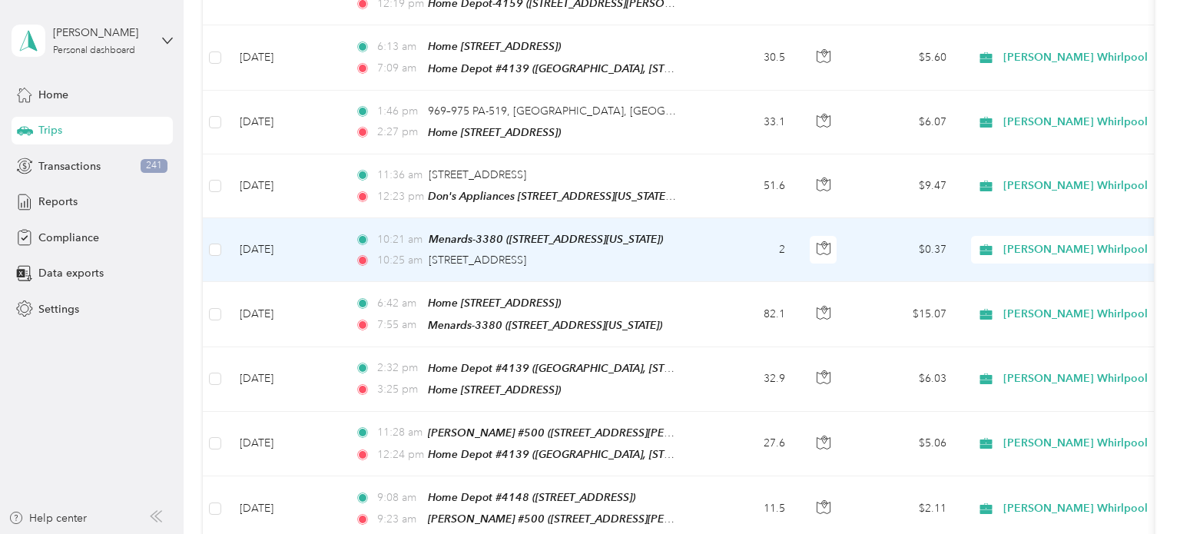
click at [691, 218] on td "10:21 am Menards-3380 ([STREET_ADDRESS][US_STATE]) 10:25 am [STREET_ADDRESS]" at bounding box center [520, 250] width 354 height 64
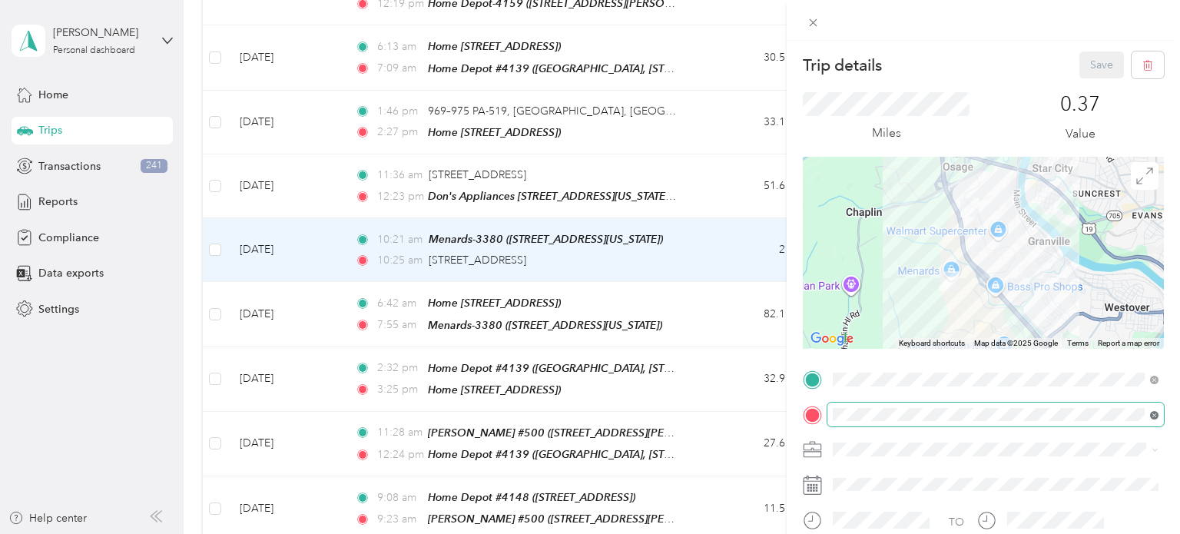
click at [1156, 414] on icon at bounding box center [1154, 415] width 8 height 8
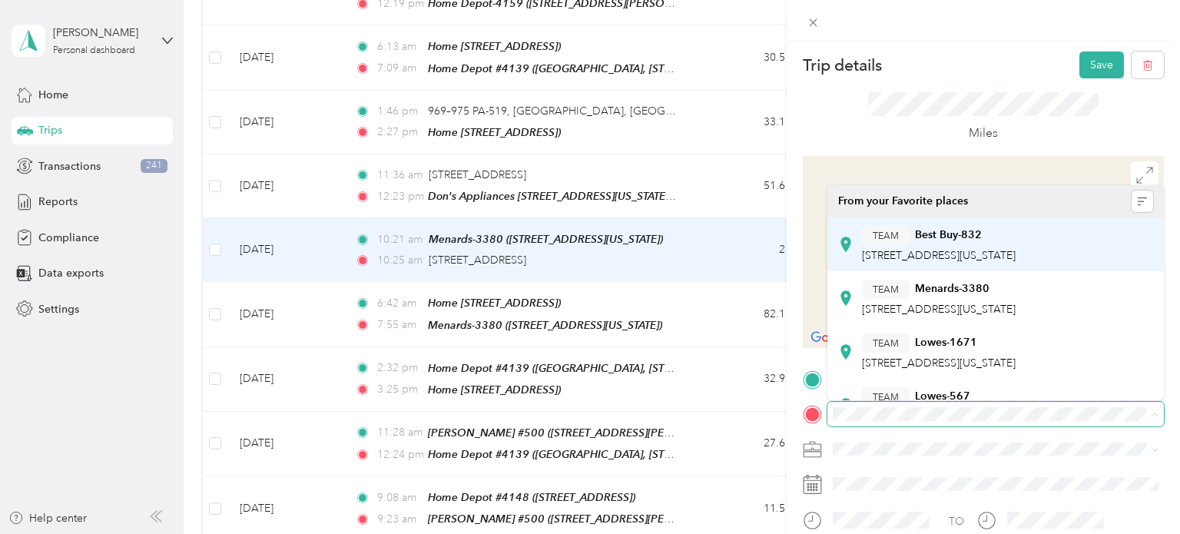
click at [1016, 241] on div "TEAM Best Buy-832" at bounding box center [939, 235] width 154 height 19
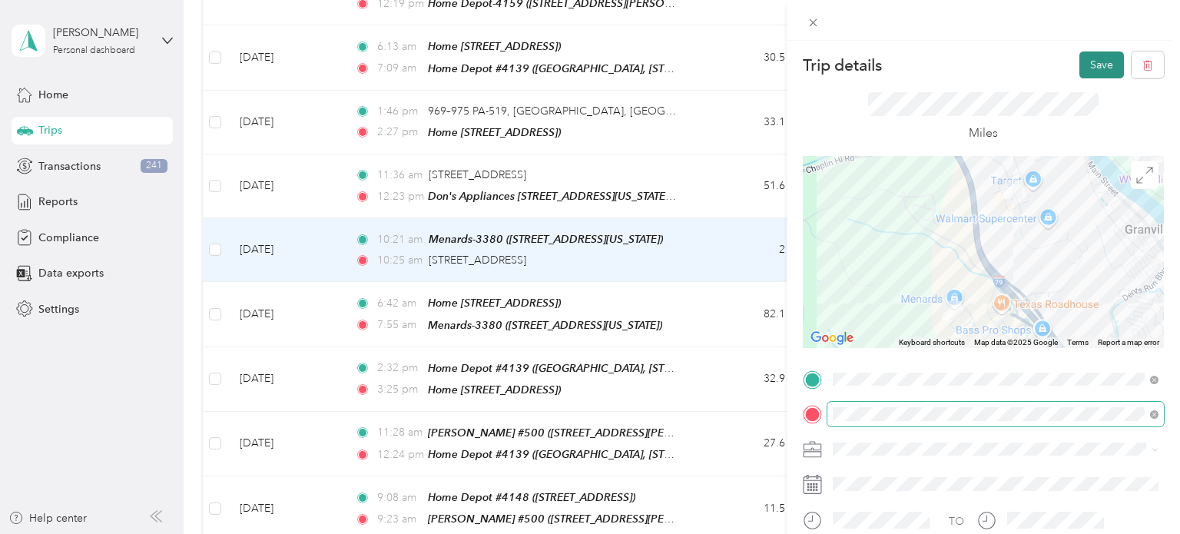
click at [1100, 67] on button "Save" at bounding box center [1102, 64] width 45 height 27
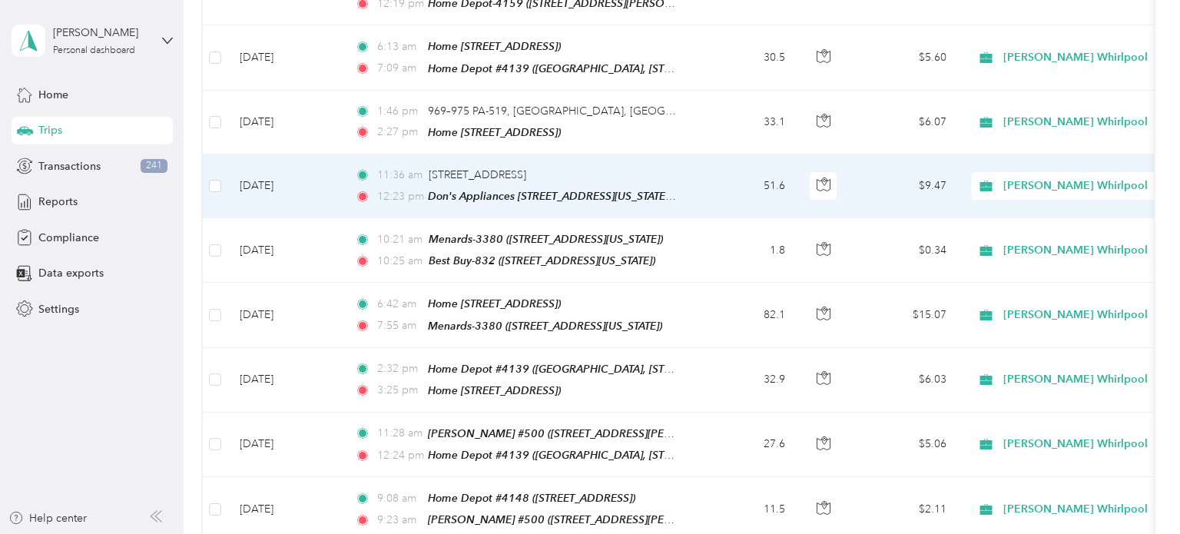
click at [729, 154] on td "51.6" at bounding box center [746, 186] width 101 height 64
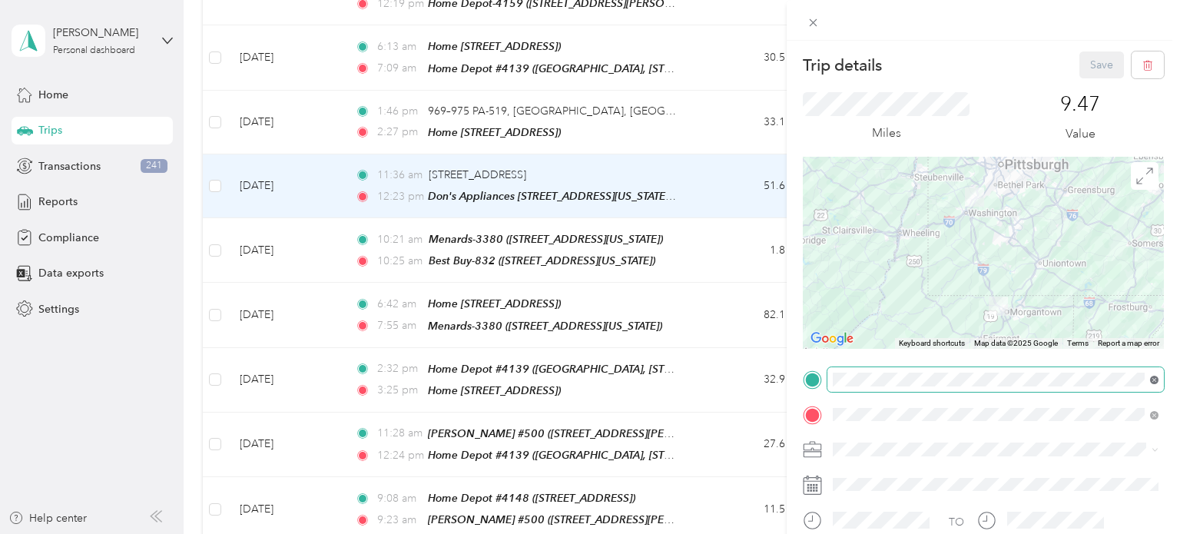
click at [1150, 378] on icon at bounding box center [1154, 380] width 8 height 8
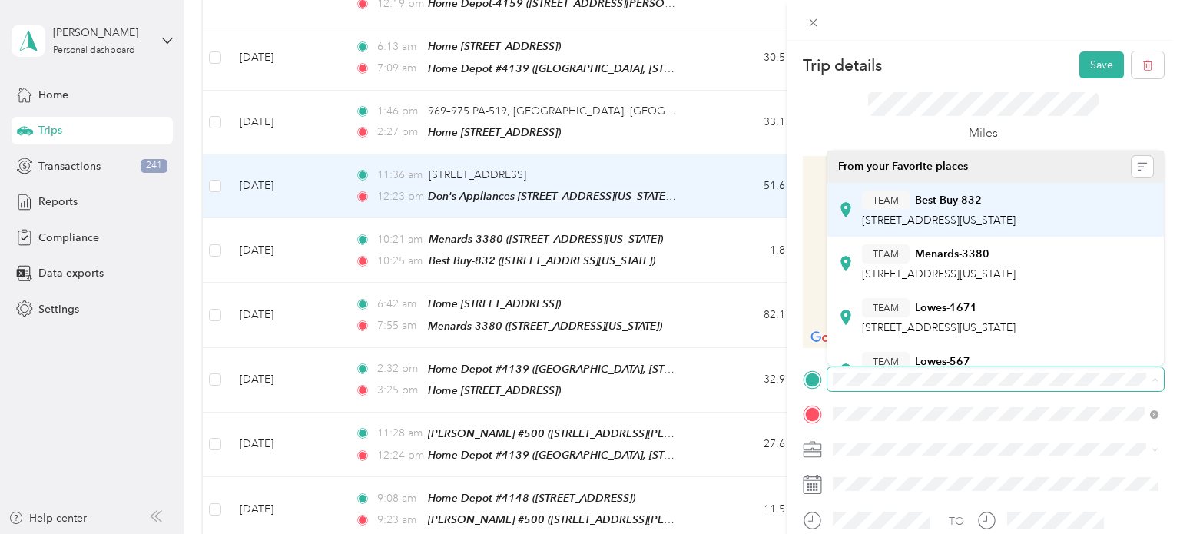
click at [1016, 219] on span "[STREET_ADDRESS][US_STATE]" at bounding box center [939, 220] width 154 height 13
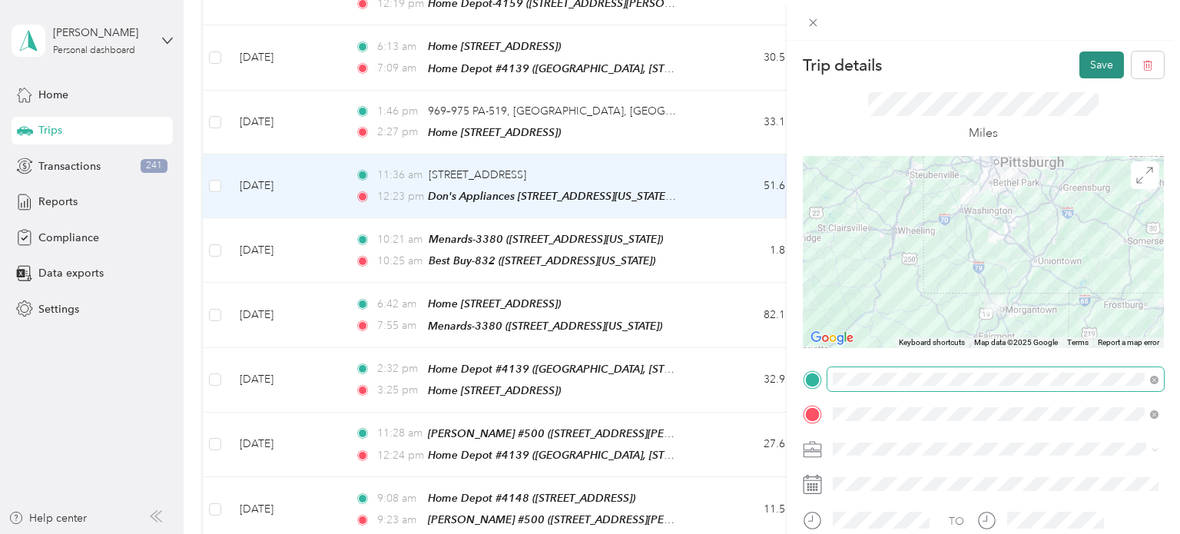
click at [1087, 64] on button "Save" at bounding box center [1102, 64] width 45 height 27
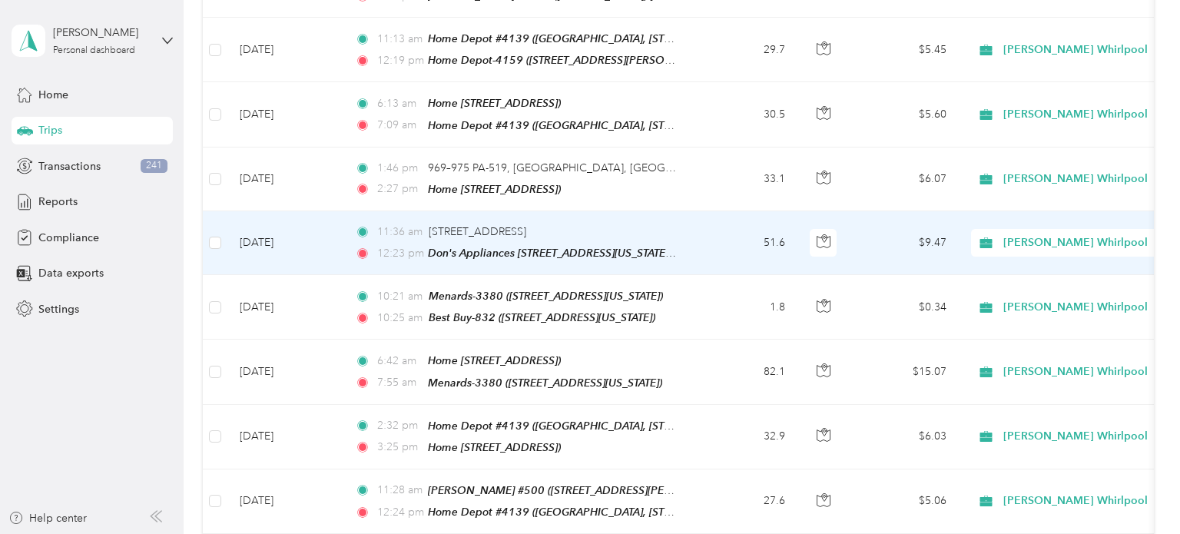
scroll to position [2565, 0]
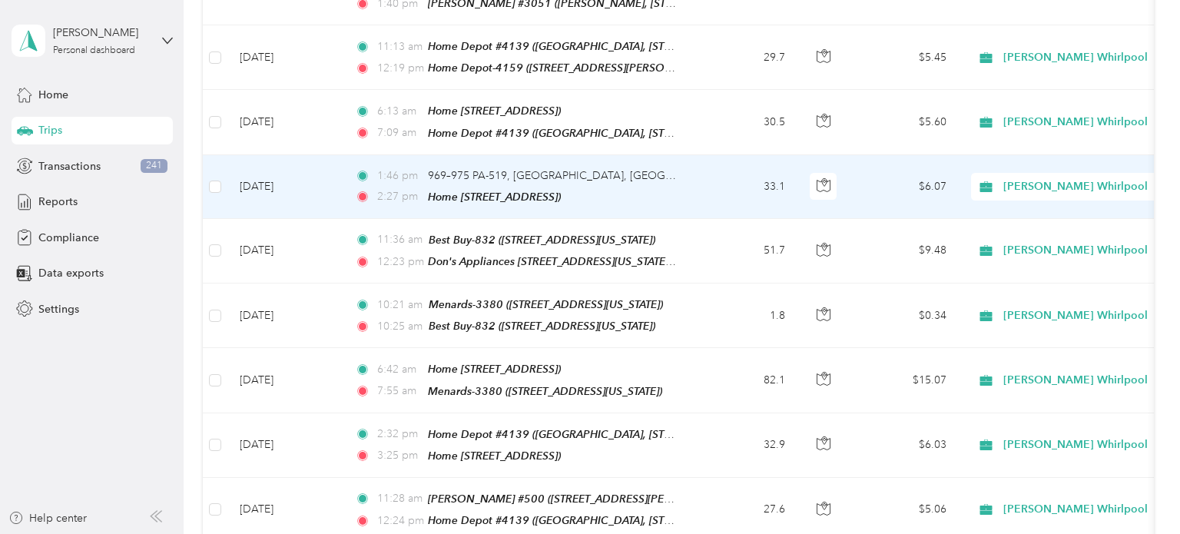
click at [699, 155] on td "33.1" at bounding box center [746, 187] width 101 height 64
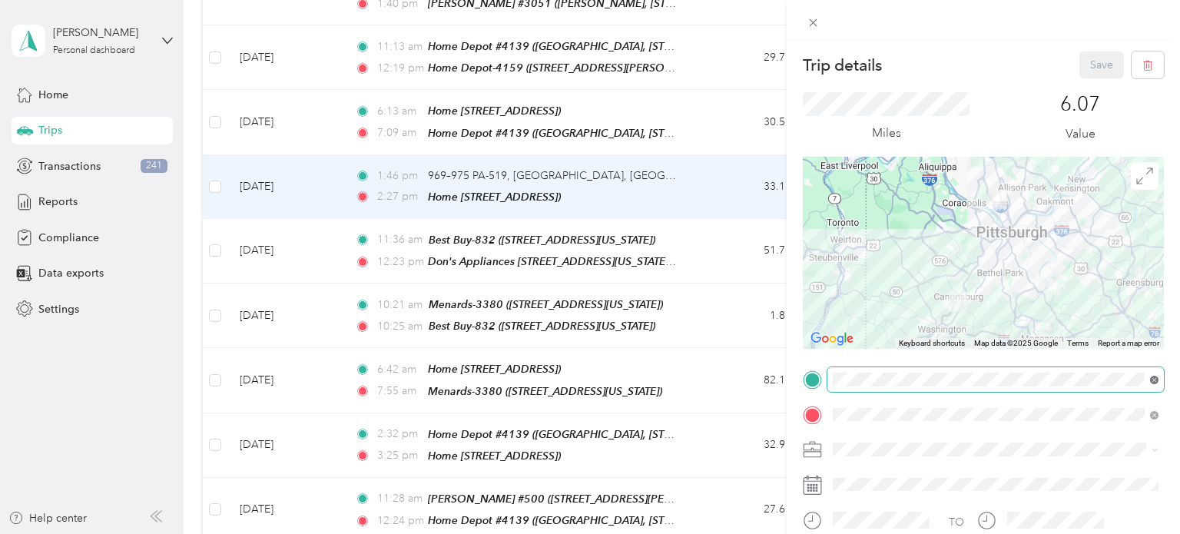
click at [1157, 379] on icon at bounding box center [1154, 380] width 8 height 8
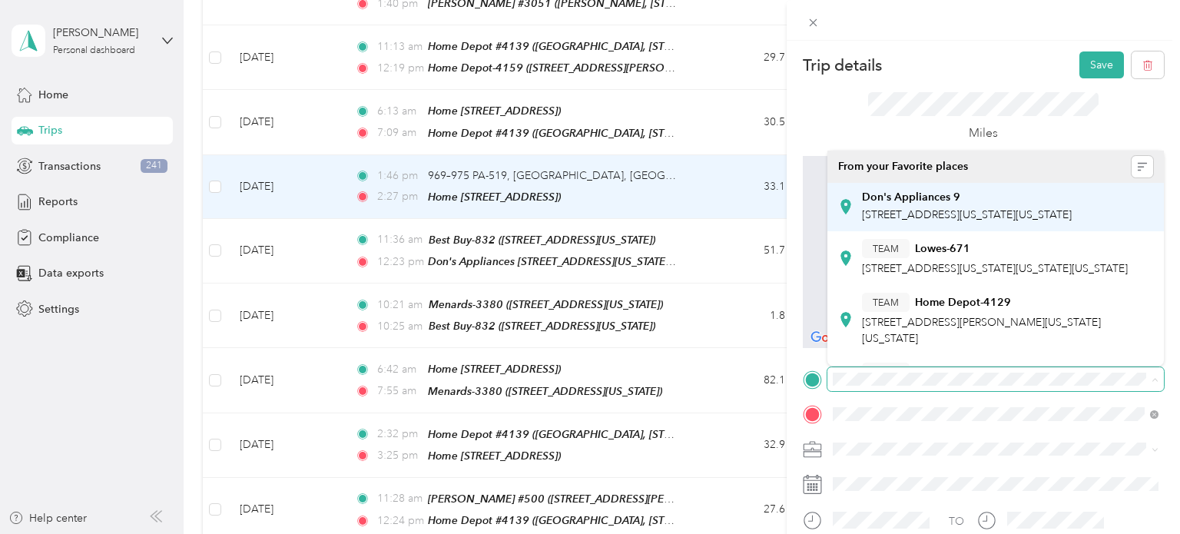
click at [1072, 210] on span "[STREET_ADDRESS][US_STATE][US_STATE]" at bounding box center [967, 214] width 210 height 13
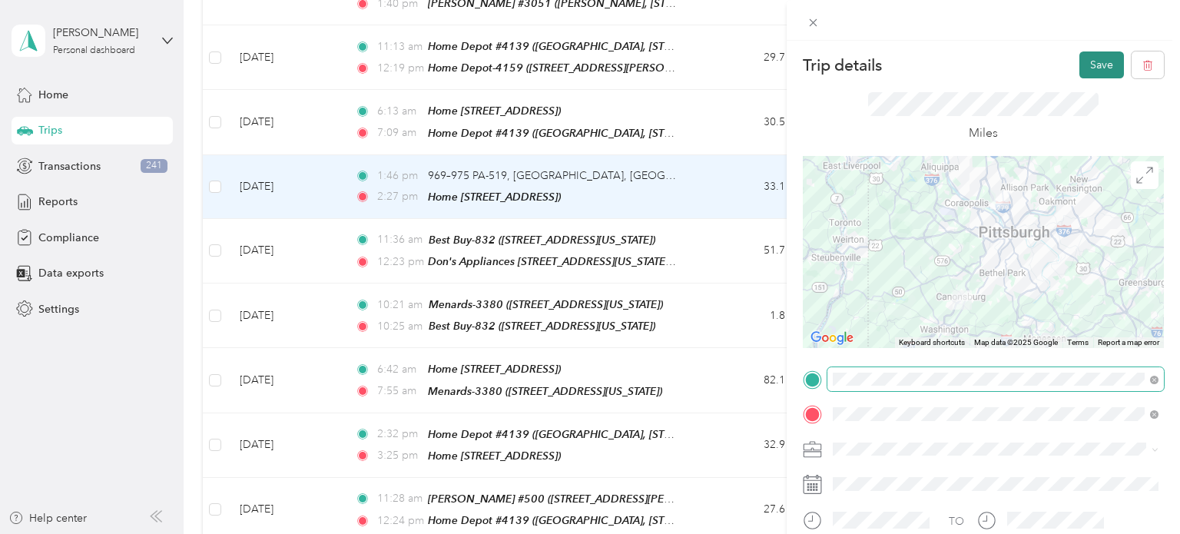
click at [1098, 55] on button "Save" at bounding box center [1102, 64] width 45 height 27
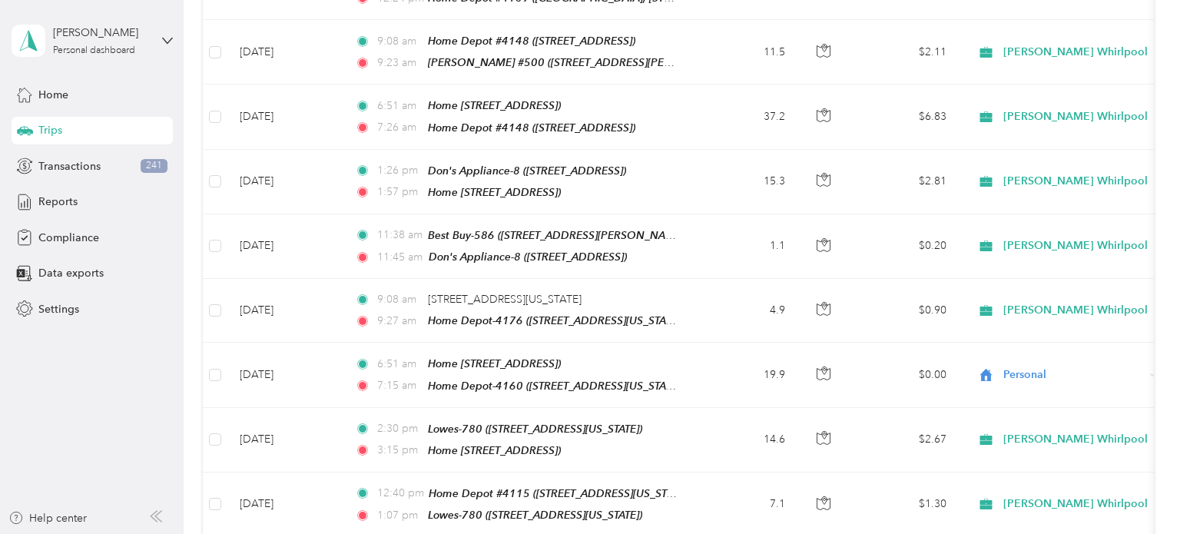
scroll to position [3091, 0]
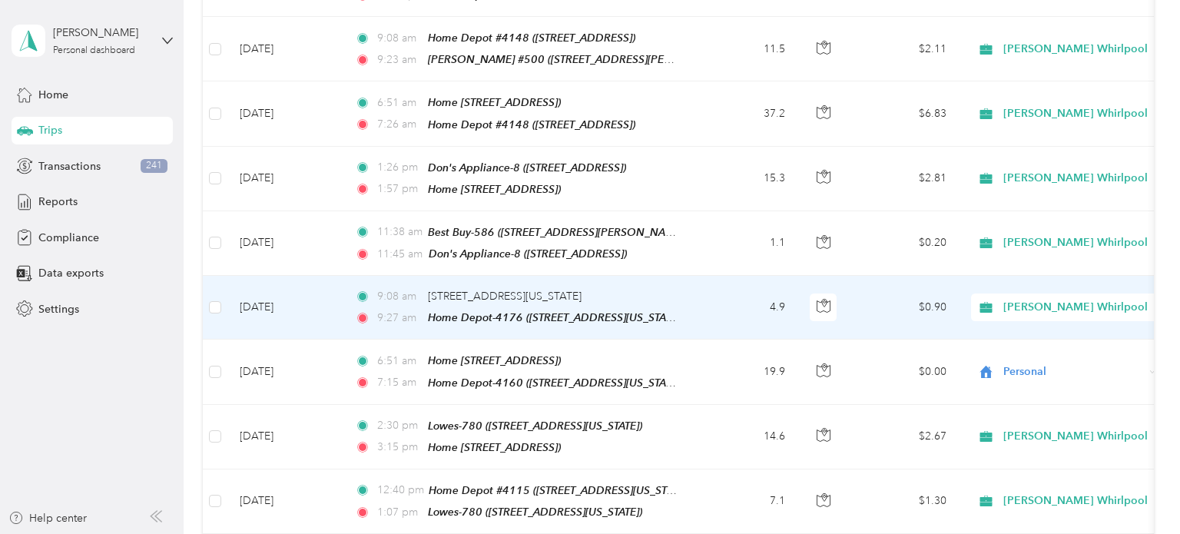
click at [702, 276] on td "4.9" at bounding box center [746, 308] width 101 height 64
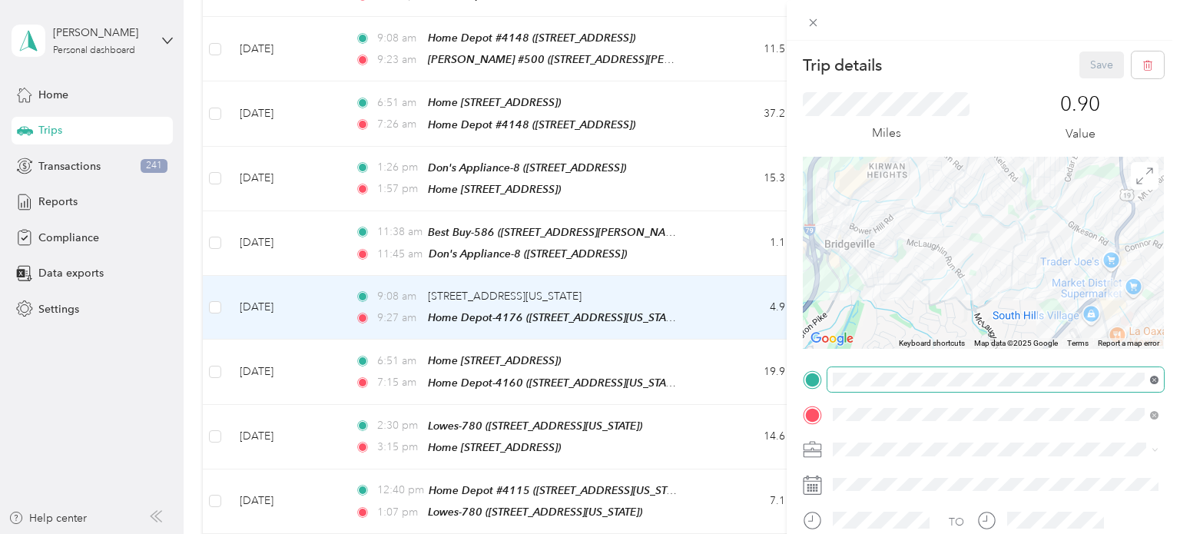
click at [1154, 380] on icon at bounding box center [1155, 380] width 4 height 4
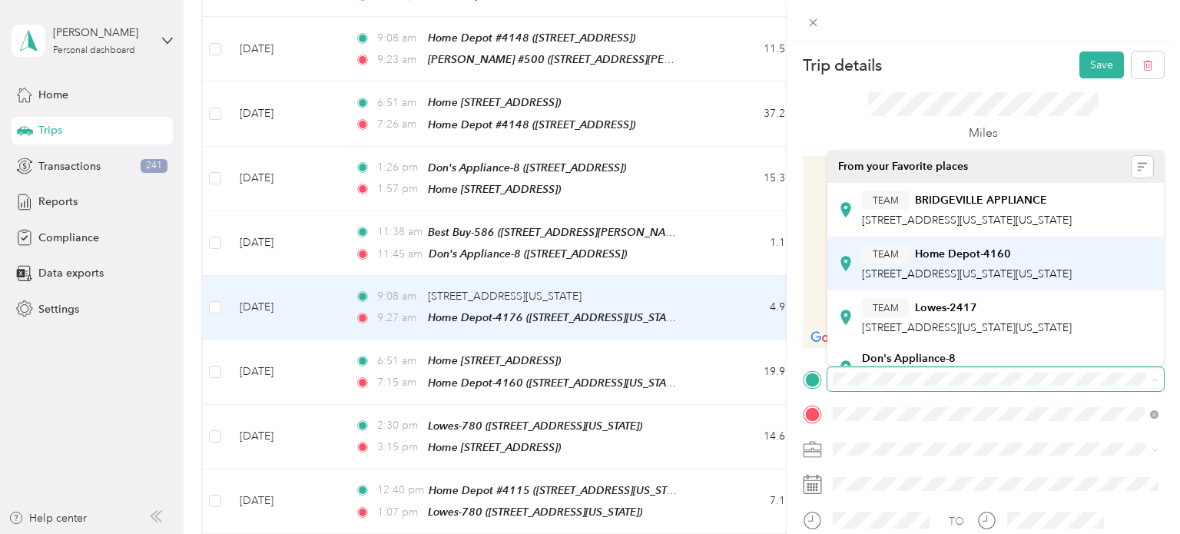
click at [1038, 252] on div "TEAM Home Depot-4160" at bounding box center [967, 253] width 210 height 19
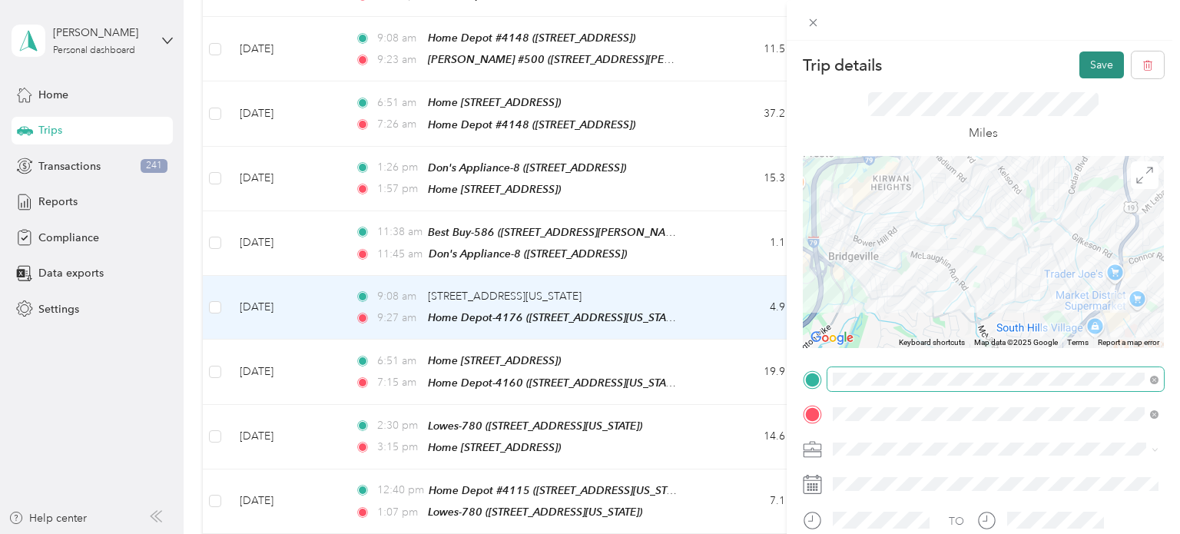
click at [1101, 69] on button "Save" at bounding box center [1102, 64] width 45 height 27
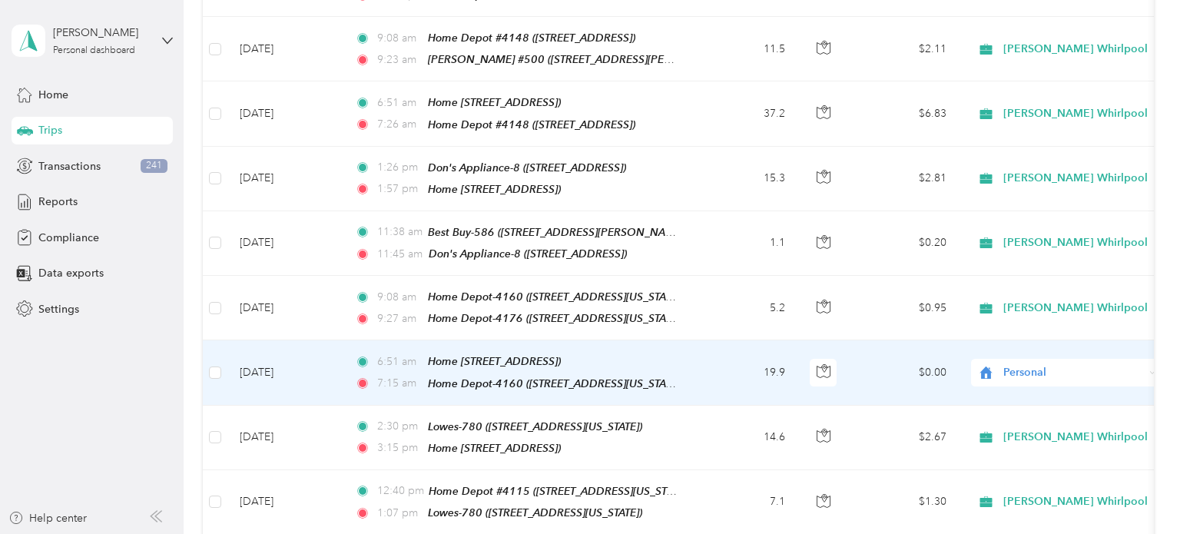
click at [1111, 359] on div "Personal" at bounding box center [1066, 373] width 191 height 28
click at [1082, 320] on span "[PERSON_NAME] Whirlpool" at bounding box center [1082, 317] width 144 height 16
